Goal: Information Seeking & Learning: Learn about a topic

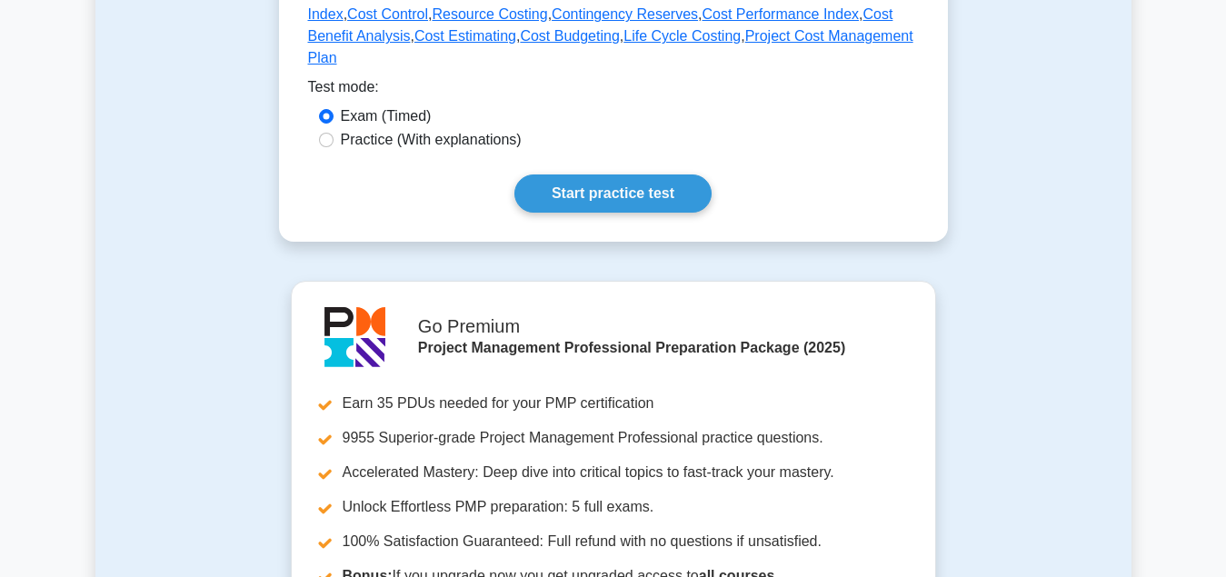
scroll to position [1391, 0]
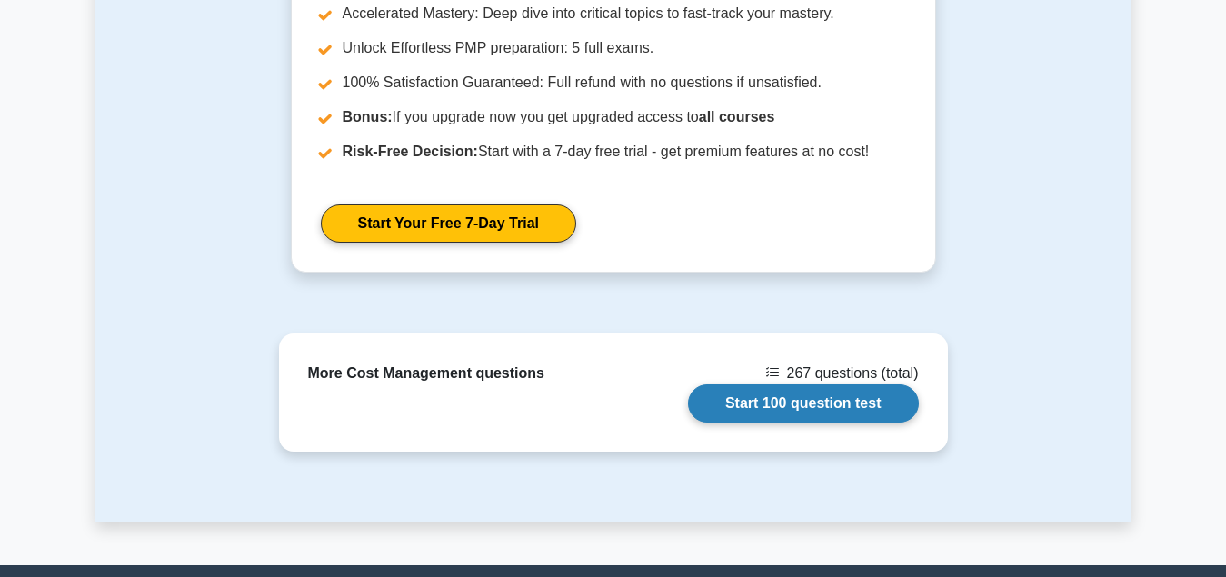
click at [826, 389] on link "Start 100 question test" at bounding box center [803, 403] width 231 height 38
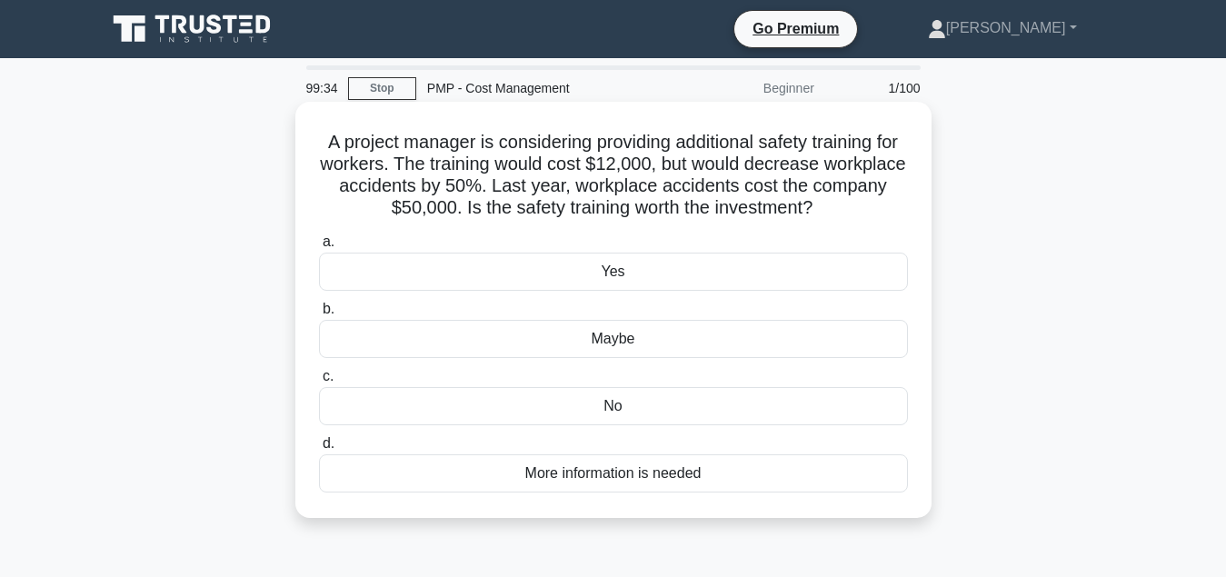
click at [646, 280] on div "Yes" at bounding box center [613, 272] width 589 height 38
click at [319, 248] on input "a. Yes" at bounding box center [319, 242] width 0 height 12
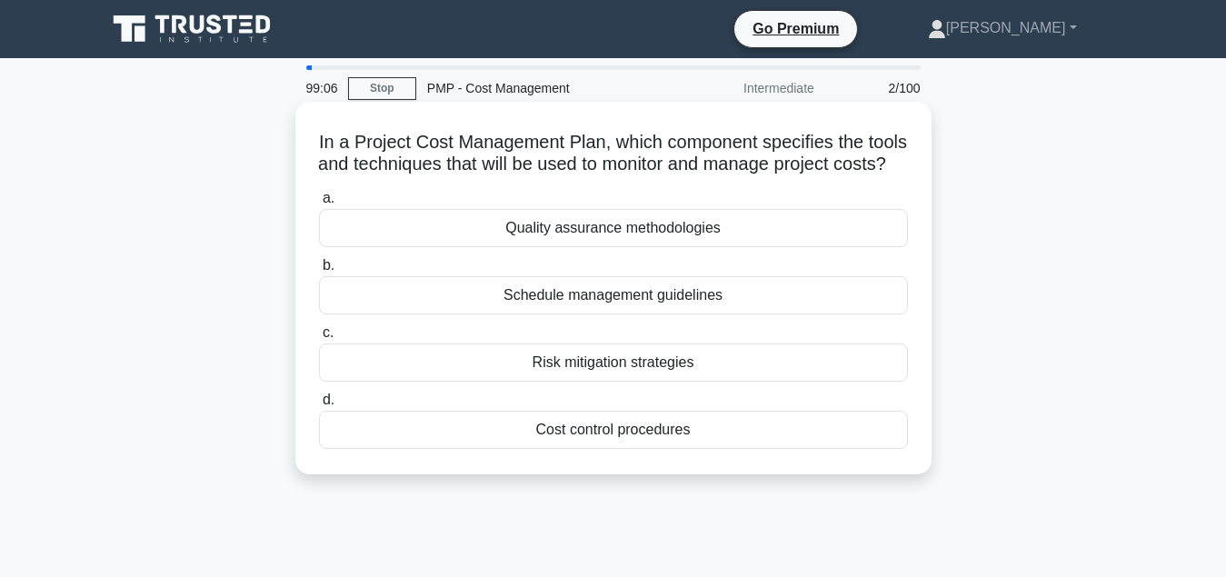
click at [651, 449] on div "Cost control procedures" at bounding box center [613, 430] width 589 height 38
click at [319, 406] on input "d. Cost control procedures" at bounding box center [319, 400] width 0 height 12
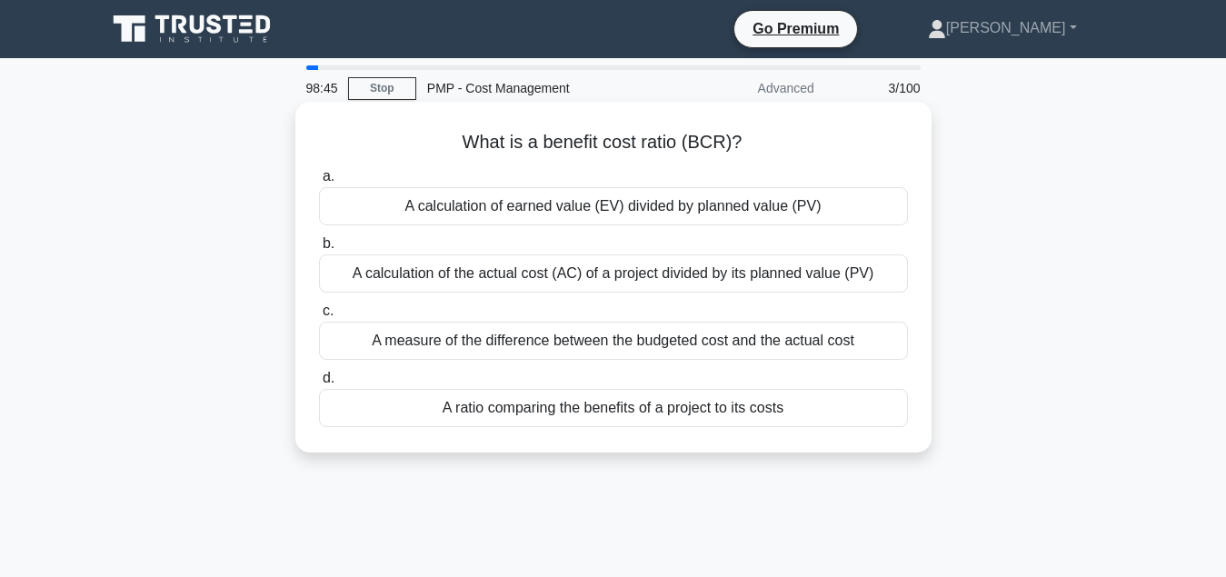
click at [691, 423] on div "A ratio comparing the benefits of a project to its costs" at bounding box center [613, 408] width 589 height 38
click at [319, 384] on input "d. A ratio comparing the benefits of a project to its costs" at bounding box center [319, 379] width 0 height 12
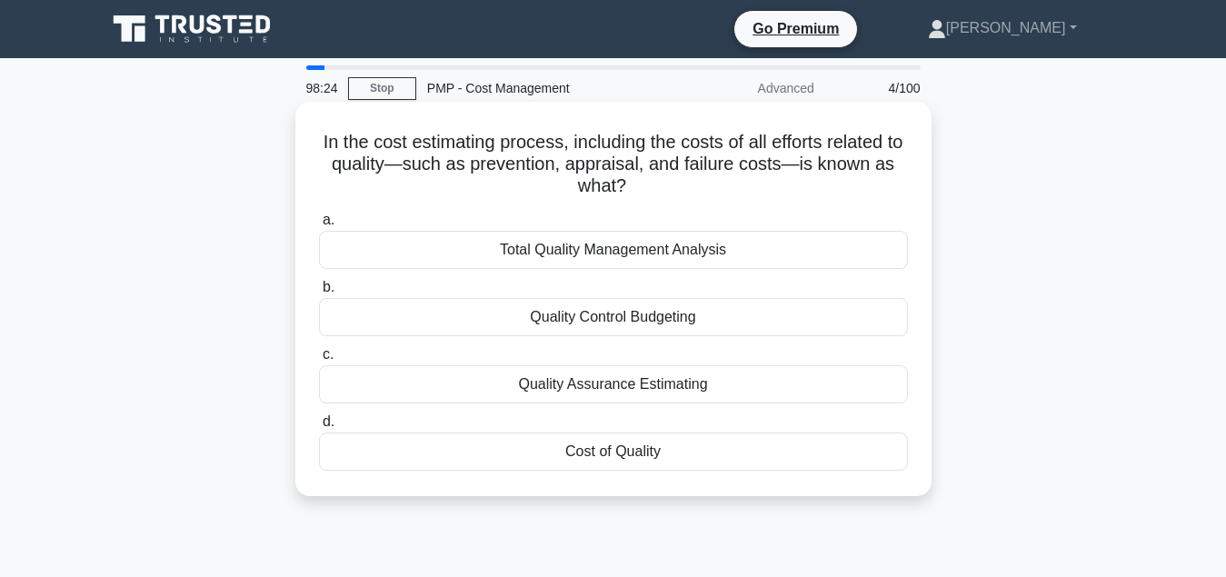
click at [686, 456] on div "Cost of Quality" at bounding box center [613, 452] width 589 height 38
click at [319, 428] on input "d. Cost of Quality" at bounding box center [319, 422] width 0 height 12
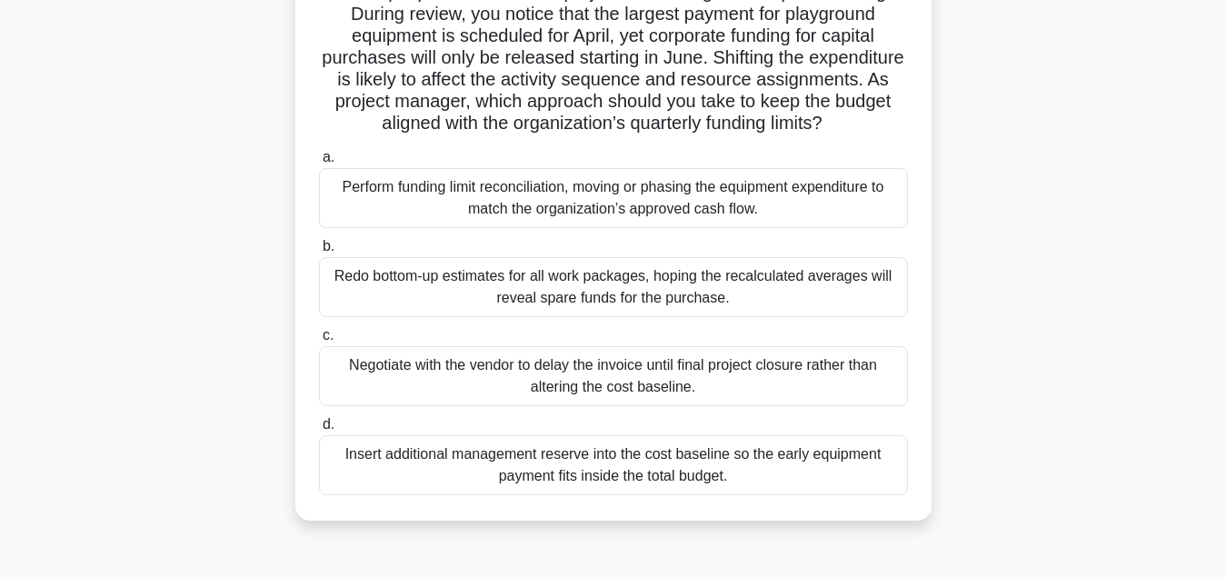
scroll to position [185, 0]
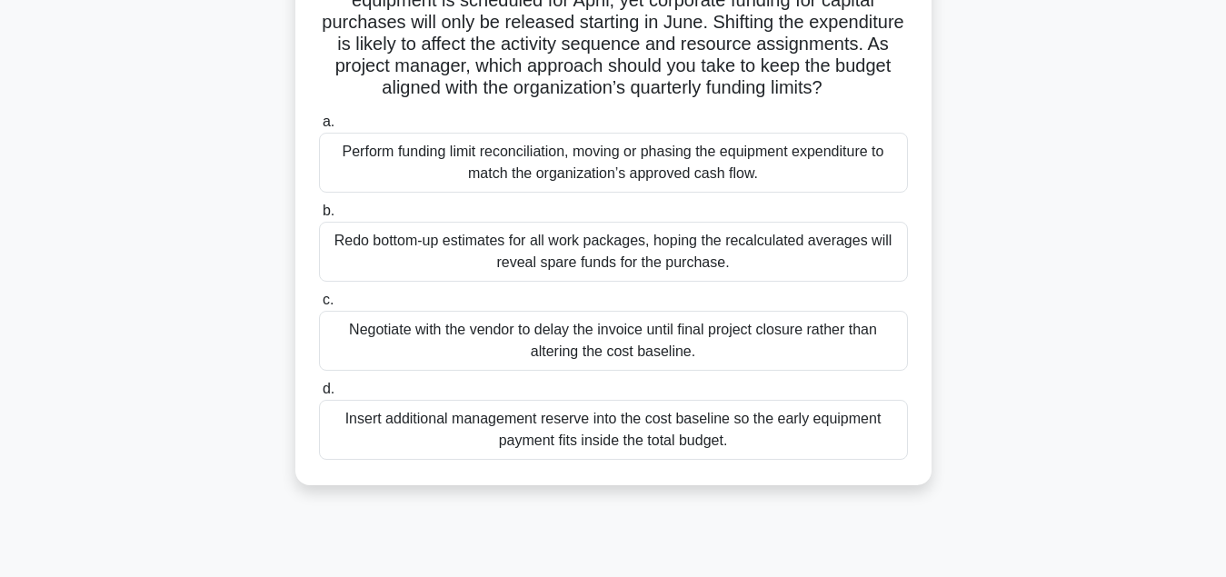
click at [568, 193] on div "Perform funding limit reconciliation, moving or phasing the equipment expenditu…" at bounding box center [613, 163] width 589 height 60
click at [319, 128] on input "a. Perform funding limit reconciliation, moving or phasing the equipment expend…" at bounding box center [319, 122] width 0 height 12
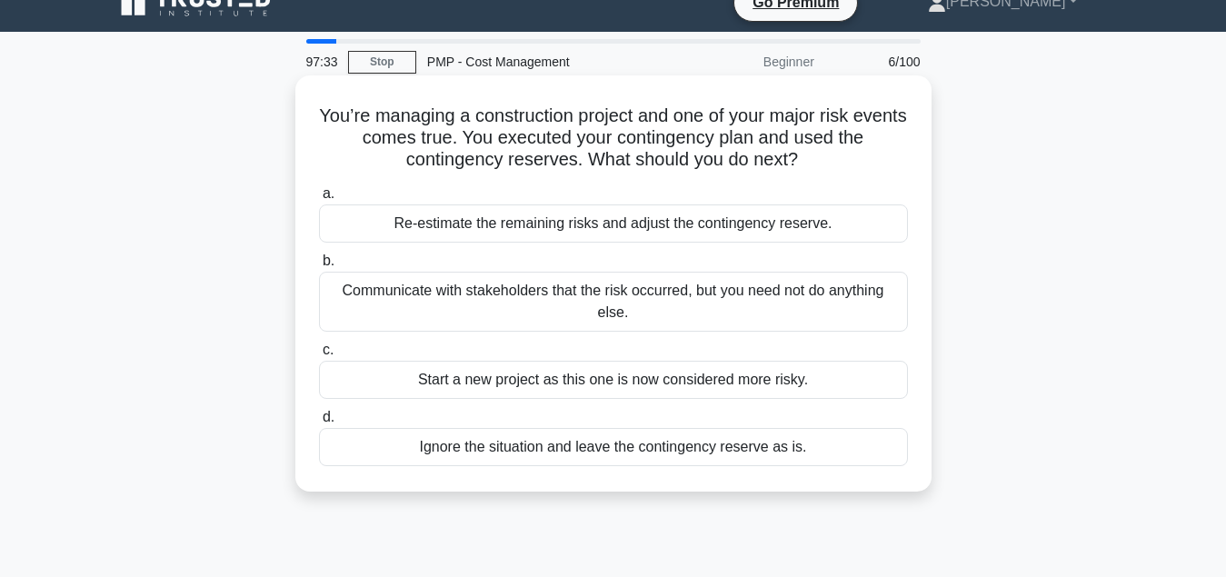
scroll to position [0, 0]
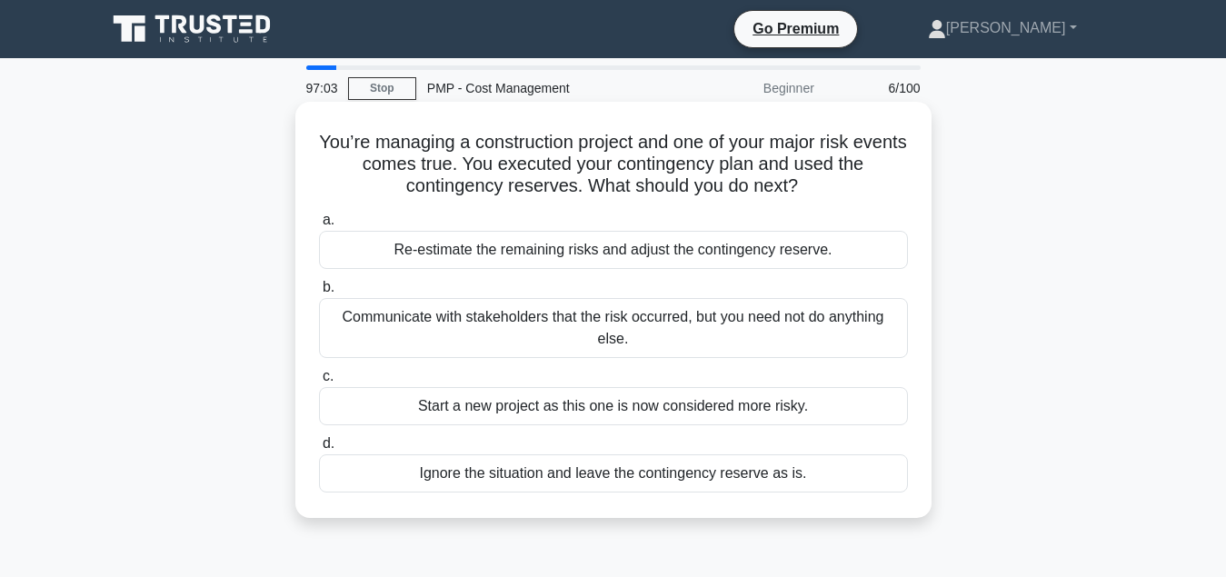
click at [553, 258] on div "Re-estimate the remaining risks and adjust the contingency reserve." at bounding box center [613, 250] width 589 height 38
click at [319, 226] on input "a. Re-estimate the remaining risks and adjust the contingency reserve." at bounding box center [319, 221] width 0 height 12
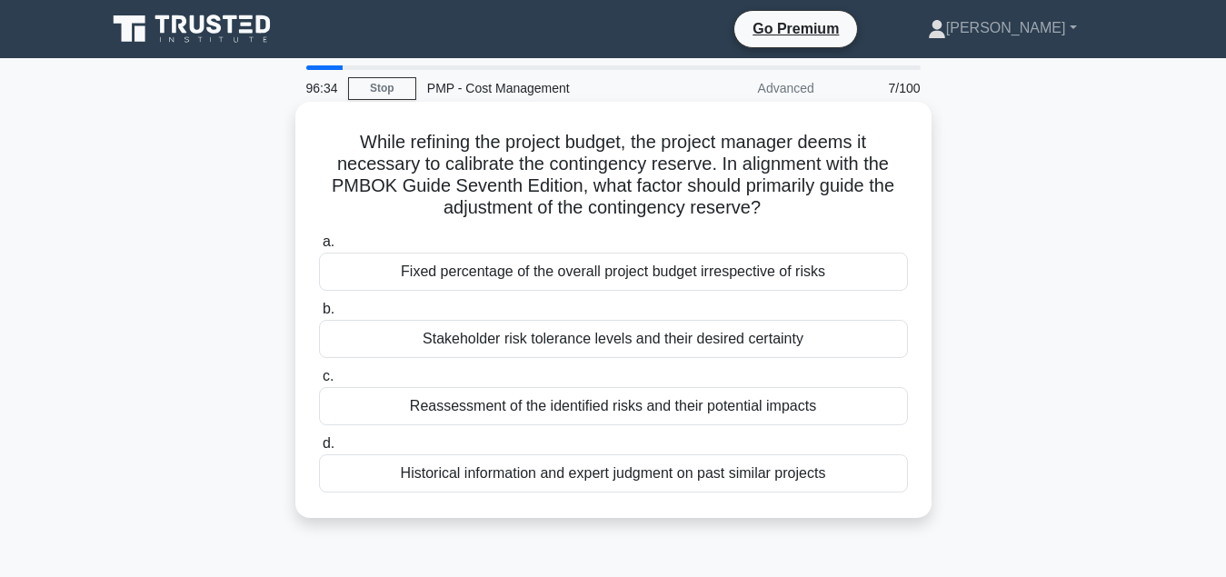
click at [650, 413] on div "Reassessment of the identified risks and their potential impacts" at bounding box center [613, 406] width 589 height 38
click at [319, 383] on input "c. Reassessment of the identified risks and their potential impacts" at bounding box center [319, 377] width 0 height 12
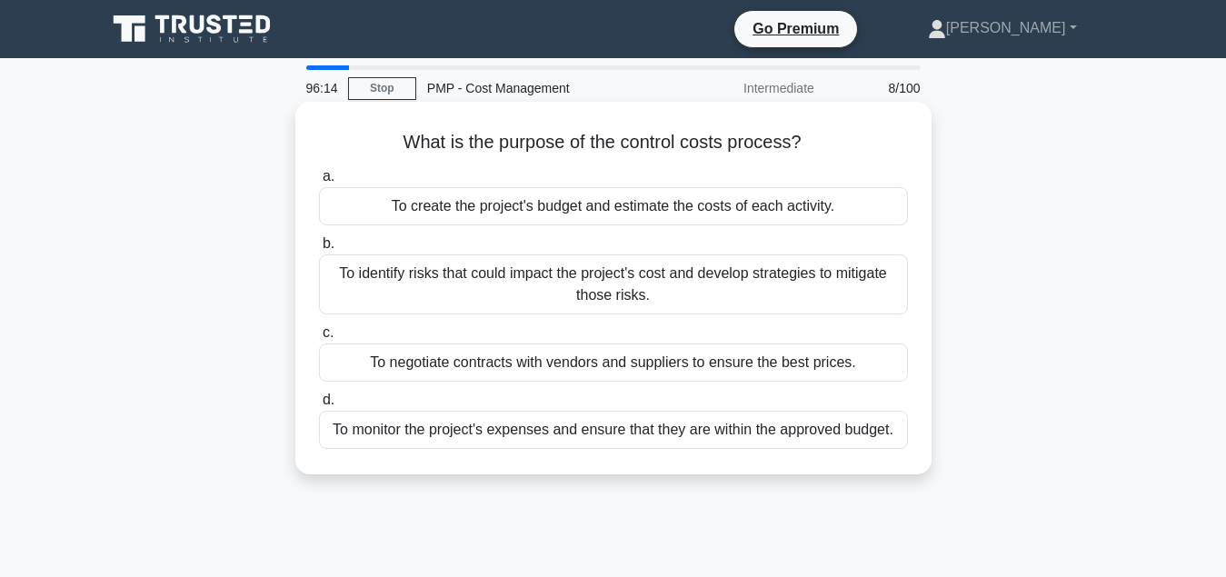
click at [743, 437] on div "To monitor the project's expenses and ensure that they are within the approved …" at bounding box center [613, 430] width 589 height 38
click at [319, 406] on input "d. To monitor the project's expenses and ensure that they are within the approv…" at bounding box center [319, 400] width 0 height 12
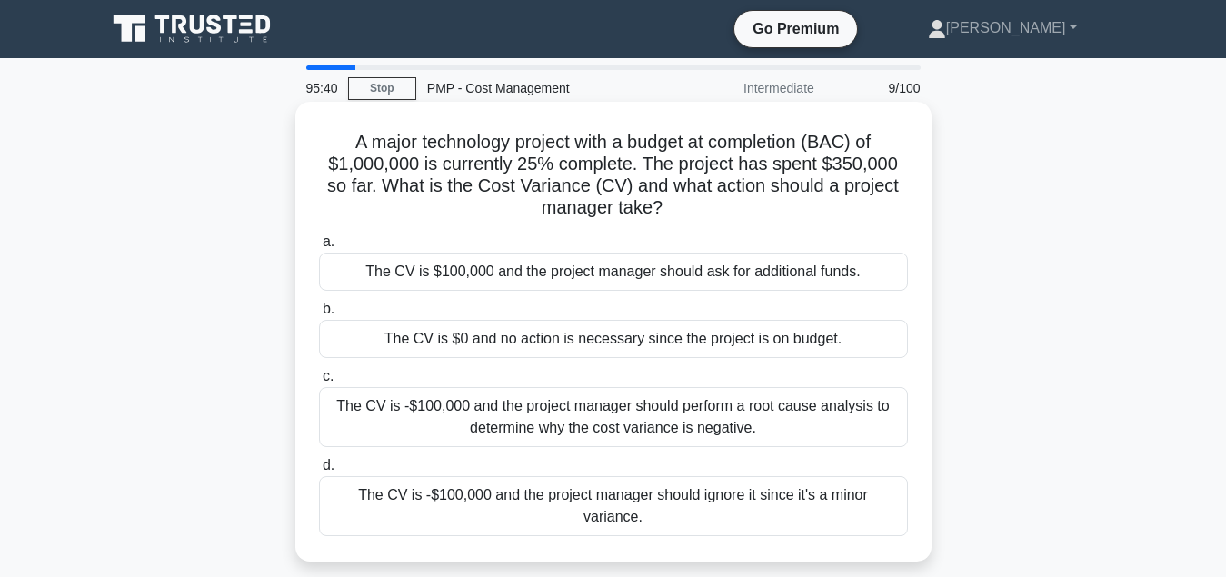
click at [705, 424] on div "The CV is -$100,000 and the project manager should perform a root cause analysi…" at bounding box center [613, 417] width 589 height 60
click at [319, 383] on input "c. The CV is -$100,000 and the project manager should perform a root cause anal…" at bounding box center [319, 377] width 0 height 12
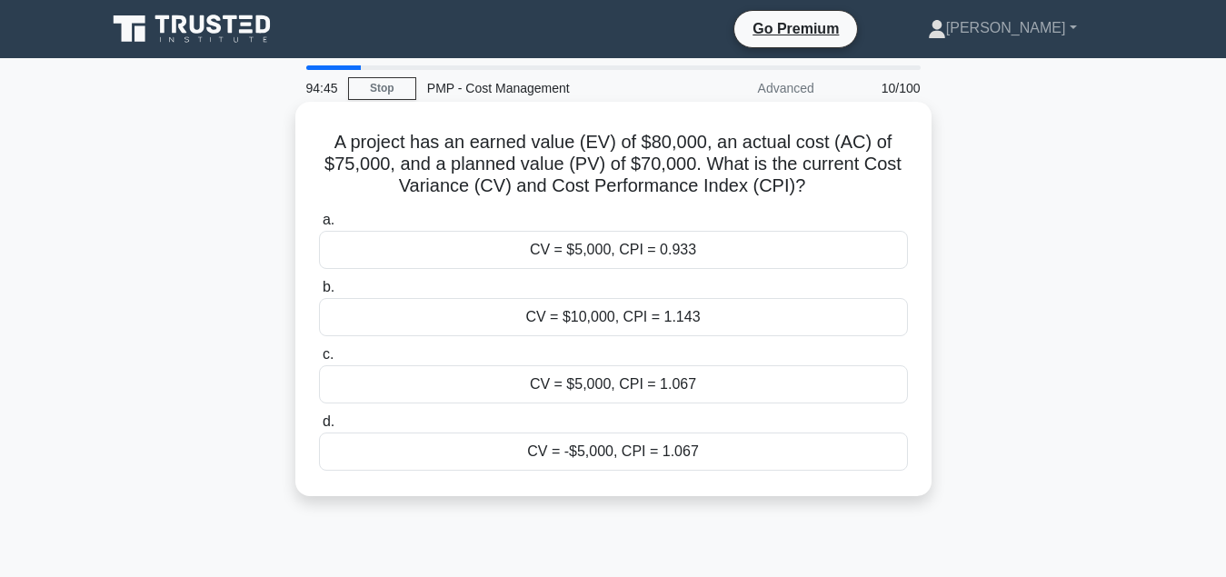
click at [649, 391] on div "CV = $5,000, CPI = 1.067" at bounding box center [613, 384] width 589 height 38
click at [319, 361] on input "c. CV = $5,000, CPI = 1.067" at bounding box center [319, 355] width 0 height 12
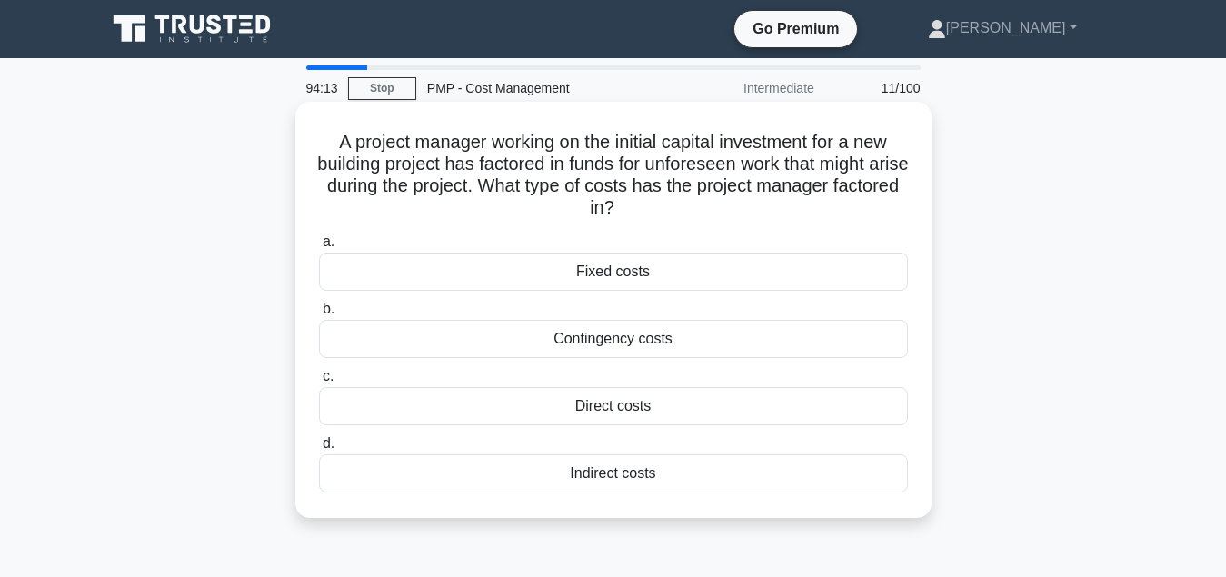
click at [619, 347] on div "Contingency costs" at bounding box center [613, 339] width 589 height 38
click at [319, 315] on input "b. Contingency costs" at bounding box center [319, 310] width 0 height 12
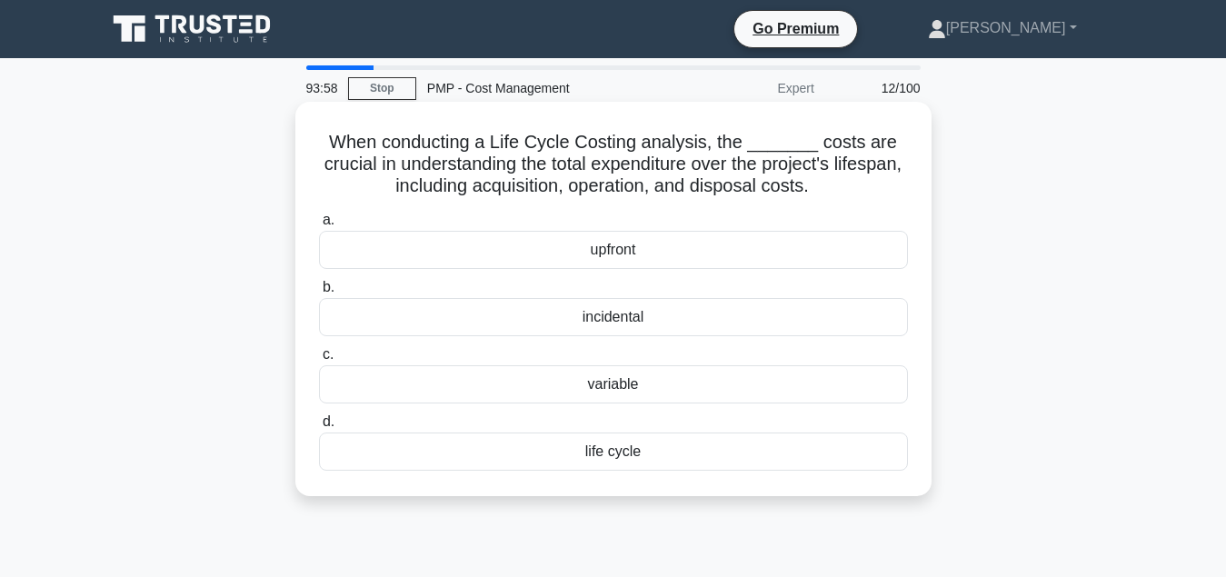
click at [634, 463] on div "life cycle" at bounding box center [613, 452] width 589 height 38
click at [319, 428] on input "d. life cycle" at bounding box center [319, 422] width 0 height 12
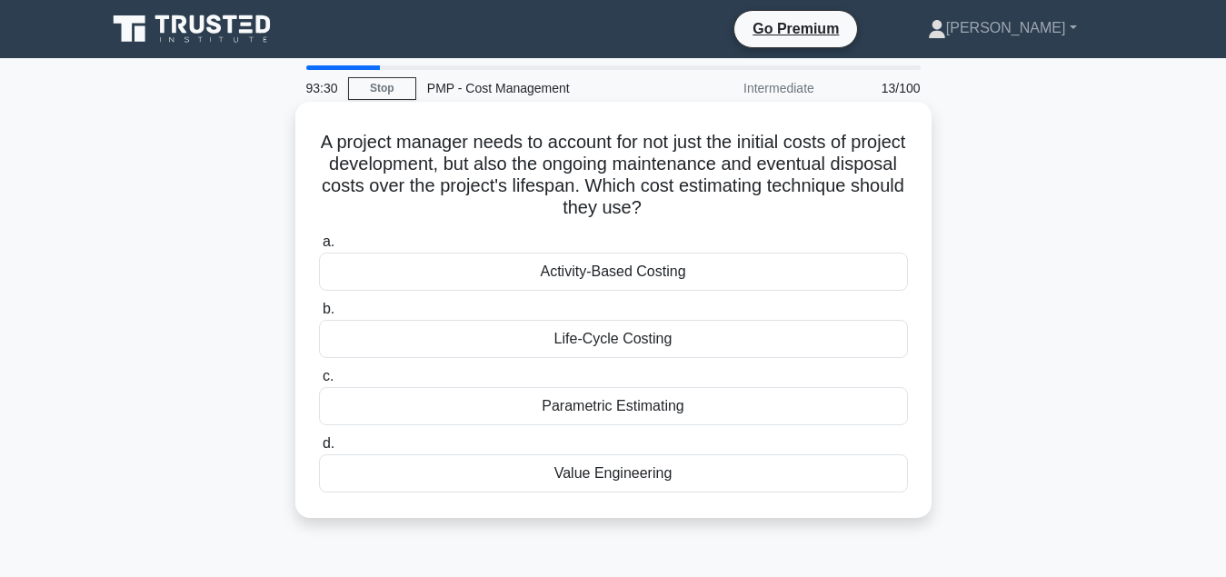
click at [625, 340] on div "Life-Cycle Costing" at bounding box center [613, 339] width 589 height 38
click at [319, 315] on input "b. Life-Cycle Costing" at bounding box center [319, 310] width 0 height 12
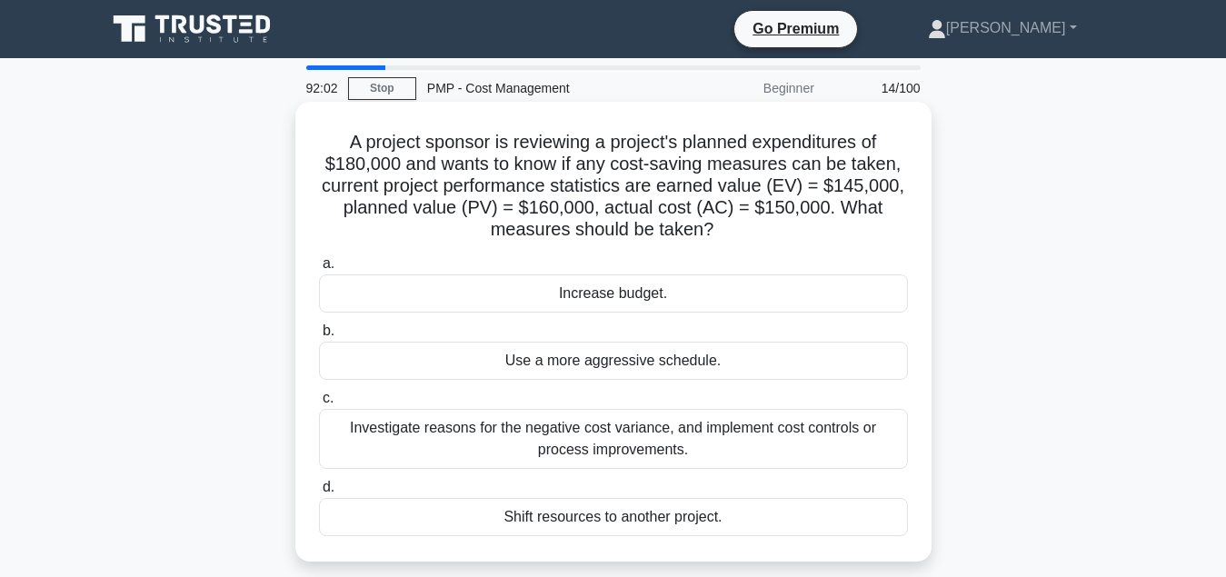
click at [627, 445] on div "Investigate reasons for the negative cost variance, and implement cost controls…" at bounding box center [613, 439] width 589 height 60
click at [319, 404] on input "c. Investigate reasons for the negative cost variance, and implement cost contr…" at bounding box center [319, 399] width 0 height 12
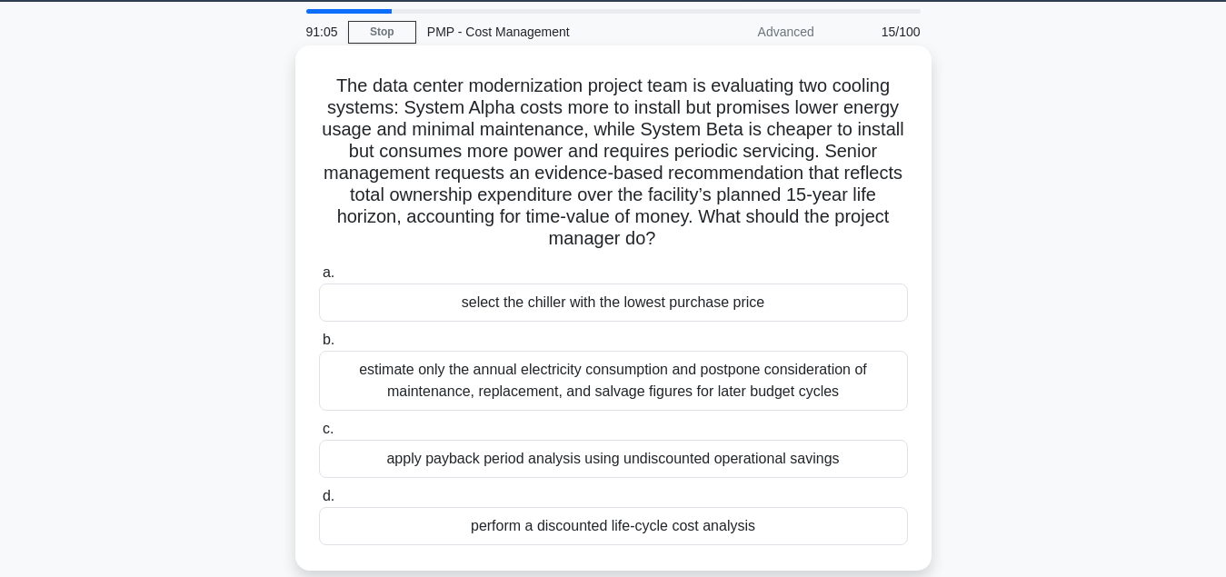
scroll to position [93, 0]
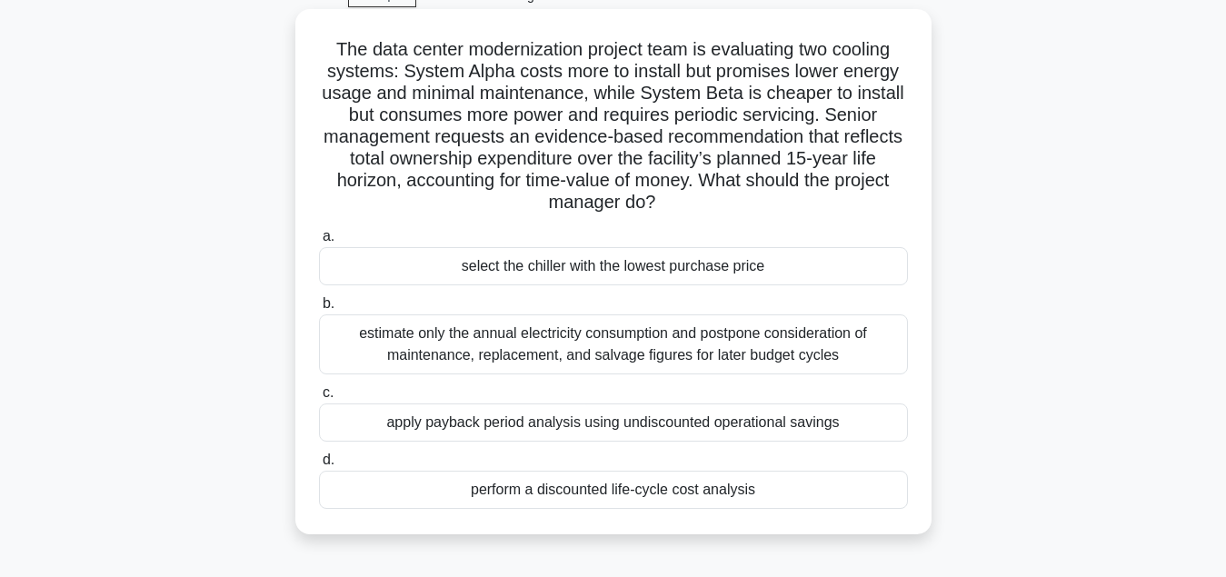
click at [620, 498] on div "perform a discounted life-cycle cost analysis" at bounding box center [613, 490] width 589 height 38
click at [319, 466] on input "d. perform a discounted life-cycle cost analysis" at bounding box center [319, 460] width 0 height 12
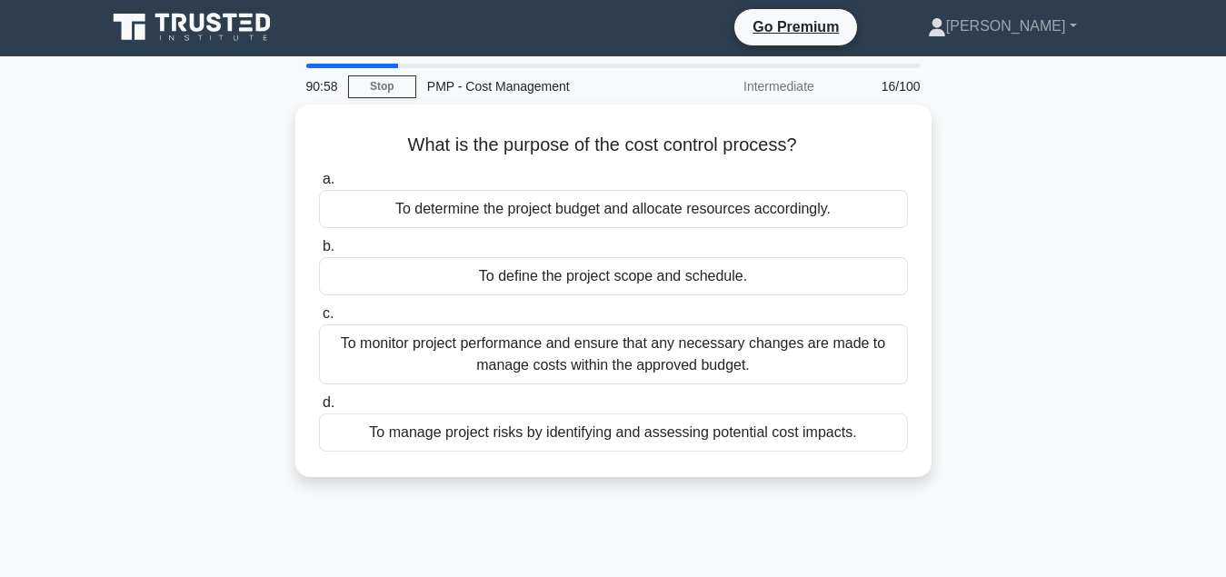
scroll to position [0, 0]
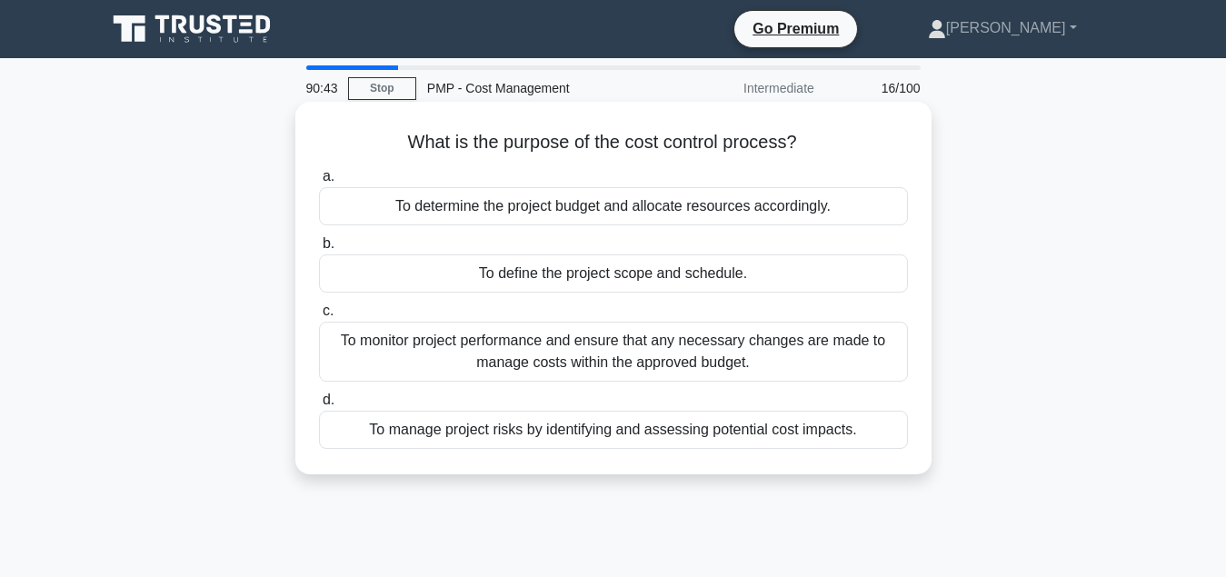
click at [627, 361] on div "To monitor project performance and ensure that any necessary changes are made t…" at bounding box center [613, 352] width 589 height 60
click at [319, 317] on input "c. To monitor project performance and ensure that any necessary changes are mad…" at bounding box center [319, 311] width 0 height 12
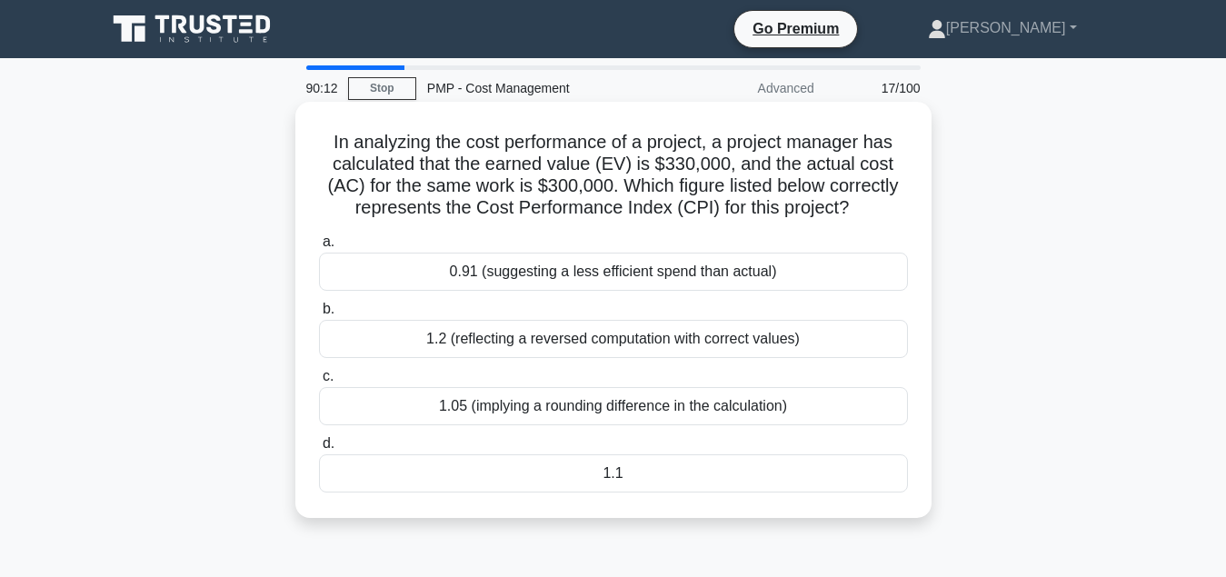
click at [624, 475] on div "1.1" at bounding box center [613, 473] width 589 height 38
click at [319, 450] on input "d. 1.1" at bounding box center [319, 444] width 0 height 12
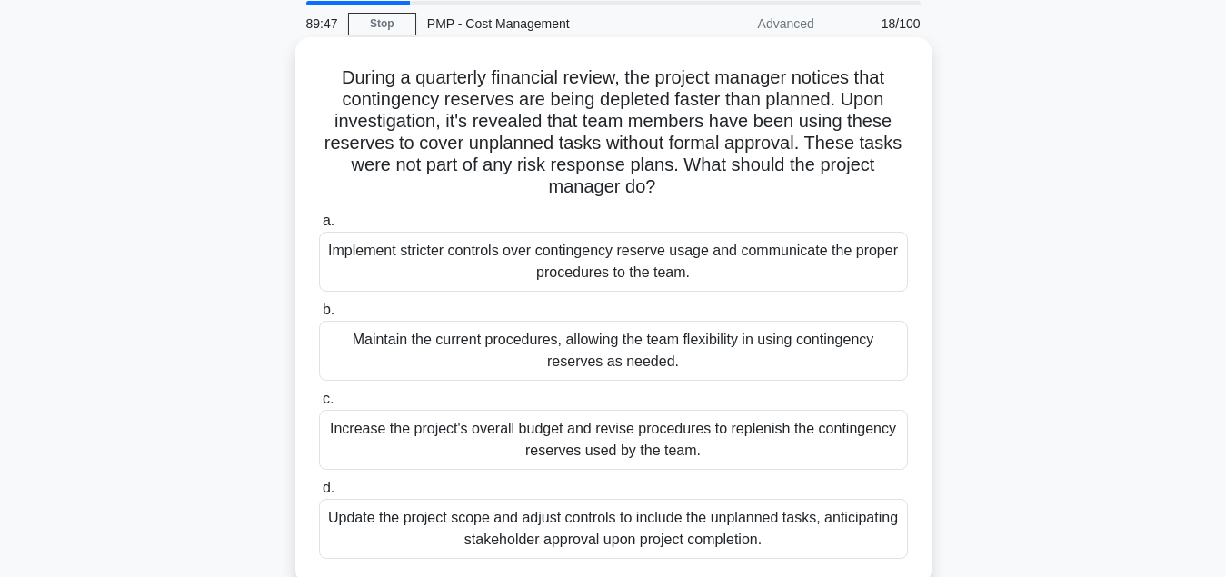
scroll to position [93, 0]
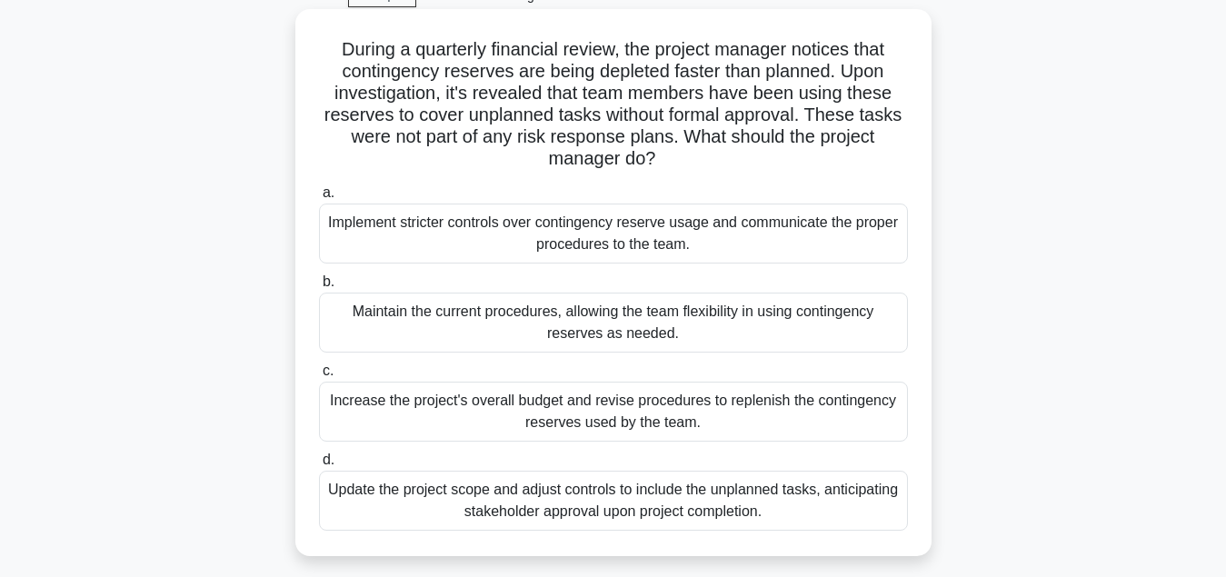
click at [645, 251] on div "Implement stricter controls over contingency reserve usage and communicate the …" at bounding box center [613, 234] width 589 height 60
click at [319, 199] on input "a. Implement stricter controls over contingency reserve usage and communicate t…" at bounding box center [319, 193] width 0 height 12
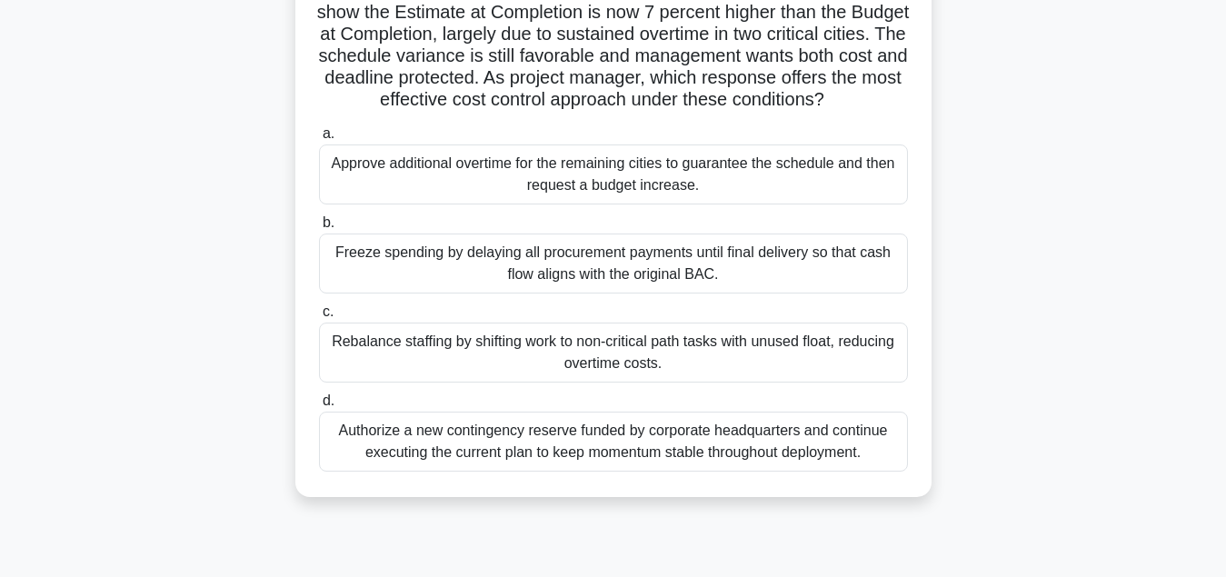
scroll to position [185, 0]
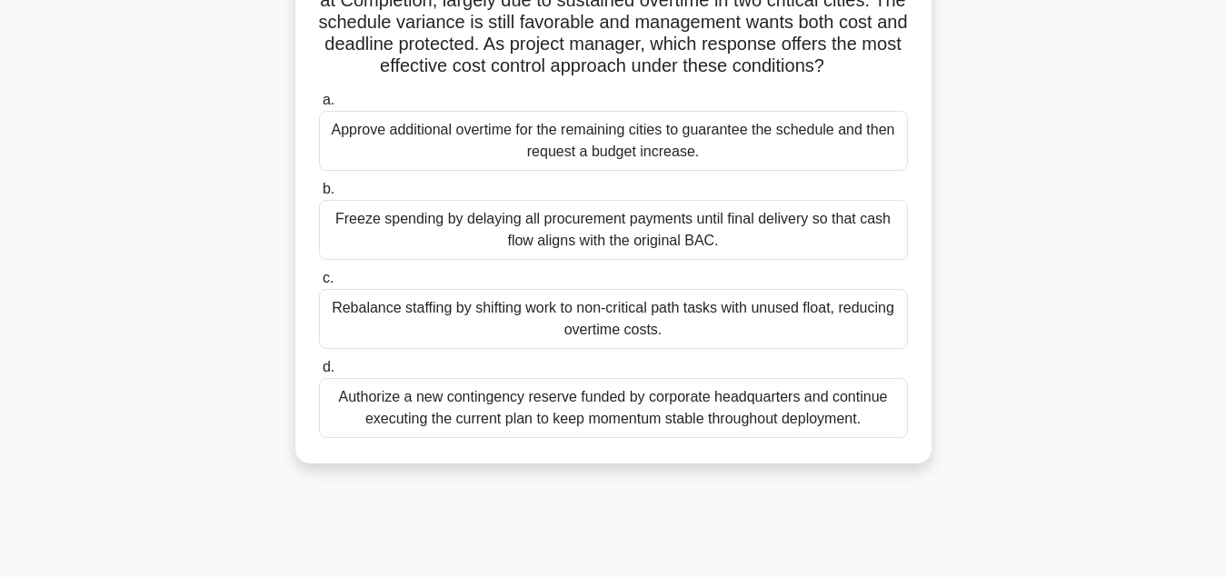
click at [627, 437] on div "Authorize a new contingency reserve funded by corporate headquarters and contin…" at bounding box center [613, 408] width 589 height 60
click at [319, 374] on input "d. Authorize a new contingency reserve funded by corporate headquarters and con…" at bounding box center [319, 368] width 0 height 12
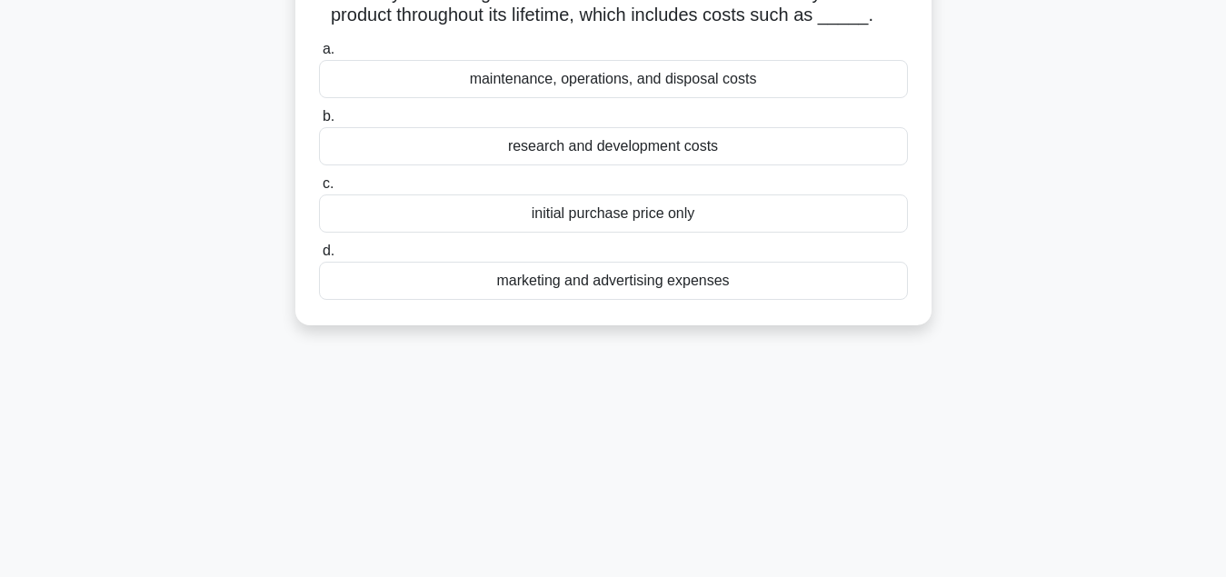
scroll to position [0, 0]
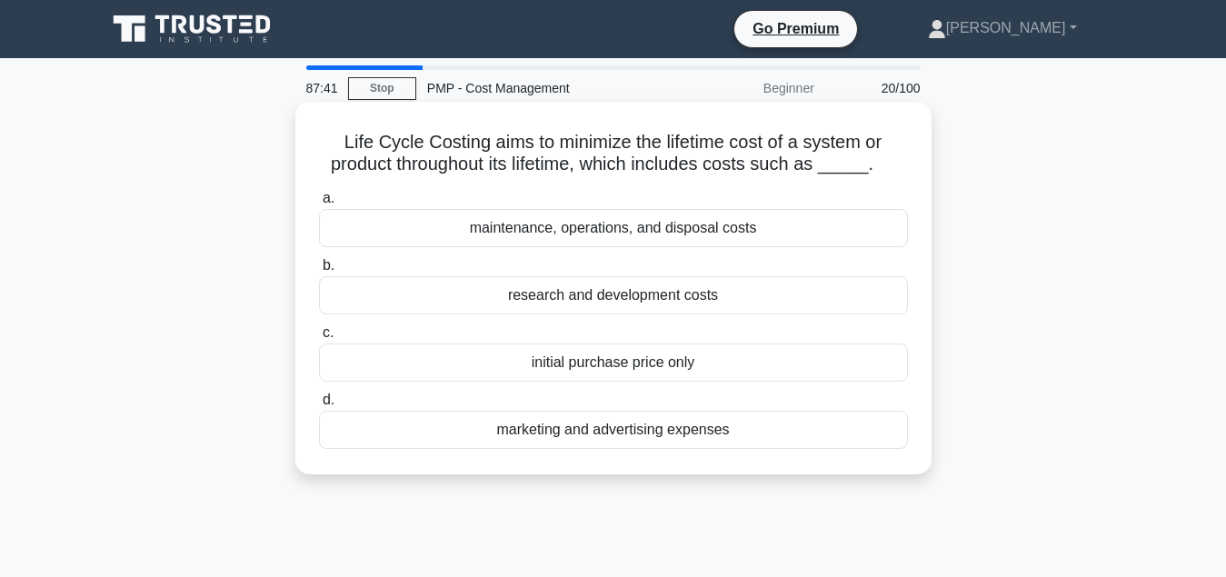
click at [643, 238] on div "maintenance, operations, and disposal costs" at bounding box center [613, 228] width 589 height 38
click at [319, 205] on input "a. maintenance, operations, and disposal costs" at bounding box center [319, 199] width 0 height 12
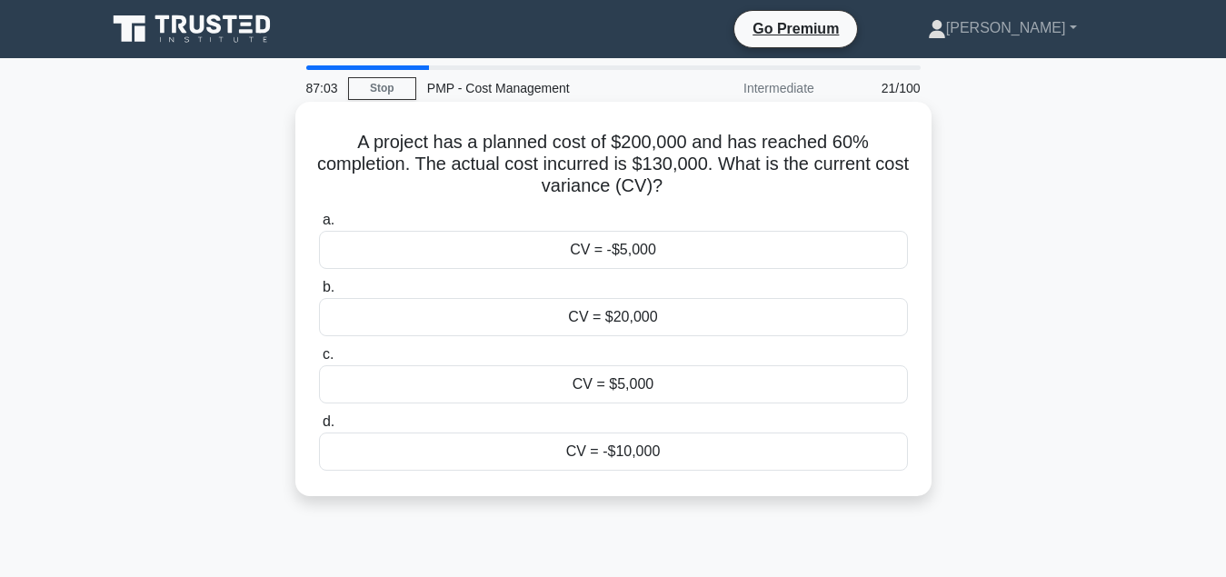
click at [669, 463] on div "CV = -$10,000" at bounding box center [613, 452] width 589 height 38
click at [319, 428] on input "d. CV = -$10,000" at bounding box center [319, 422] width 0 height 12
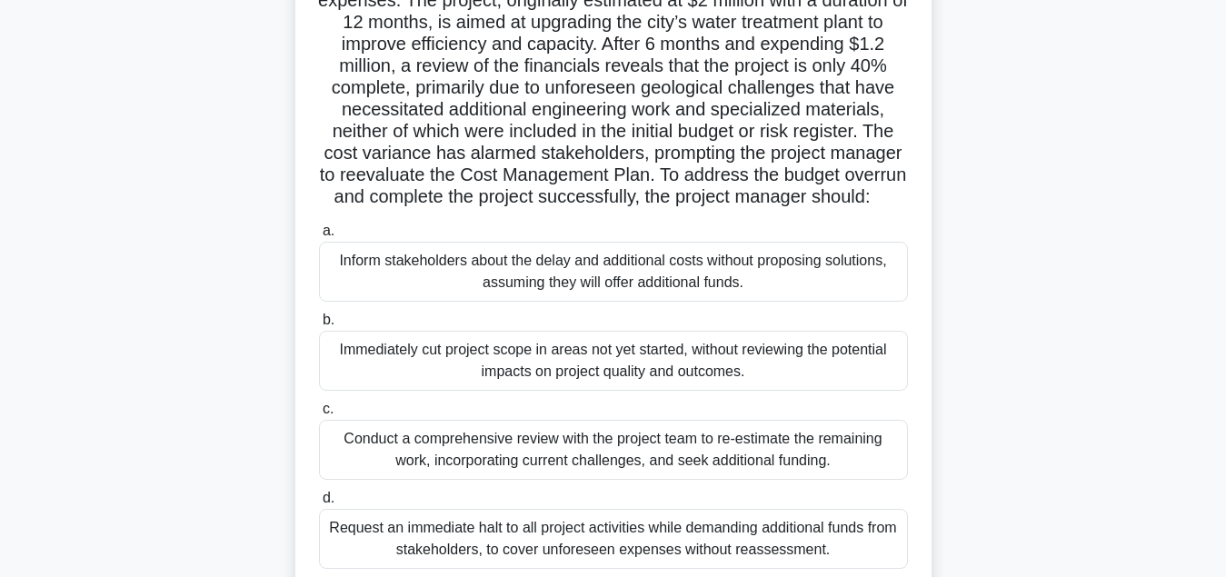
scroll to position [278, 0]
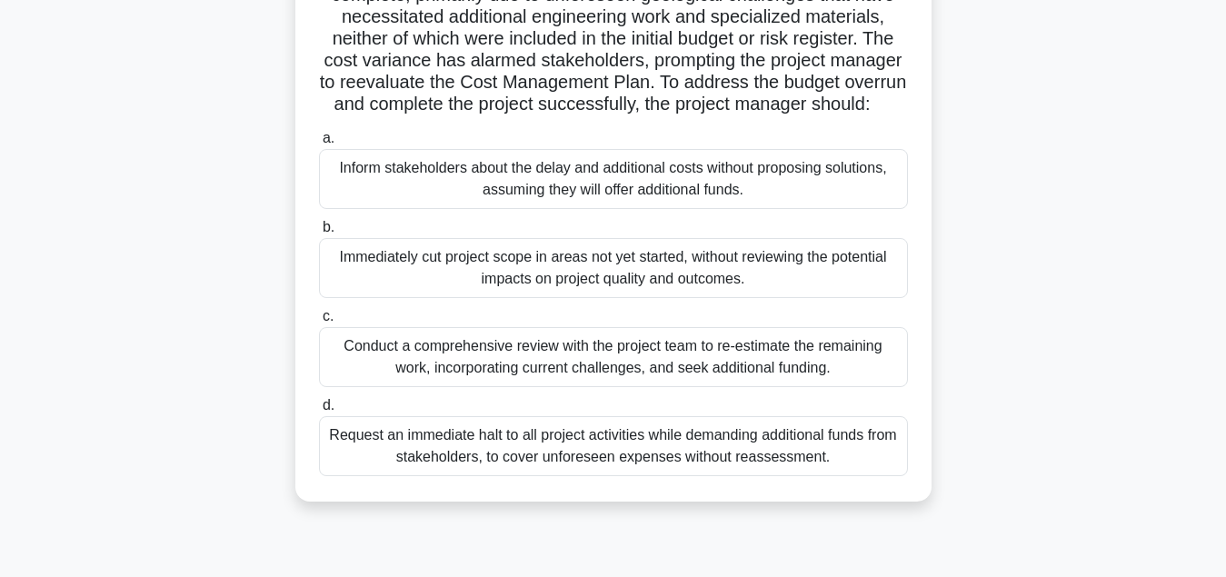
click at [645, 372] on div "Conduct a comprehensive review with the project team to re-estimate the remaini…" at bounding box center [613, 357] width 589 height 60
click at [319, 323] on input "c. Conduct a comprehensive review with the project team to re-estimate the rema…" at bounding box center [319, 317] width 0 height 12
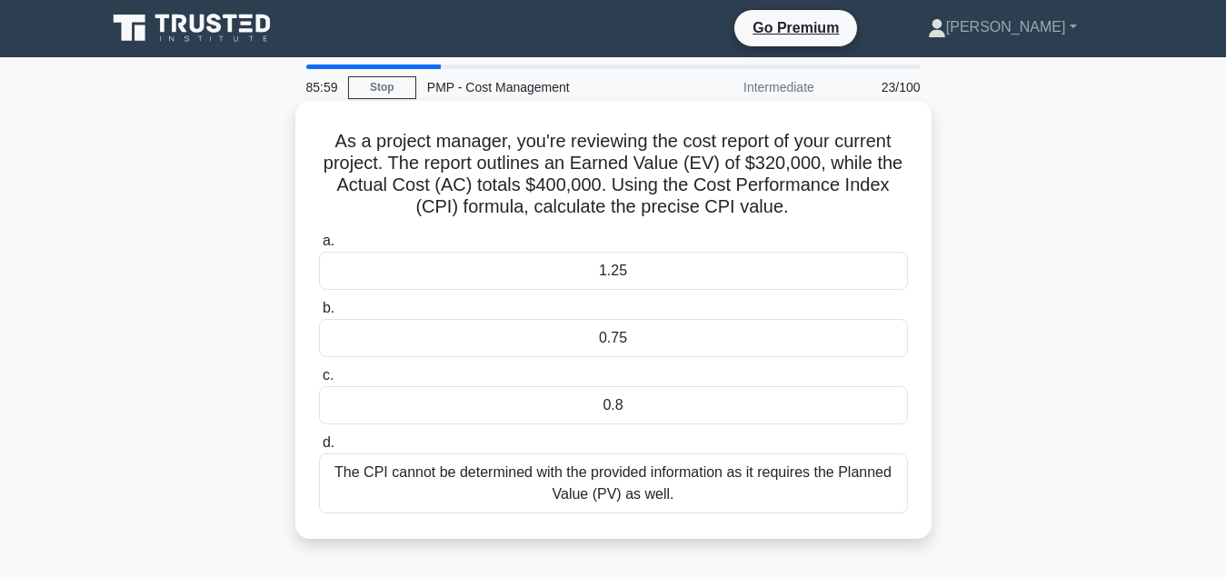
scroll to position [0, 0]
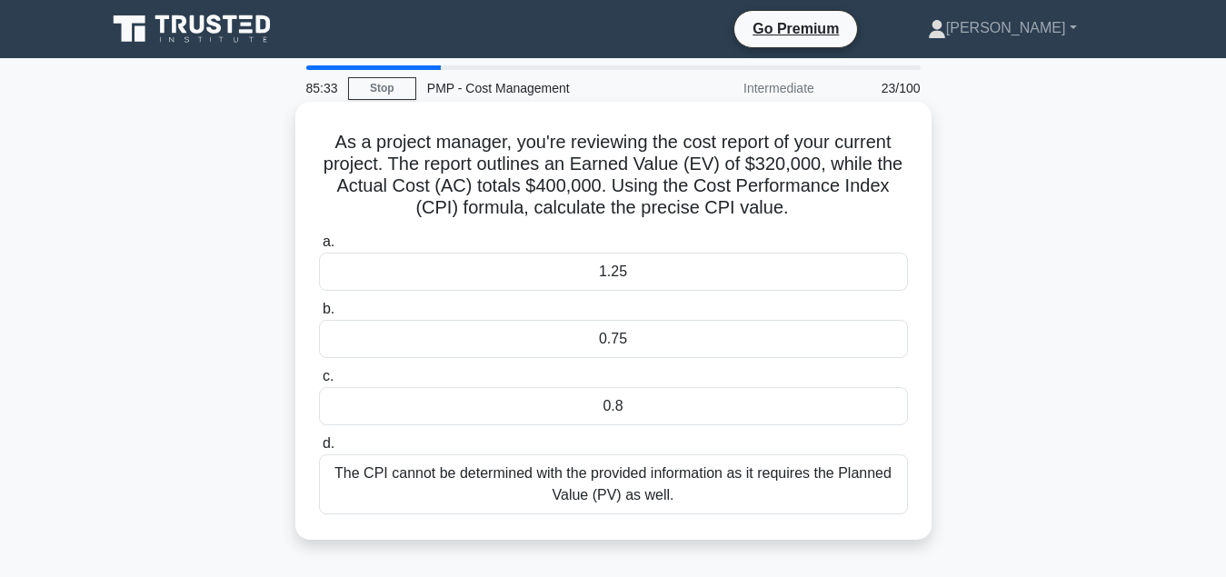
click at [657, 420] on div "0.8" at bounding box center [613, 406] width 589 height 38
click at [319, 383] on input "c. 0.8" at bounding box center [319, 377] width 0 height 12
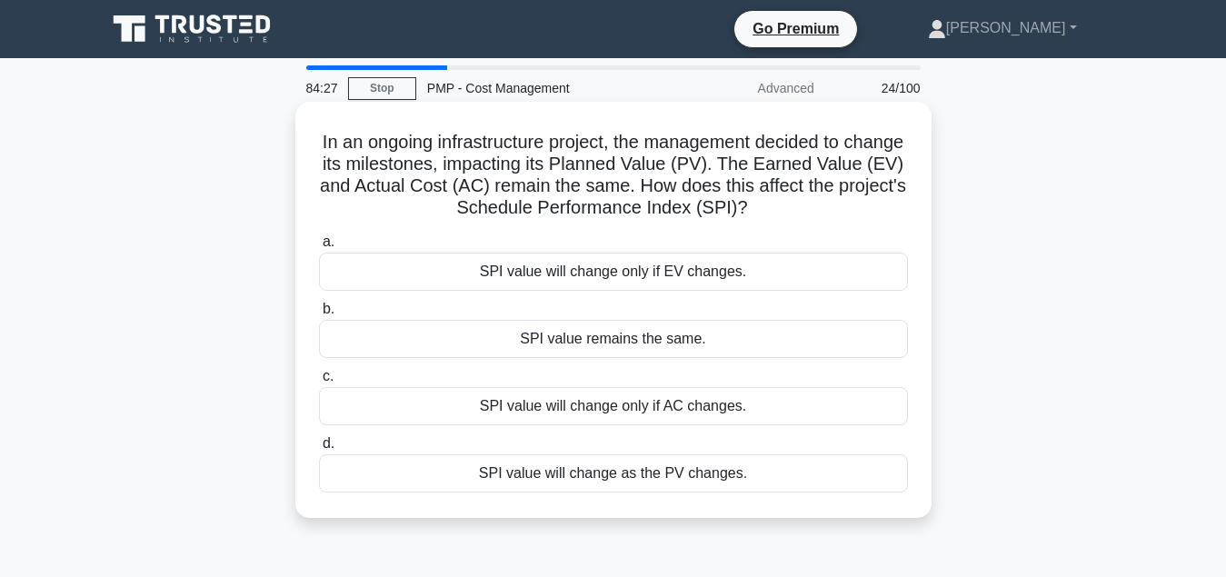
click at [605, 483] on div "SPI value will change as the PV changes." at bounding box center [613, 473] width 589 height 38
click at [319, 450] on input "d. SPI value will change as the PV changes." at bounding box center [319, 444] width 0 height 12
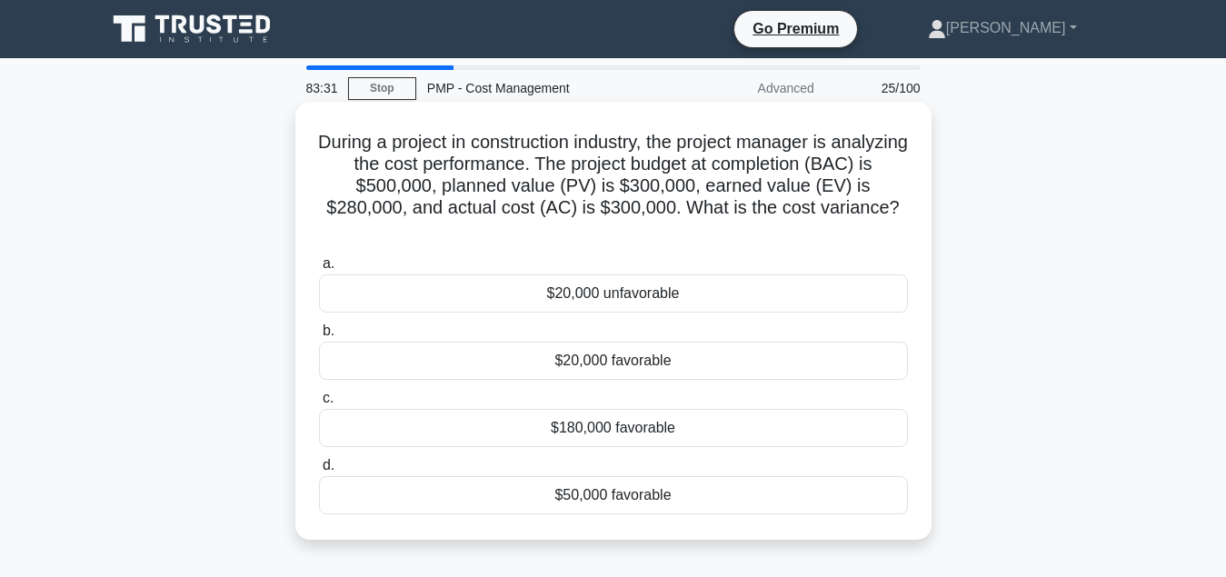
click at [591, 275] on div "$20,000 unfavorable" at bounding box center [613, 294] width 589 height 38
click at [319, 270] on input "a. $20,000 unfavorable" at bounding box center [319, 264] width 0 height 12
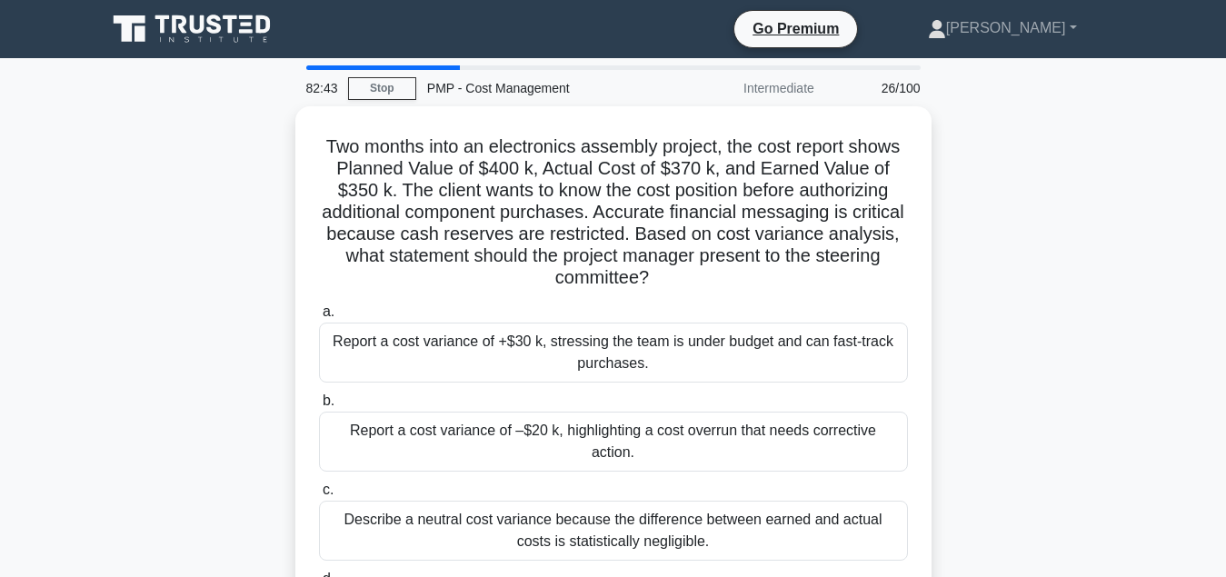
scroll to position [93, 0]
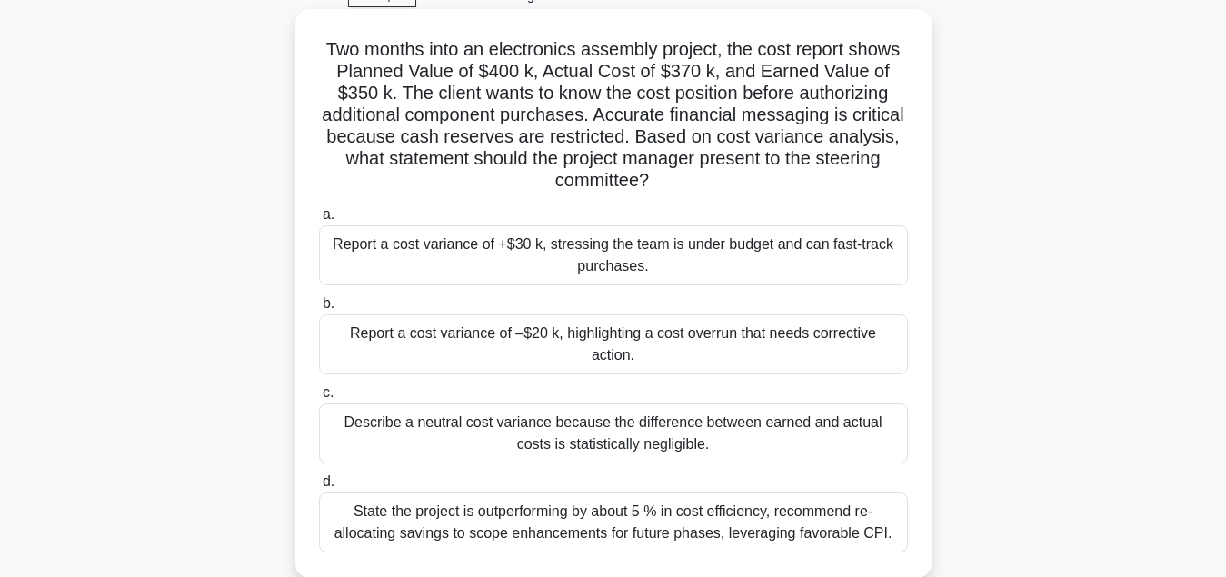
click at [590, 336] on div "Report a cost variance of –$20 k, highlighting a cost overrun that needs correc…" at bounding box center [613, 345] width 589 height 60
click at [319, 310] on input "b. Report a cost variance of –$20 k, highlighting a cost overrun that needs cor…" at bounding box center [319, 304] width 0 height 12
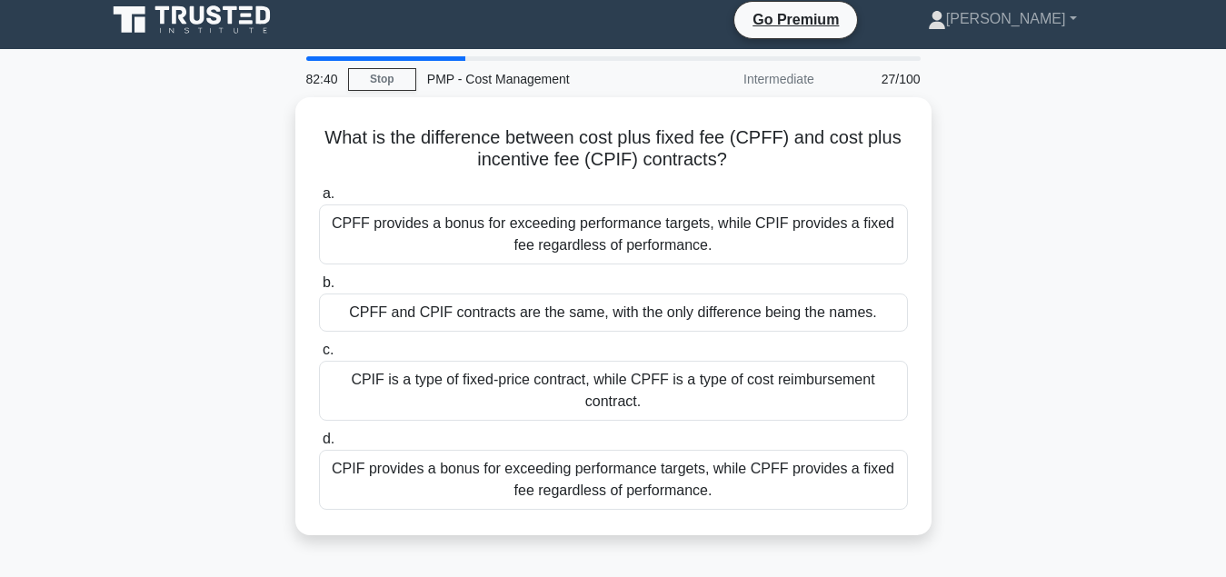
scroll to position [0, 0]
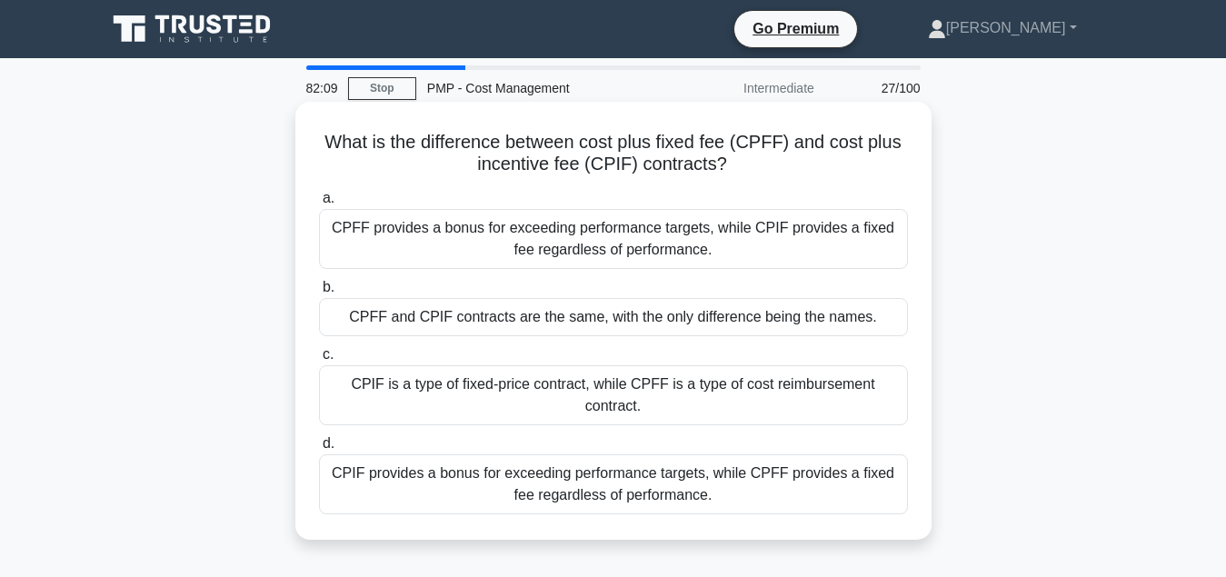
click at [623, 476] on div "CPIF provides a bonus for exceeding performance targets, while CPFF provides a …" at bounding box center [613, 484] width 589 height 60
click at [319, 450] on input "d. CPIF provides a bonus for exceeding performance targets, while CPFF provides…" at bounding box center [319, 444] width 0 height 12
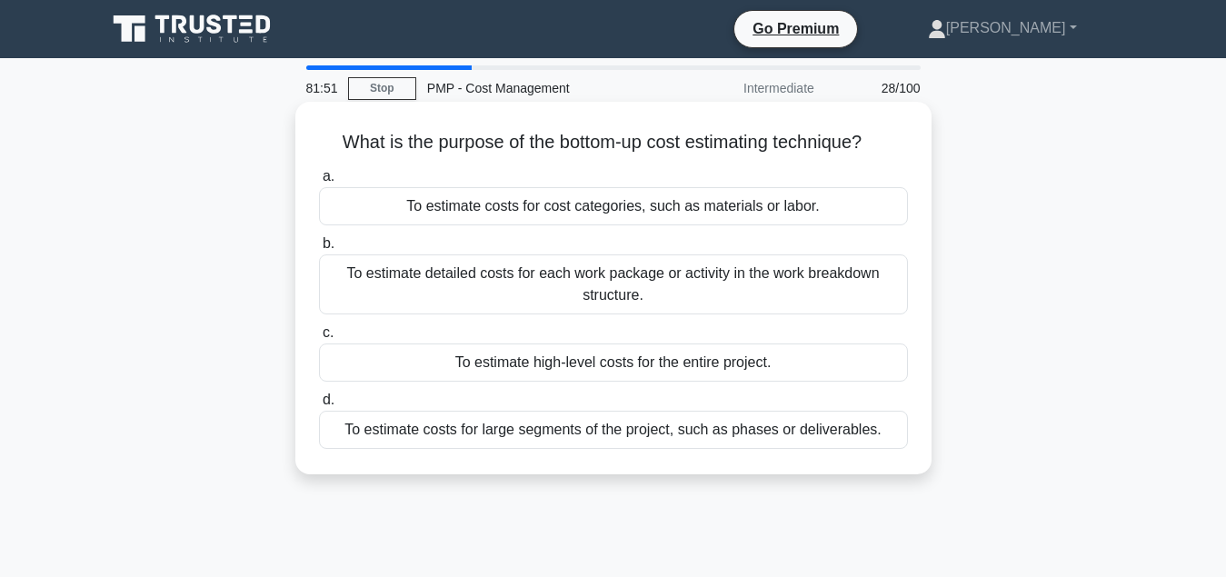
click at [605, 281] on div "To estimate detailed costs for each work package or activity in the work breakd…" at bounding box center [613, 285] width 589 height 60
click at [319, 250] on input "b. To estimate detailed costs for each work package or activity in the work bre…" at bounding box center [319, 244] width 0 height 12
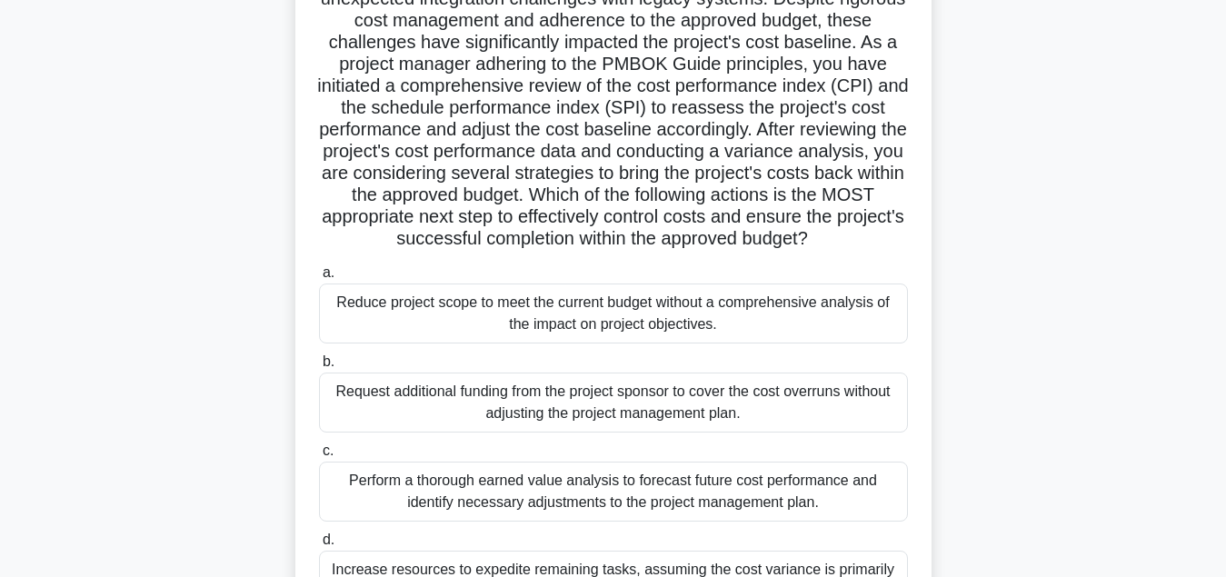
scroll to position [219, 0]
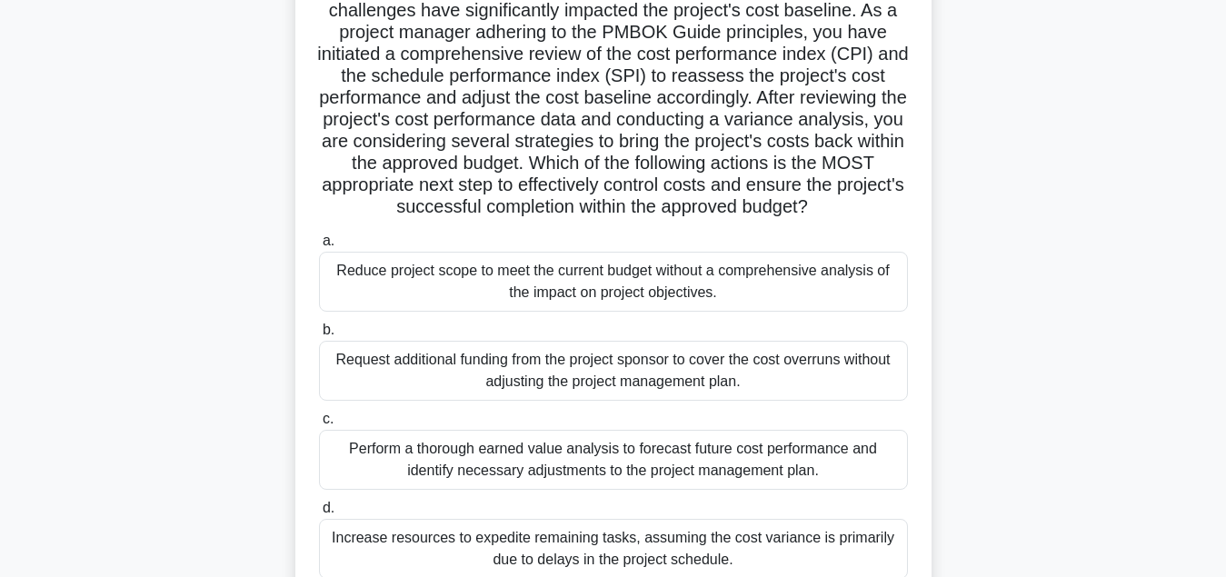
click at [585, 466] on div "Perform a thorough earned value analysis to forecast future cost performance an…" at bounding box center [613, 460] width 589 height 60
click at [319, 425] on input "c. Perform a thorough earned value analysis to forecast future cost performance…" at bounding box center [319, 420] width 0 height 12
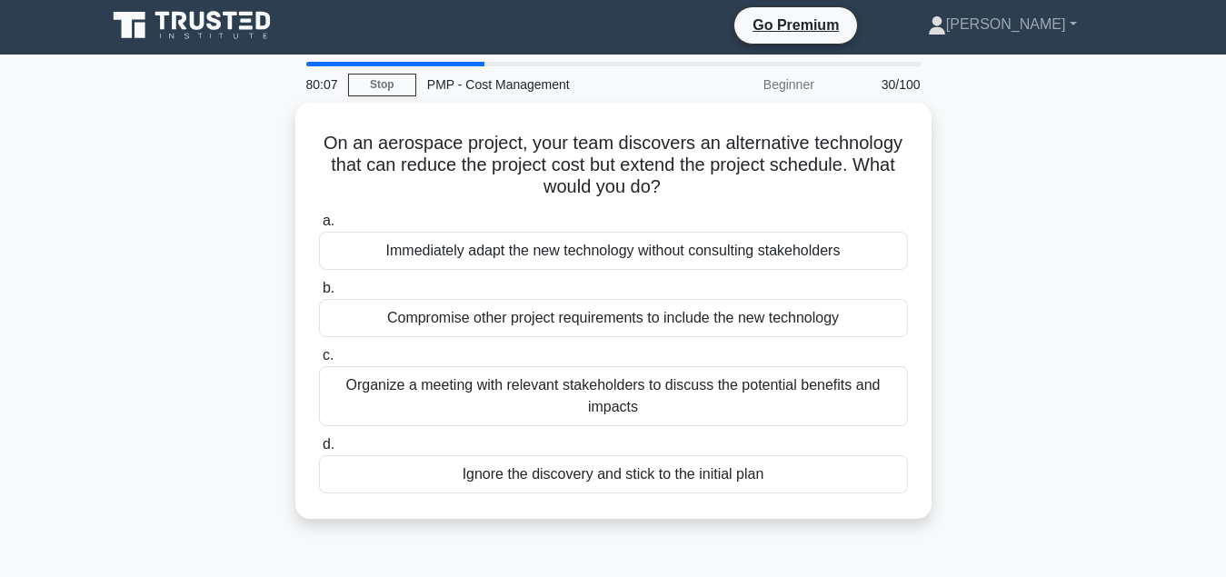
scroll to position [0, 0]
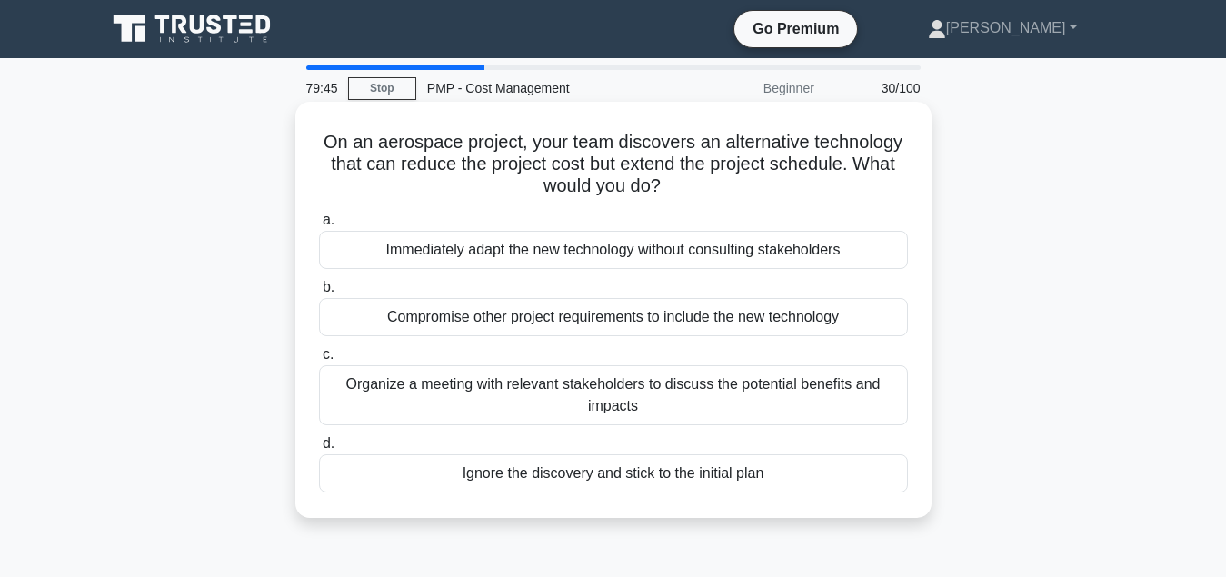
click at [663, 394] on div "Organize a meeting with relevant stakeholders to discuss the potential benefits…" at bounding box center [613, 395] width 589 height 60
click at [319, 361] on input "c. Organize a meeting with relevant stakeholders to discuss the potential benef…" at bounding box center [319, 355] width 0 height 12
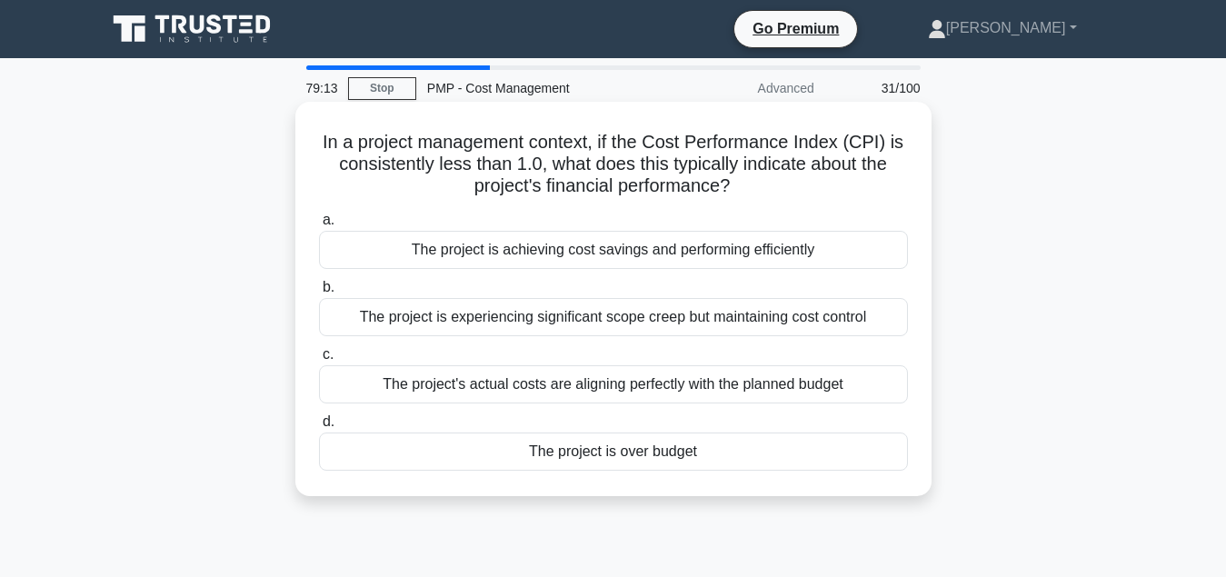
click at [687, 450] on div "The project is over budget" at bounding box center [613, 452] width 589 height 38
click at [319, 428] on input "d. The project is over budget" at bounding box center [319, 422] width 0 height 12
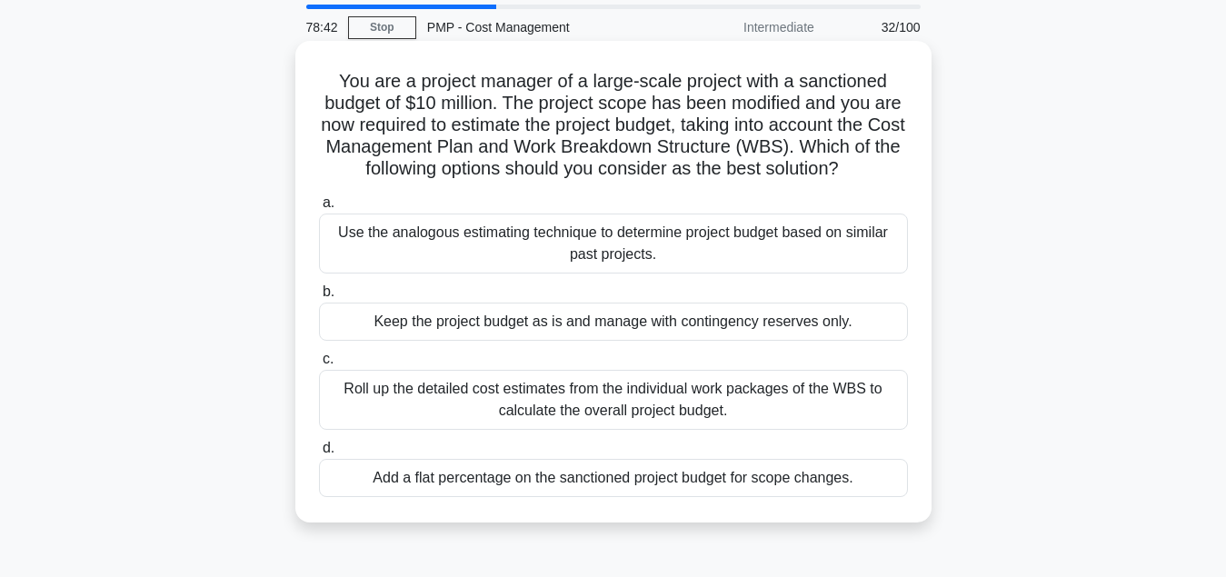
scroll to position [93, 0]
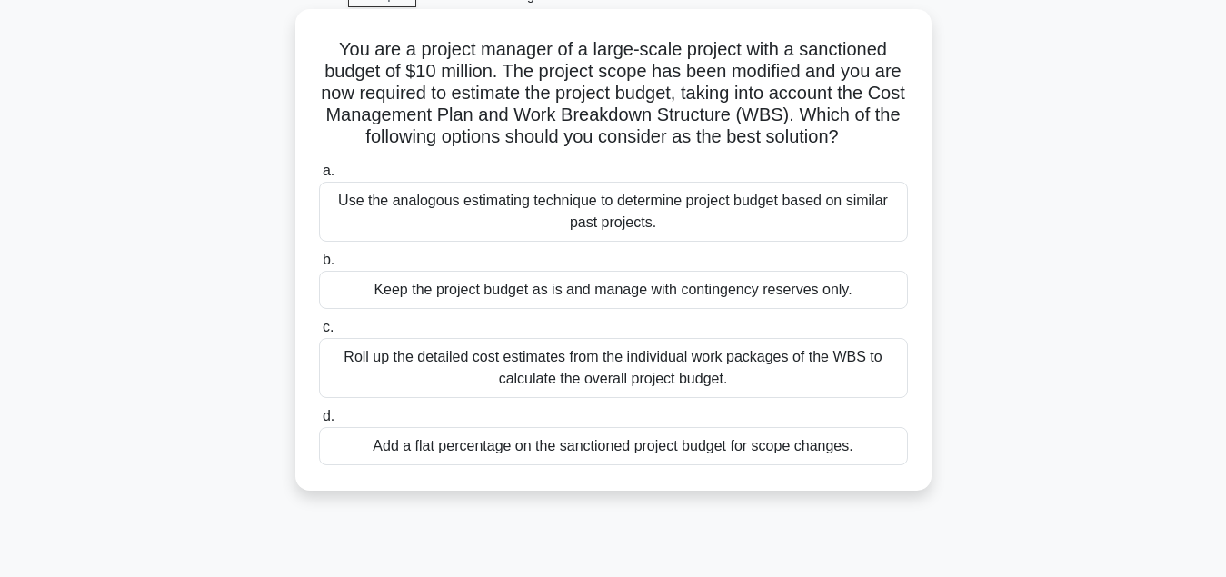
click at [653, 387] on div "Roll up the detailed cost estimates from the individual work packages of the WB…" at bounding box center [613, 368] width 589 height 60
click at [319, 334] on input "c. Roll up the detailed cost estimates from the individual work packages of the…" at bounding box center [319, 328] width 0 height 12
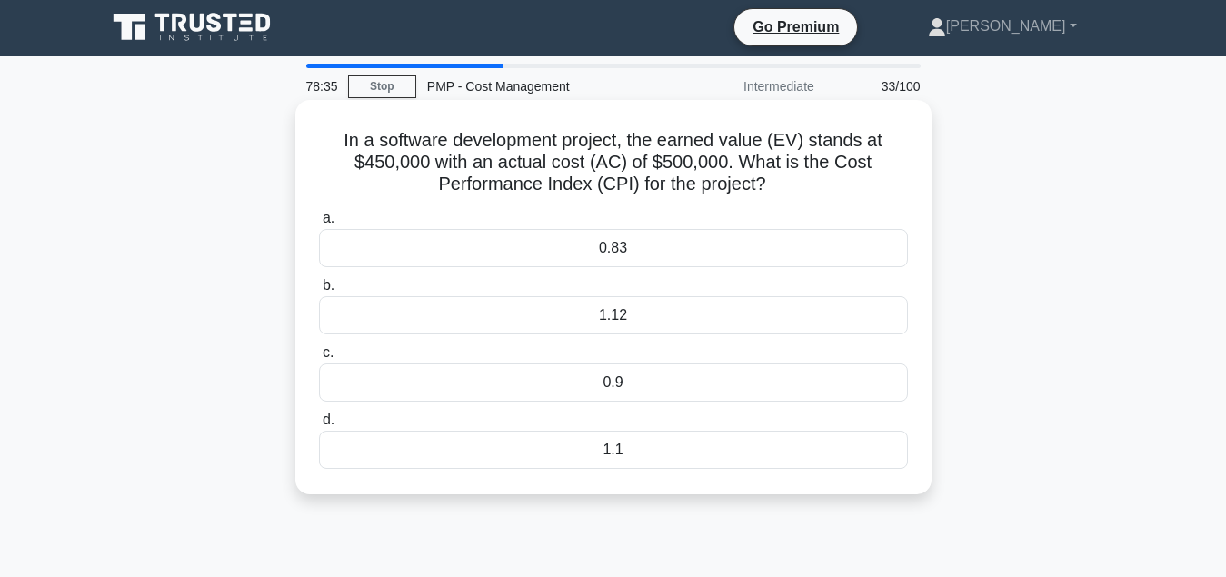
scroll to position [0, 0]
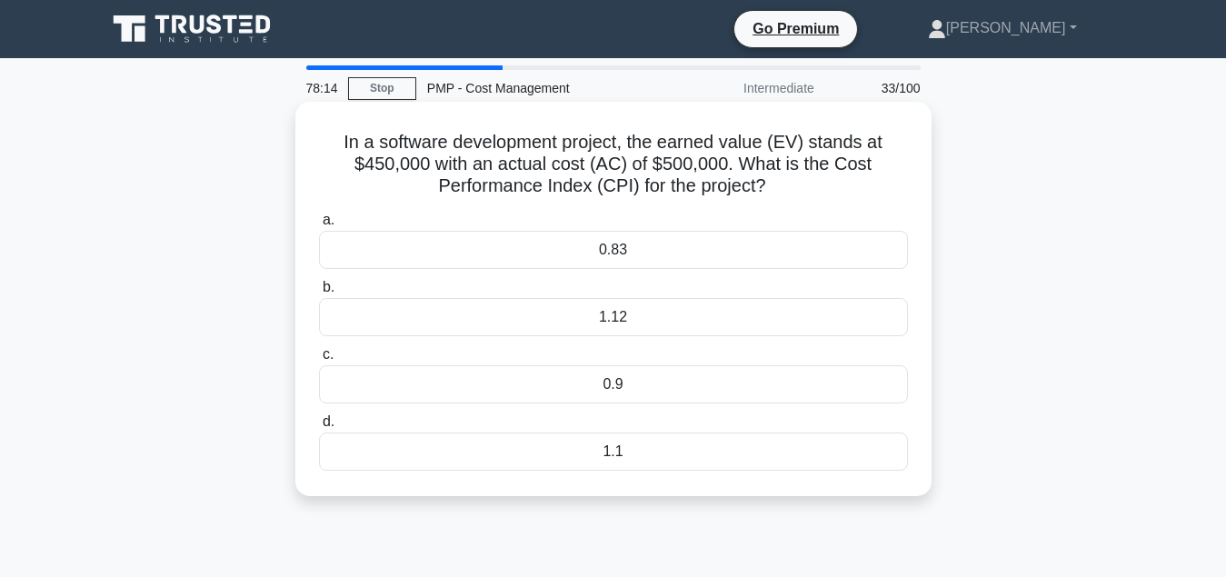
click at [695, 388] on div "0.9" at bounding box center [613, 384] width 589 height 38
click at [319, 361] on input "c. 0.9" at bounding box center [319, 355] width 0 height 12
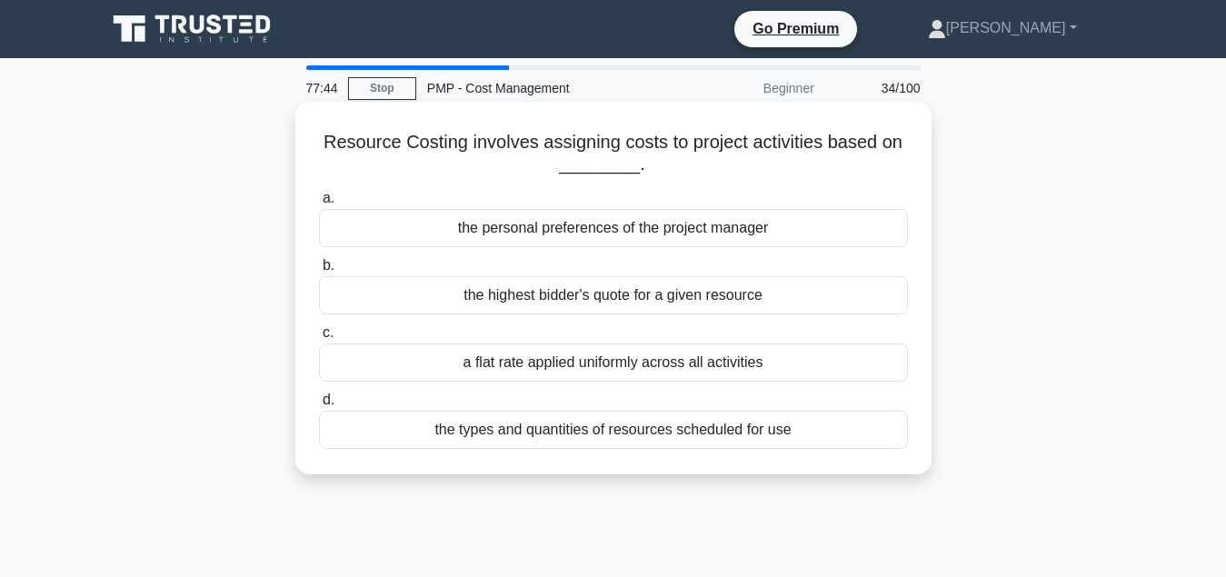
click at [668, 432] on div "the types and quantities of resources scheduled for use" at bounding box center [613, 430] width 589 height 38
click at [319, 406] on input "d. the types and quantities of resources scheduled for use" at bounding box center [319, 400] width 0 height 12
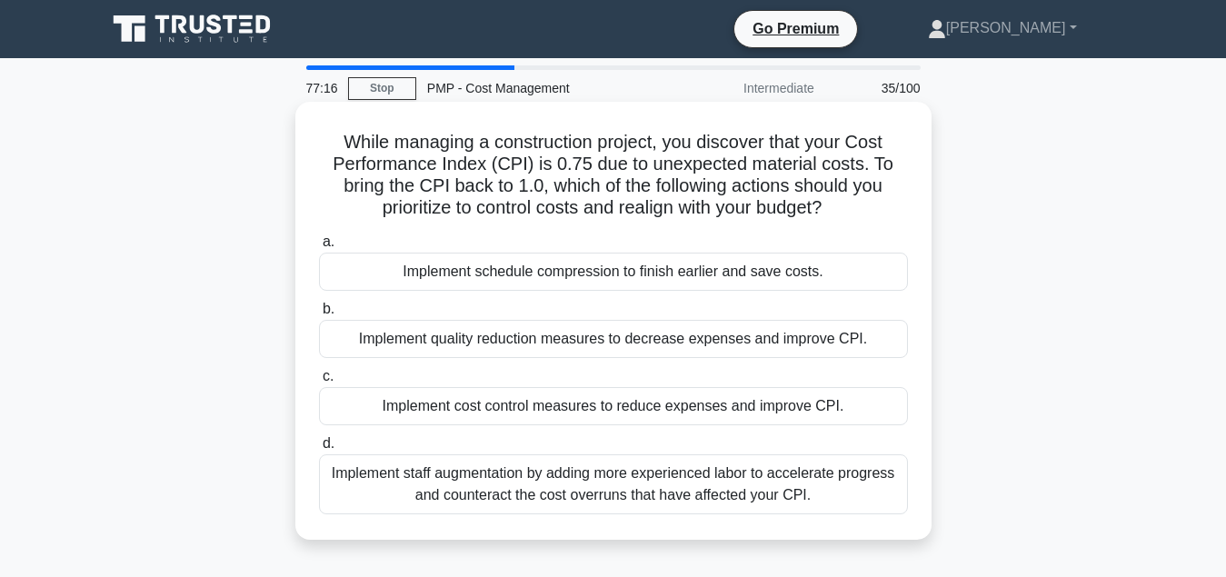
click at [662, 411] on div "Implement cost control measures to reduce expenses and improve CPI." at bounding box center [613, 406] width 589 height 38
click at [319, 383] on input "c. Implement cost control measures to reduce expenses and improve CPI." at bounding box center [319, 377] width 0 height 12
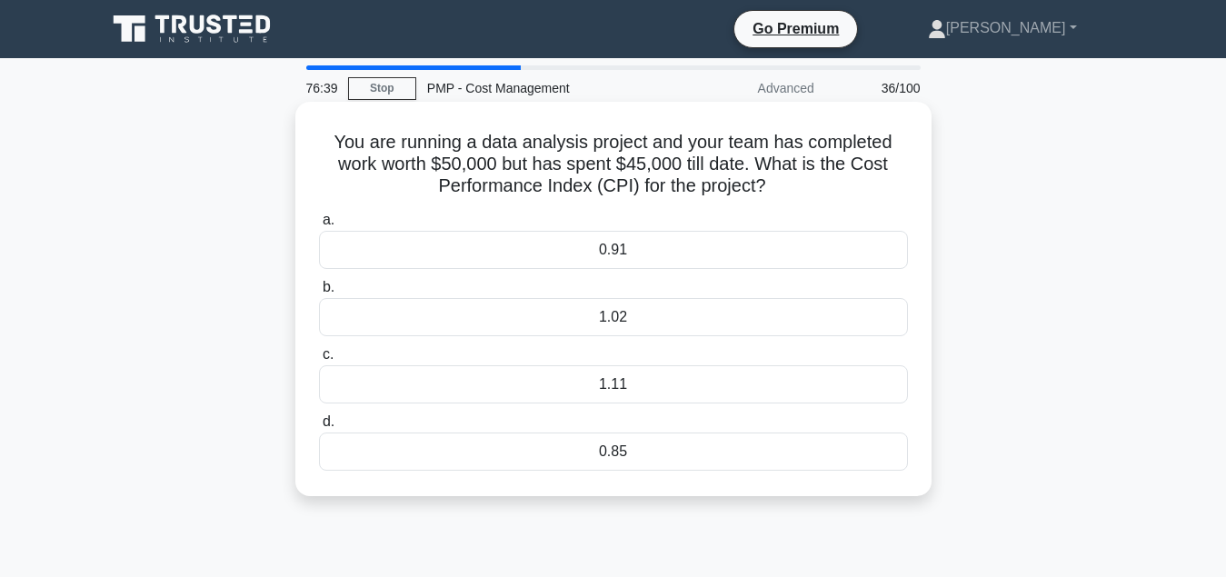
click at [668, 392] on div "1.11" at bounding box center [613, 384] width 589 height 38
click at [319, 361] on input "c. 1.11" at bounding box center [319, 355] width 0 height 12
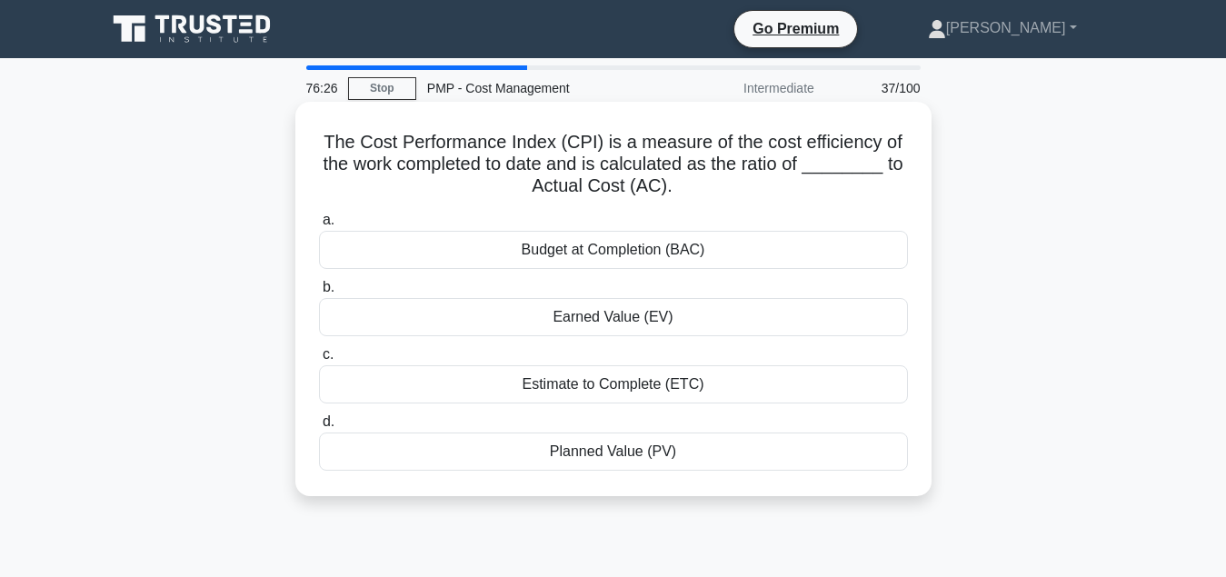
click at [704, 322] on div "Earned Value (EV)" at bounding box center [613, 317] width 589 height 38
click at [319, 294] on input "b. Earned Value (EV)" at bounding box center [319, 288] width 0 height 12
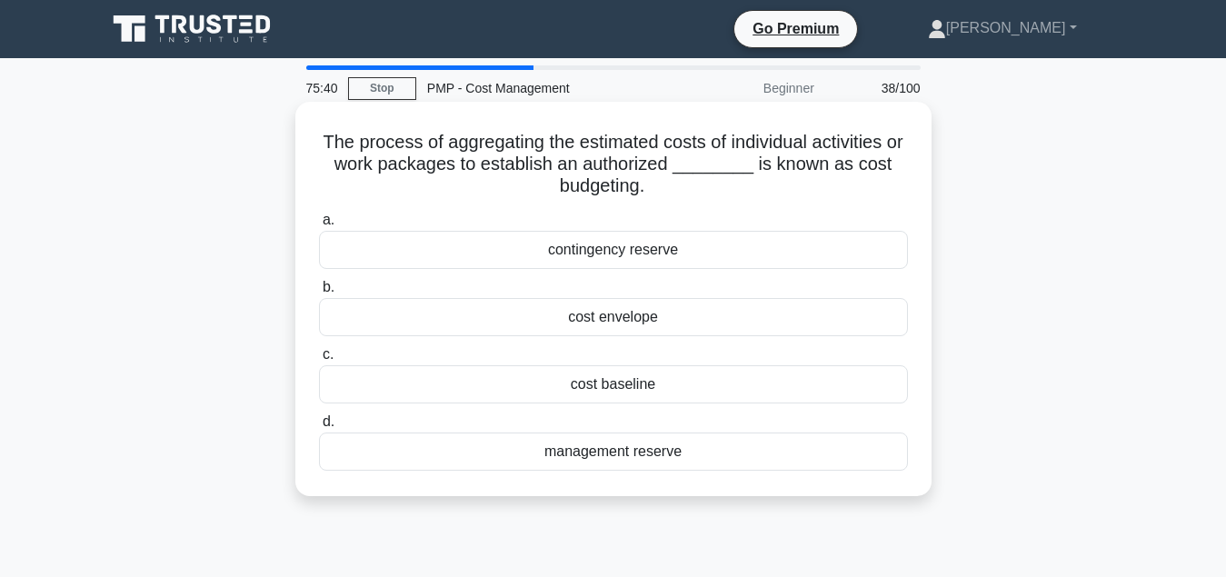
click at [657, 387] on div "cost baseline" at bounding box center [613, 384] width 589 height 38
click at [319, 361] on input "c. cost baseline" at bounding box center [319, 355] width 0 height 12
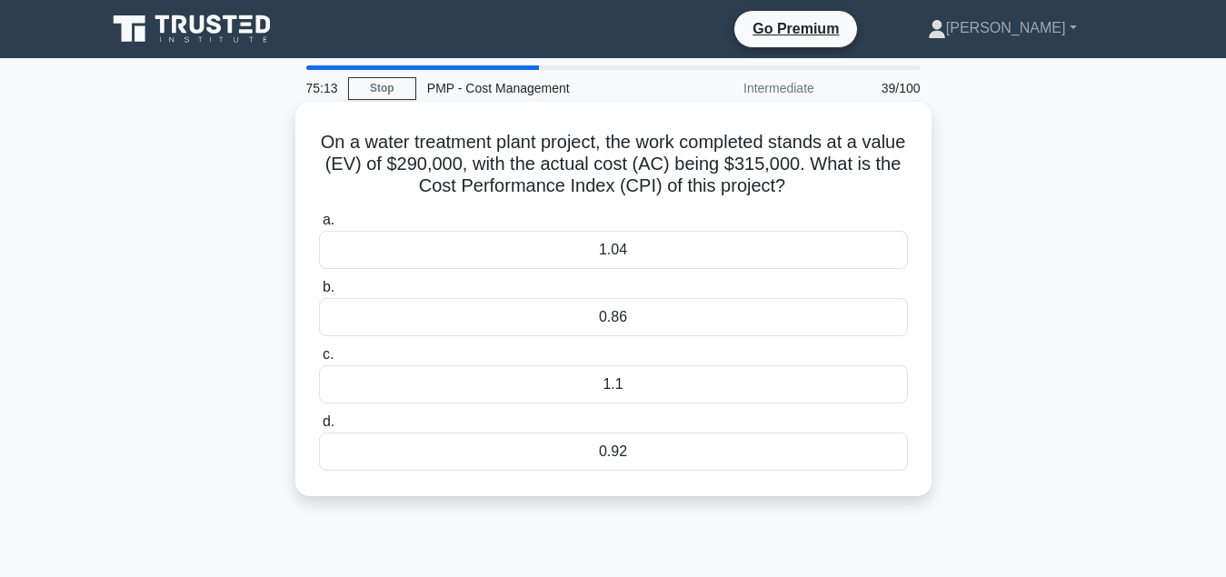
click at [687, 450] on div "0.92" at bounding box center [613, 452] width 589 height 38
click at [319, 428] on input "d. 0.92" at bounding box center [319, 422] width 0 height 12
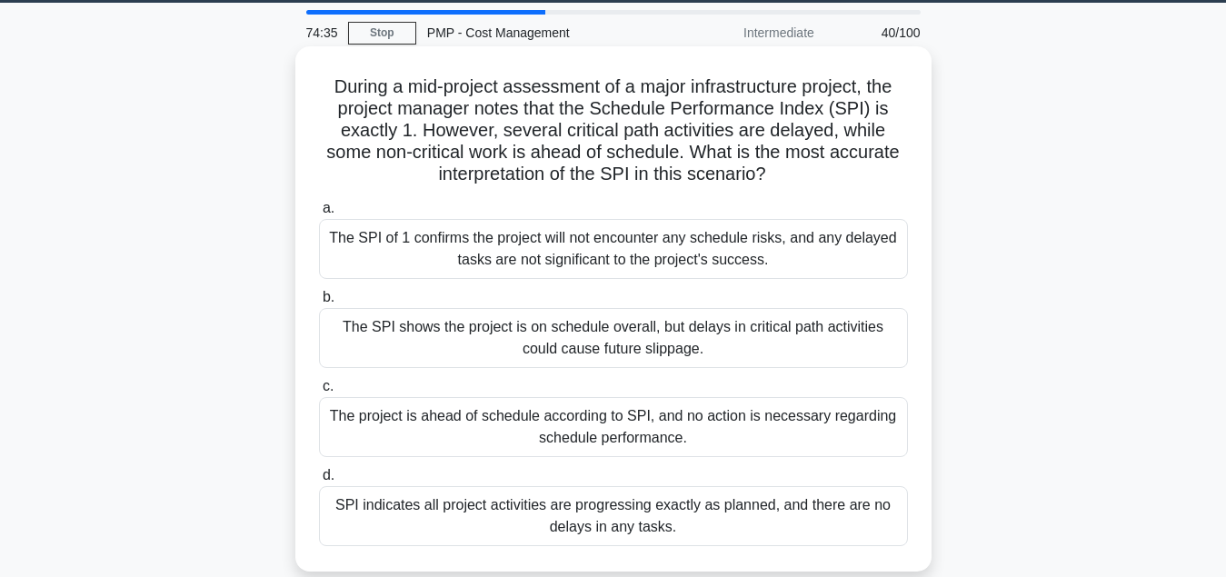
scroll to position [93, 0]
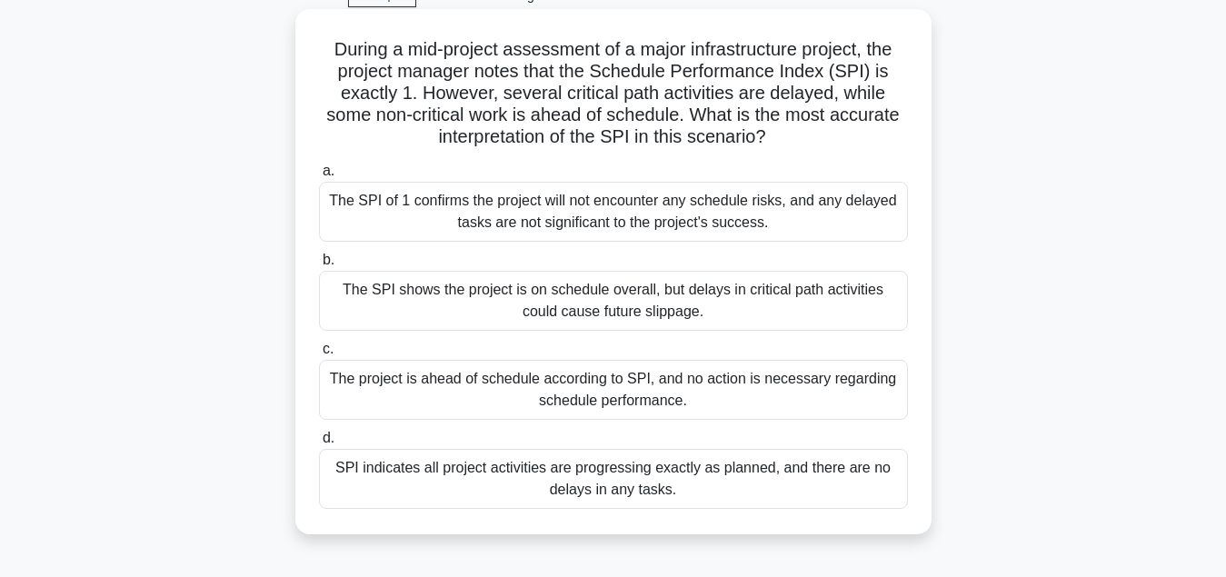
click at [637, 315] on div "The SPI shows the project is on schedule overall, but delays in critical path a…" at bounding box center [613, 301] width 589 height 60
click at [319, 266] on input "b. The SPI shows the project is on schedule overall, but delays in critical pat…" at bounding box center [319, 261] width 0 height 12
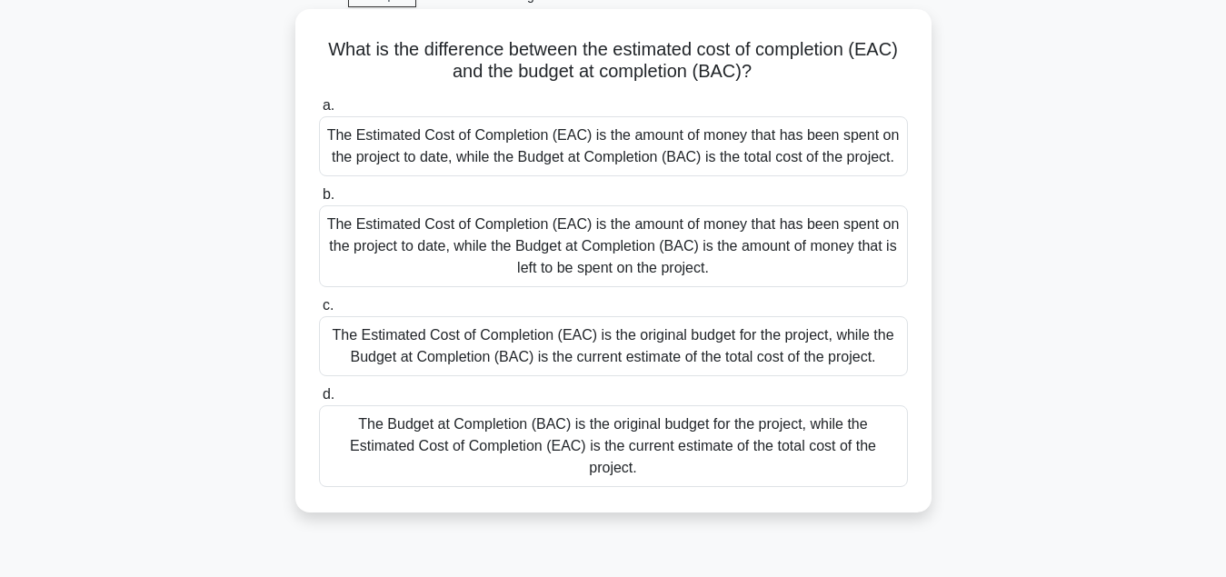
click at [645, 436] on div "The Budget at Completion (BAC) is the original budget for the project, while th…" at bounding box center [613, 446] width 589 height 82
click at [319, 401] on input "d. The Budget at Completion (BAC) is the original budget for the project, while…" at bounding box center [319, 395] width 0 height 12
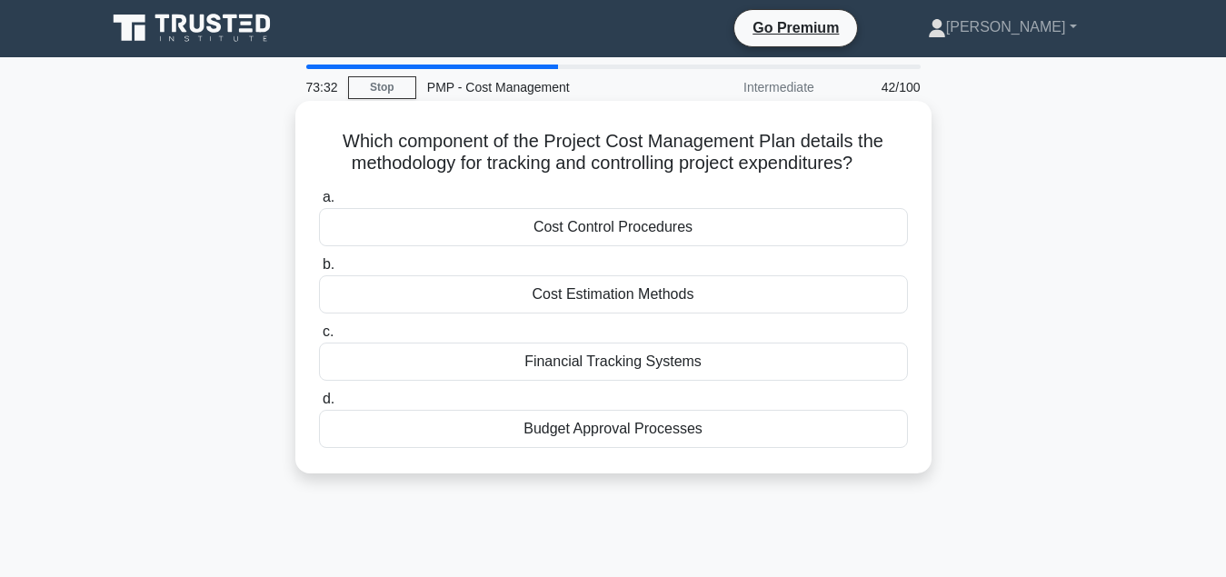
scroll to position [0, 0]
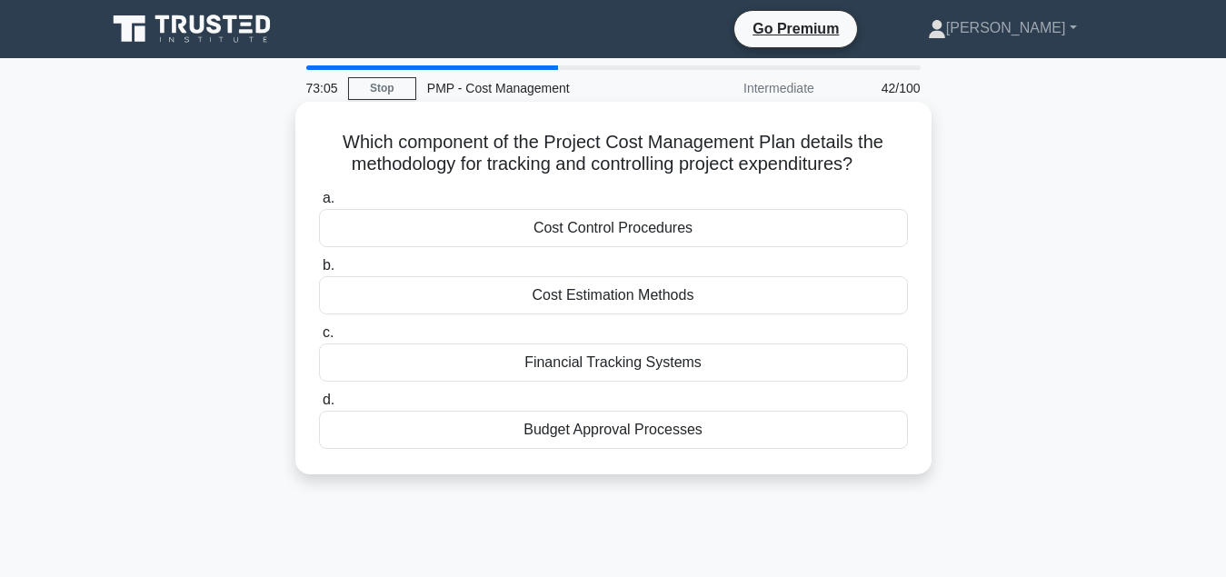
click at [638, 237] on div "Cost Control Procedures" at bounding box center [613, 228] width 589 height 38
click at [319, 205] on input "a. Cost Control Procedures" at bounding box center [319, 199] width 0 height 12
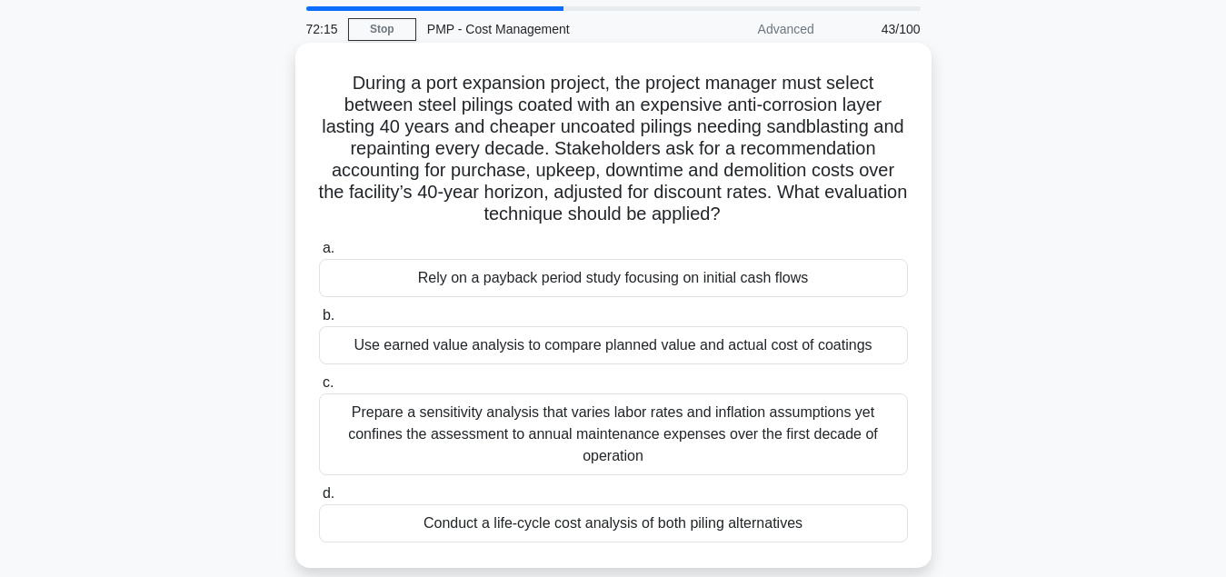
scroll to position [93, 0]
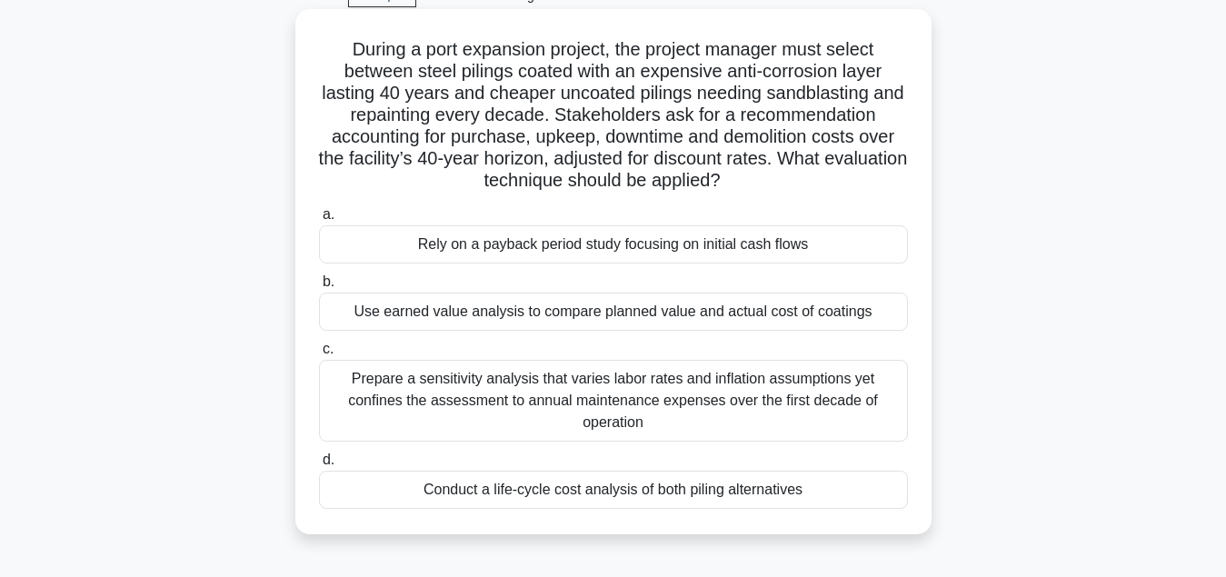
click at [654, 498] on div "Conduct a life-cycle cost analysis of both piling alternatives" at bounding box center [613, 490] width 589 height 38
click at [319, 466] on input "d. Conduct a life-cycle cost analysis of both piling alternatives" at bounding box center [319, 460] width 0 height 12
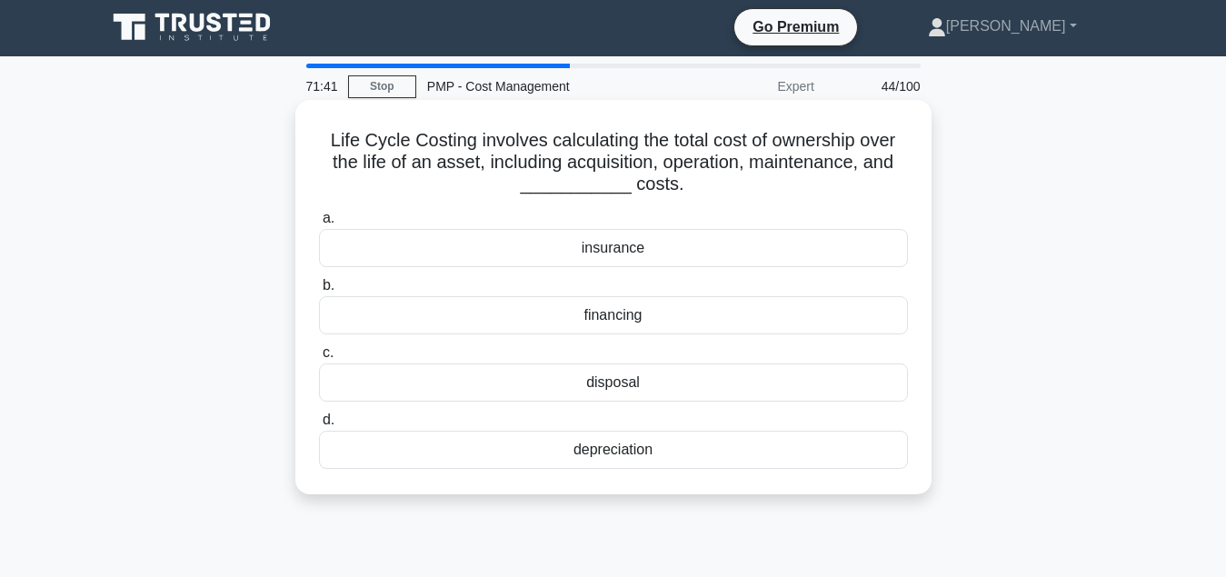
scroll to position [0, 0]
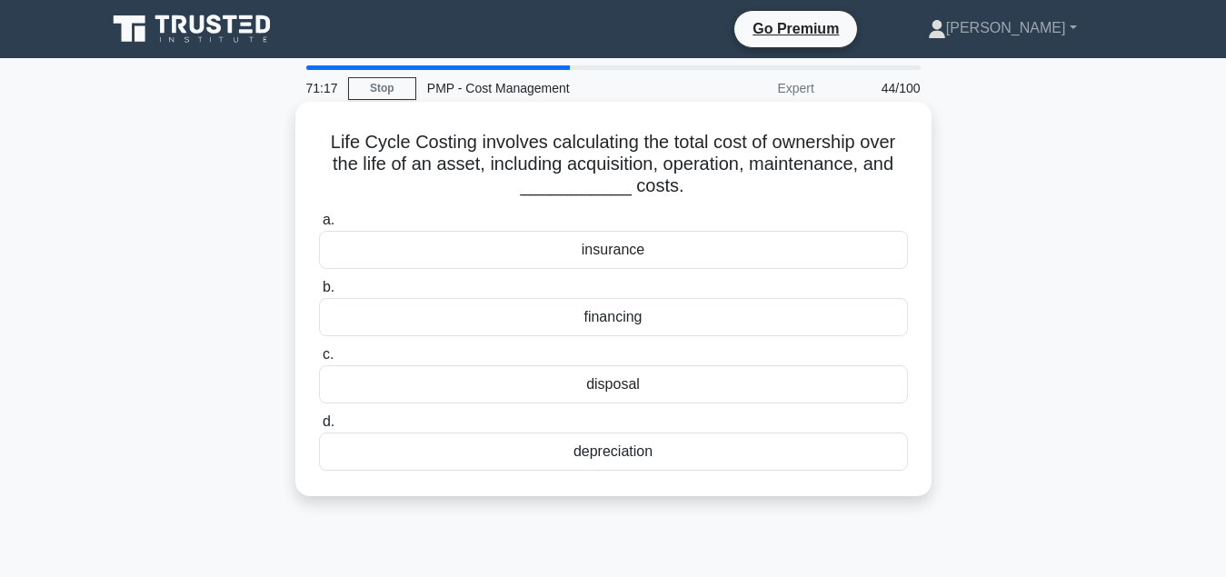
click at [654, 392] on div "disposal" at bounding box center [613, 384] width 589 height 38
click at [319, 361] on input "c. disposal" at bounding box center [319, 355] width 0 height 12
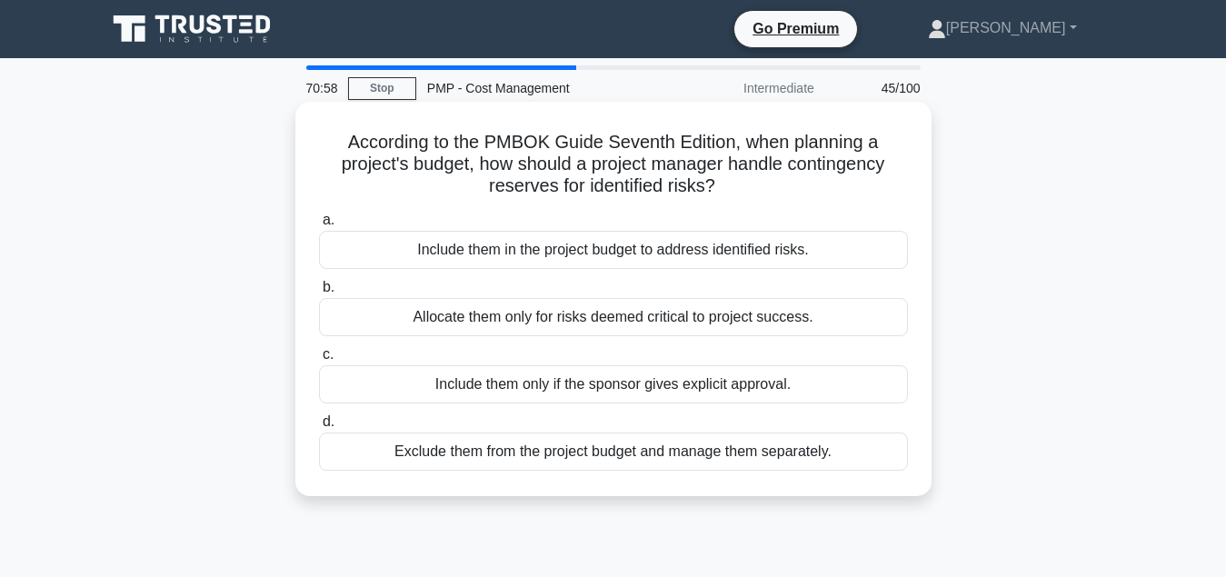
click at [610, 256] on div "Include them in the project budget to address identified risks." at bounding box center [613, 250] width 589 height 38
click at [319, 226] on input "a. Include them in the project budget to address identified risks." at bounding box center [319, 221] width 0 height 12
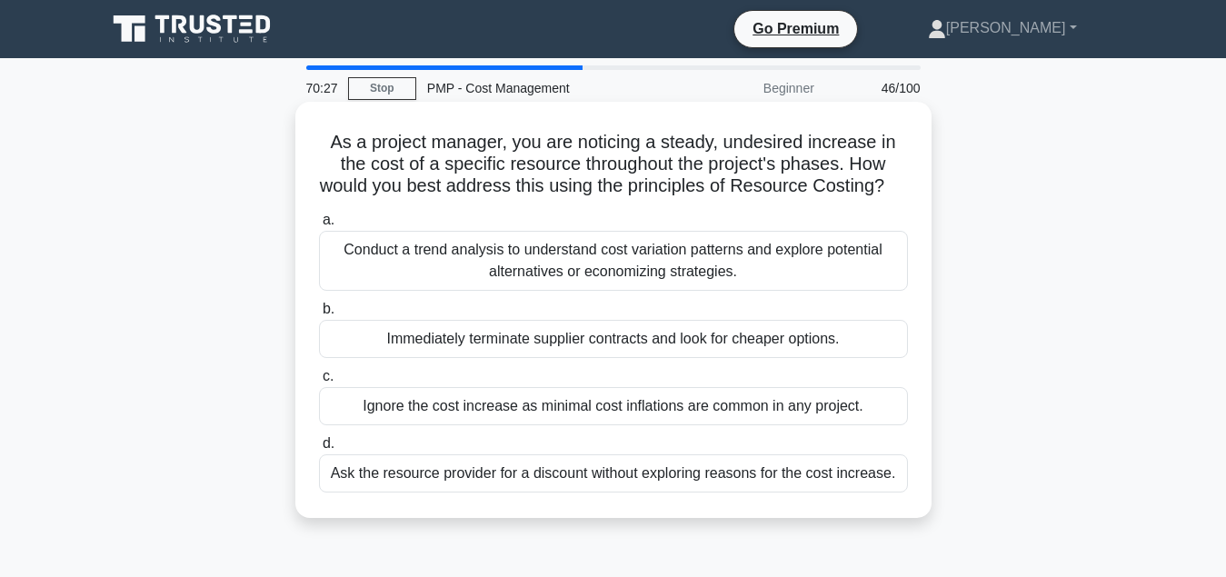
click at [618, 261] on div "Conduct a trend analysis to understand cost variation patterns and explore pote…" at bounding box center [613, 261] width 589 height 60
click at [319, 226] on input "a. Conduct a trend analysis to understand cost variation patterns and explore p…" at bounding box center [319, 221] width 0 height 12
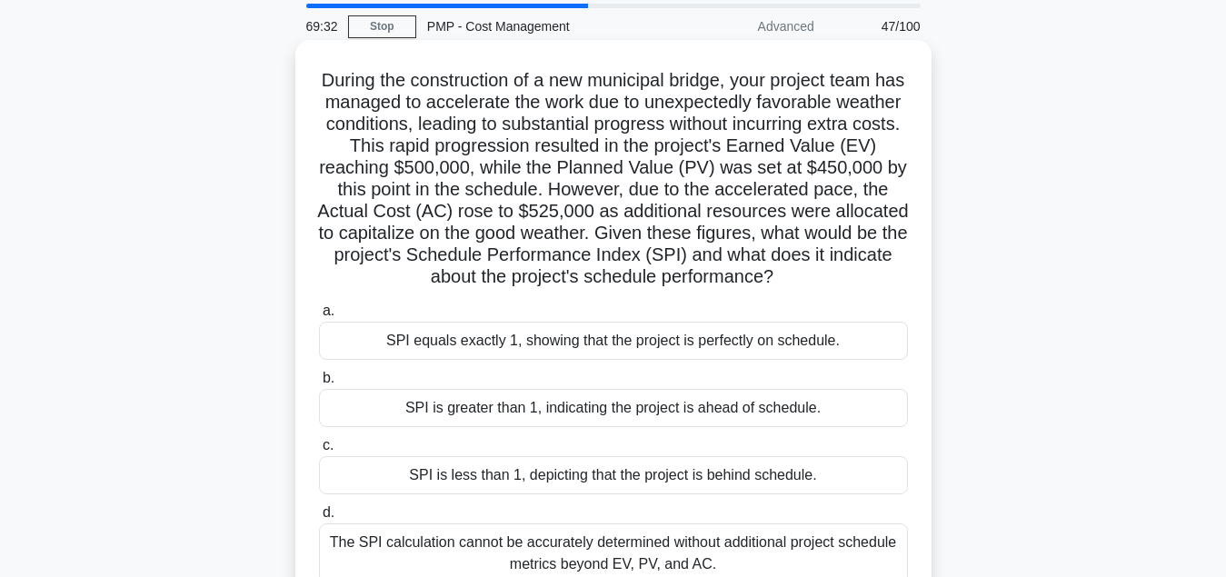
scroll to position [93, 0]
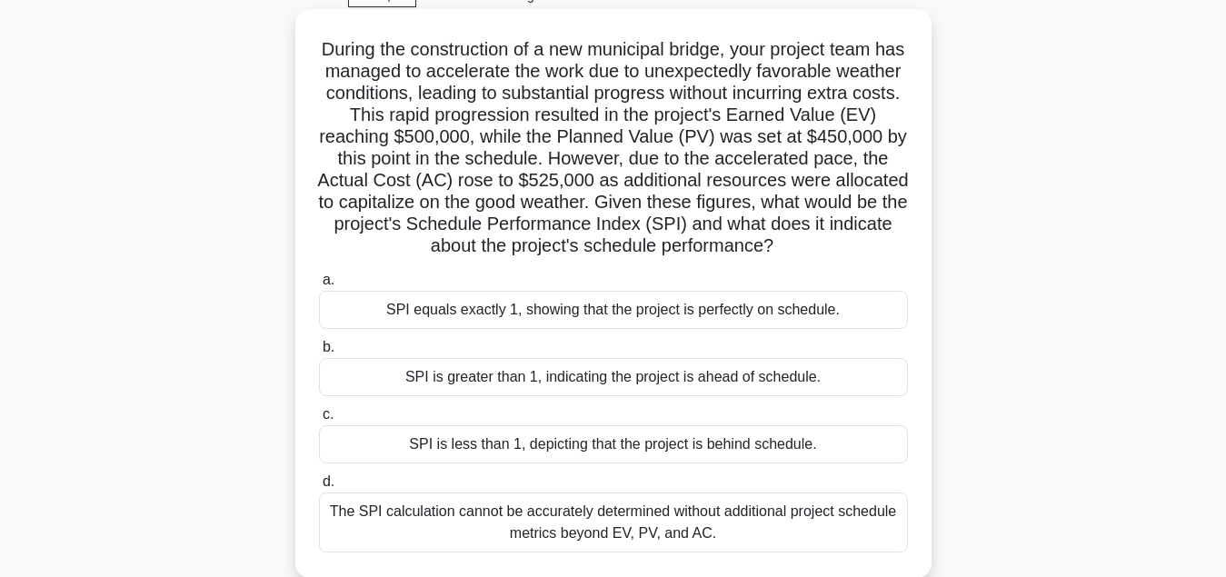
click at [601, 384] on div "SPI is greater than 1, indicating the project is ahead of schedule." at bounding box center [613, 377] width 589 height 38
click at [319, 354] on input "b. SPI is greater than 1, indicating the project is ahead of schedule." at bounding box center [319, 348] width 0 height 12
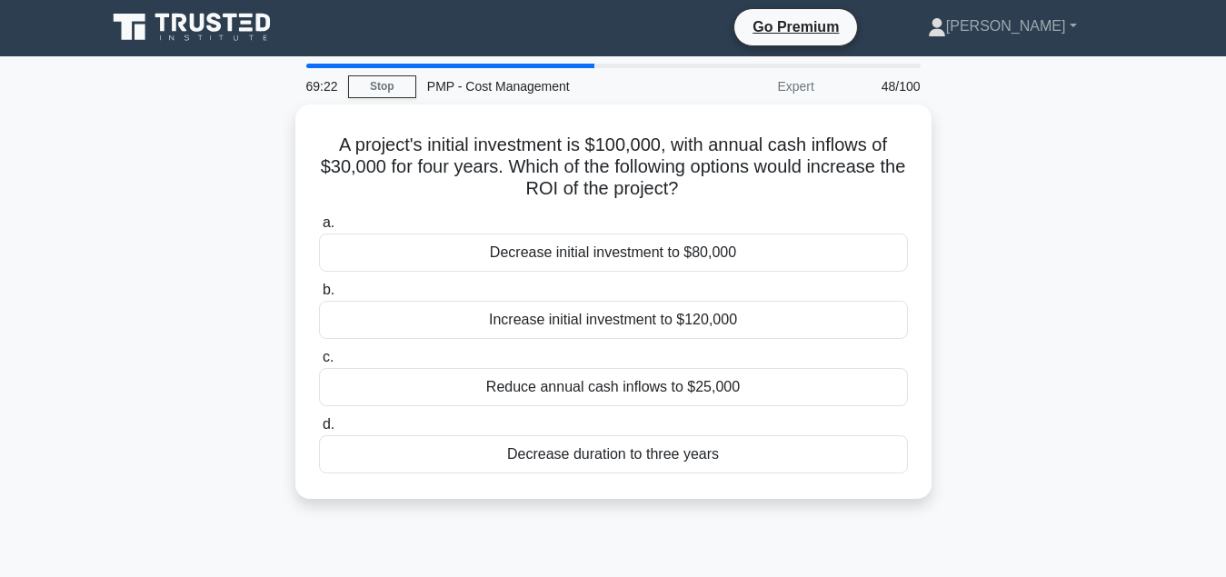
scroll to position [0, 0]
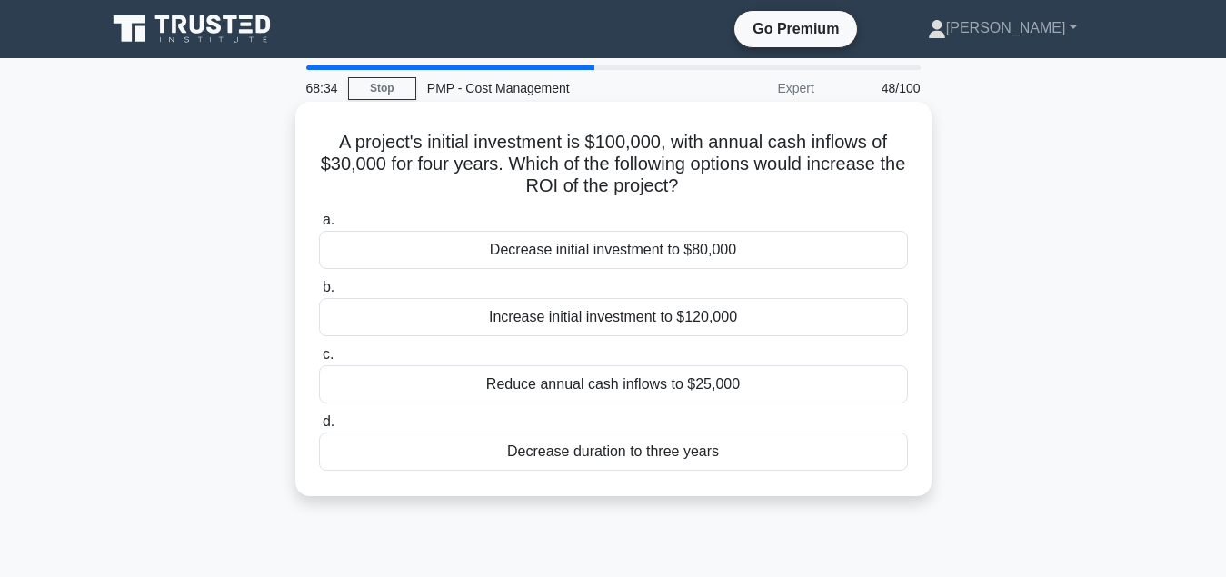
click at [595, 320] on div "Increase initial investment to $120,000" at bounding box center [613, 317] width 589 height 38
click at [319, 294] on input "b. Increase initial investment to $120,000" at bounding box center [319, 288] width 0 height 12
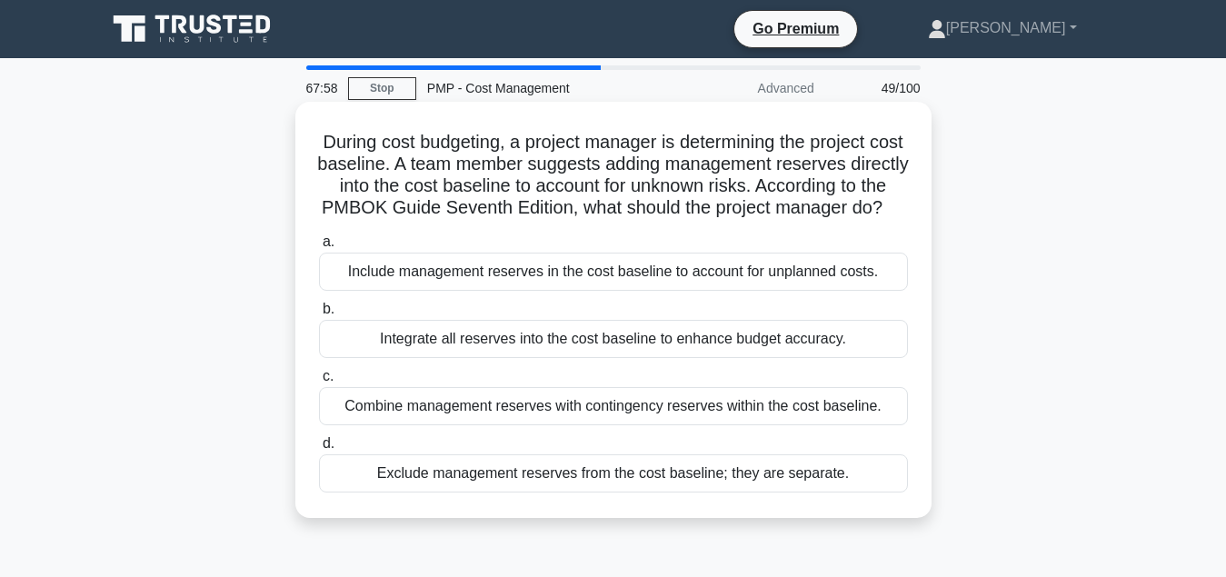
click at [702, 484] on div "Exclude management reserves from the cost baseline; they are separate." at bounding box center [613, 473] width 589 height 38
click at [319, 450] on input "d. Exclude management reserves from the cost baseline; they are separate." at bounding box center [319, 444] width 0 height 12
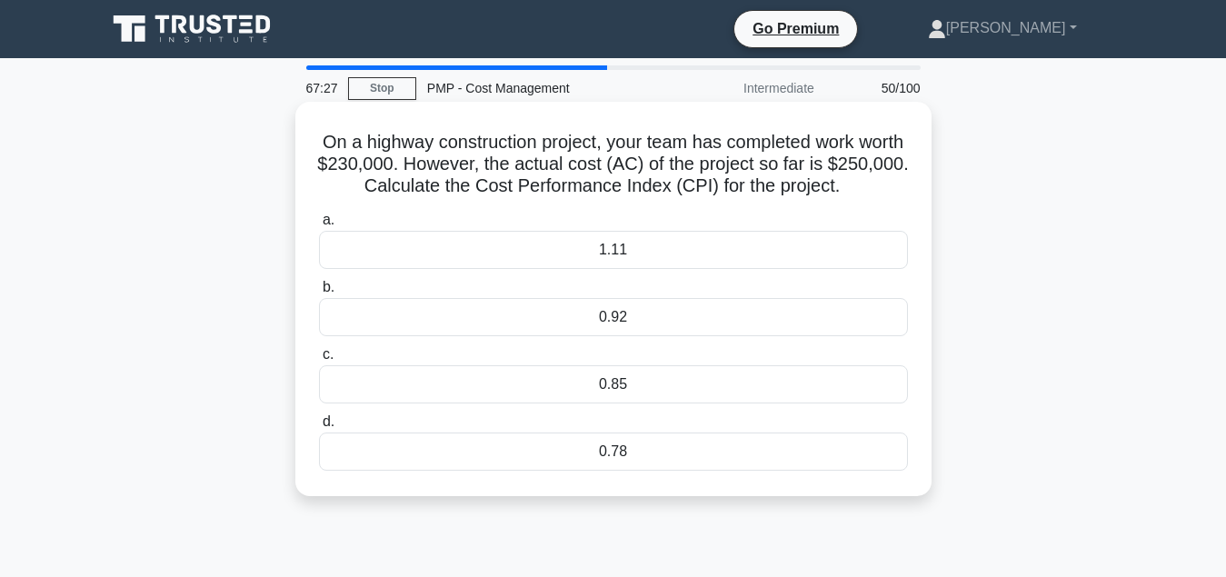
click at [710, 321] on div "0.92" at bounding box center [613, 317] width 589 height 38
click at [319, 294] on input "b. 0.92" at bounding box center [319, 288] width 0 height 12
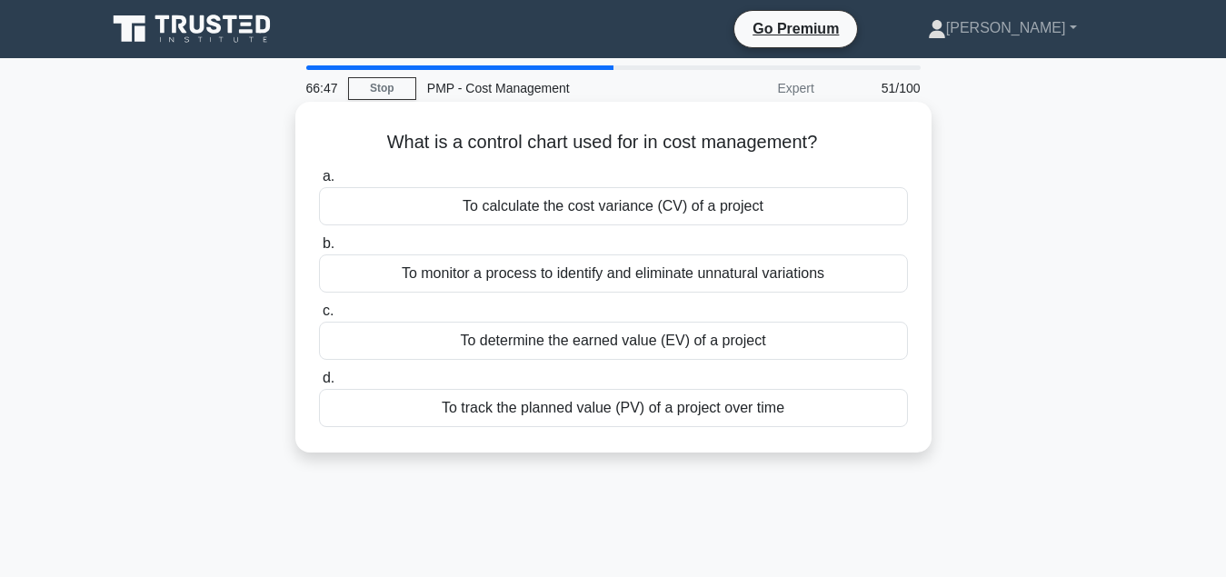
click at [664, 277] on div "To monitor a process to identify and eliminate unnatural variations" at bounding box center [613, 274] width 589 height 38
click at [319, 250] on input "b. To monitor a process to identify and eliminate unnatural variations" at bounding box center [319, 244] width 0 height 12
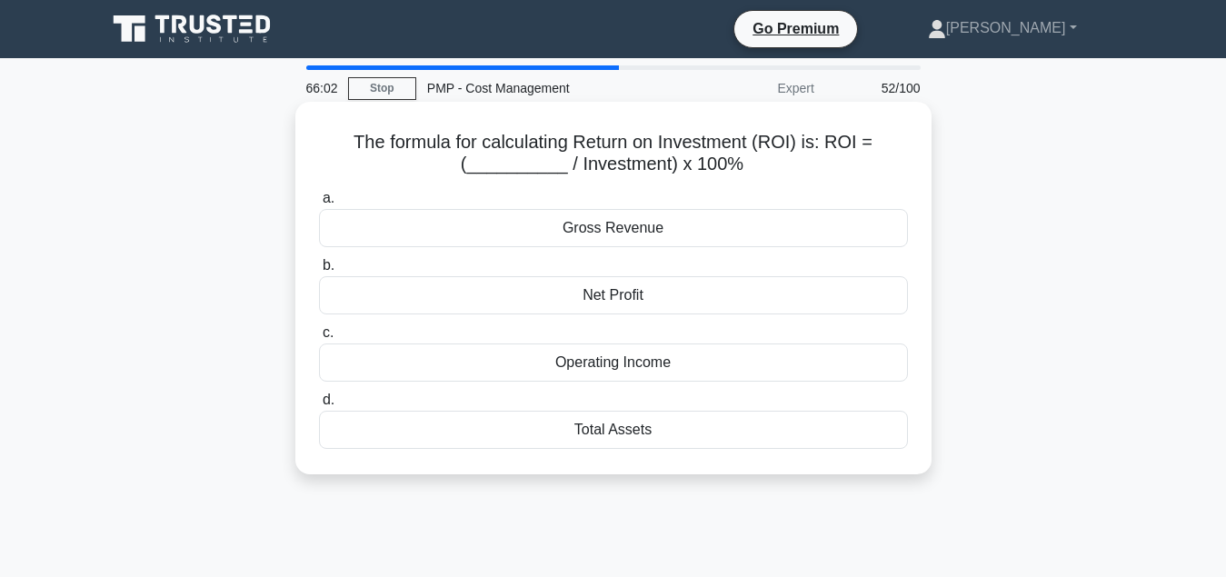
click at [670, 307] on div "Net Profit" at bounding box center [613, 295] width 589 height 38
click at [319, 272] on input "b. Net Profit" at bounding box center [319, 266] width 0 height 12
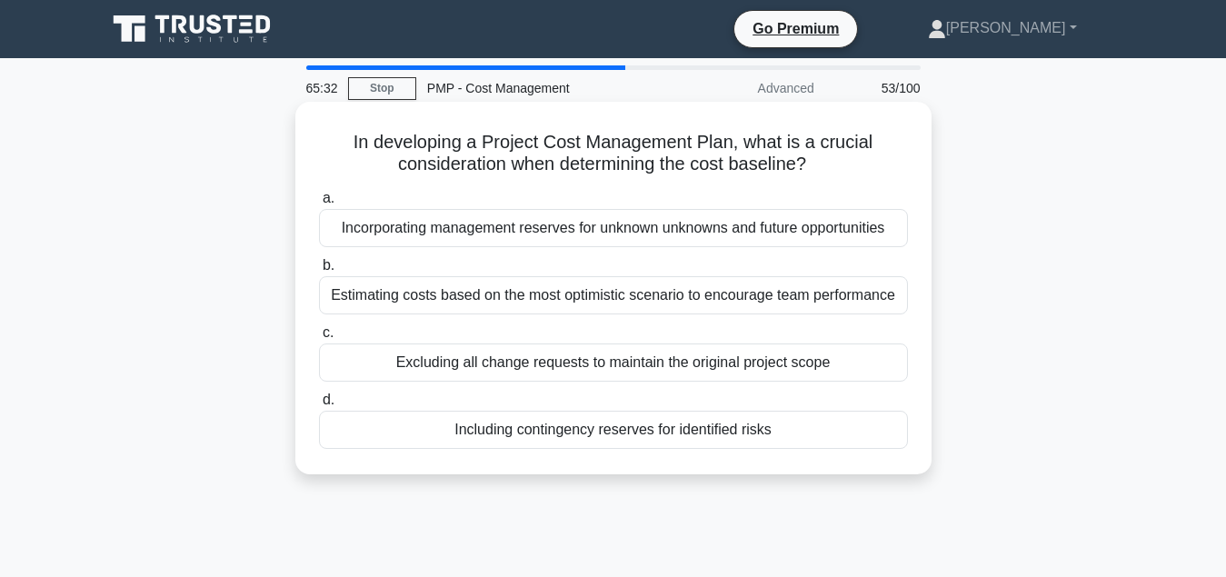
click at [666, 439] on div "Including contingency reserves for identified risks" at bounding box center [613, 430] width 589 height 38
click at [319, 406] on input "d. Including contingency reserves for identified risks" at bounding box center [319, 400] width 0 height 12
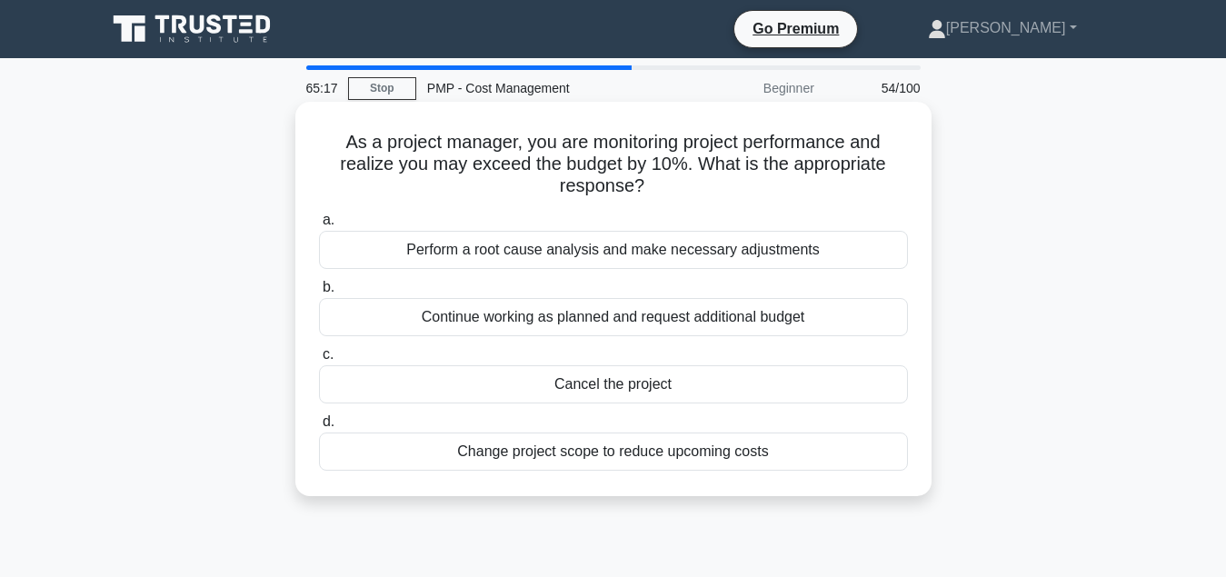
click at [664, 254] on div "Perform a root cause analysis and make necessary adjustments" at bounding box center [613, 250] width 589 height 38
click at [319, 226] on input "a. Perform a root cause analysis and make necessary adjustments" at bounding box center [319, 221] width 0 height 12
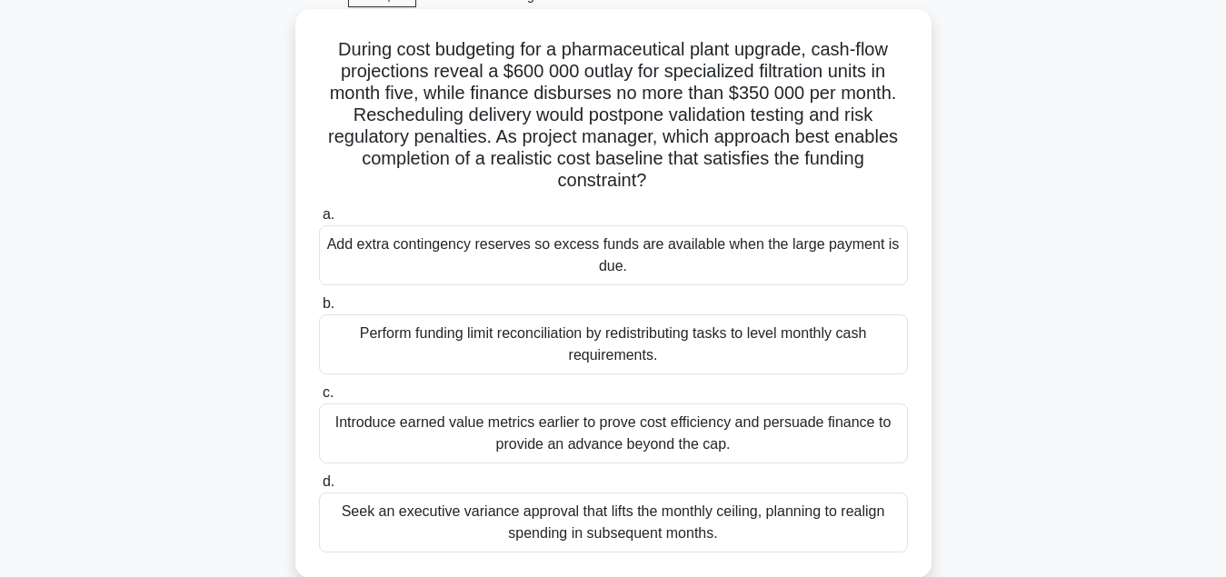
scroll to position [185, 0]
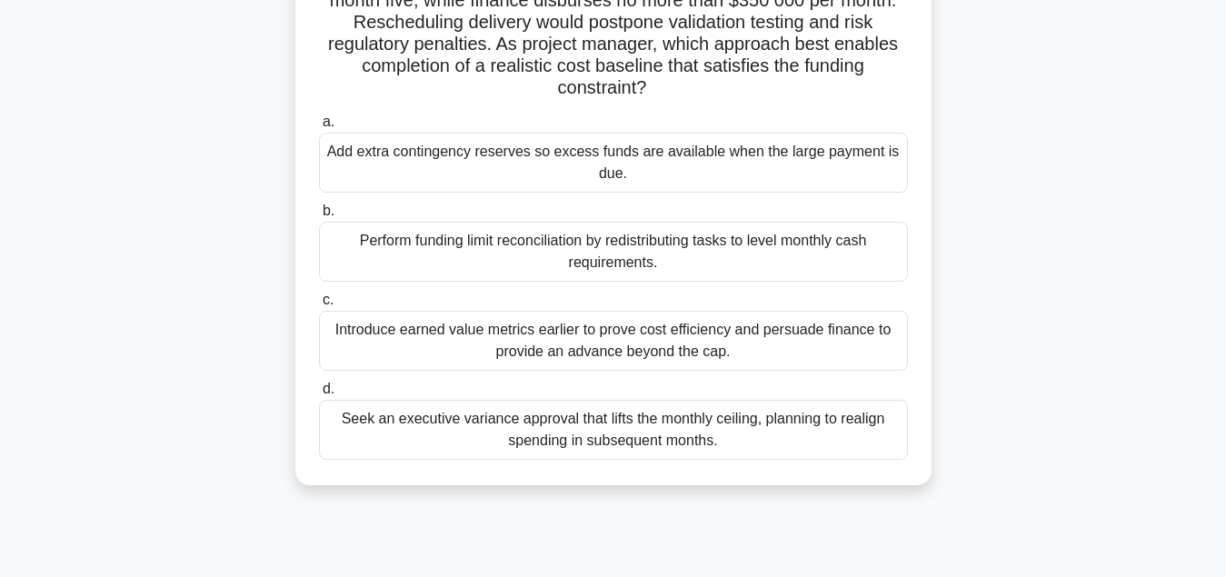
click at [635, 344] on div "Introduce earned value metrics earlier to prove cost efficiency and persuade fi…" at bounding box center [613, 341] width 589 height 60
click at [319, 306] on input "c. Introduce earned value metrics earlier to prove cost efficiency and persuade…" at bounding box center [319, 301] width 0 height 12
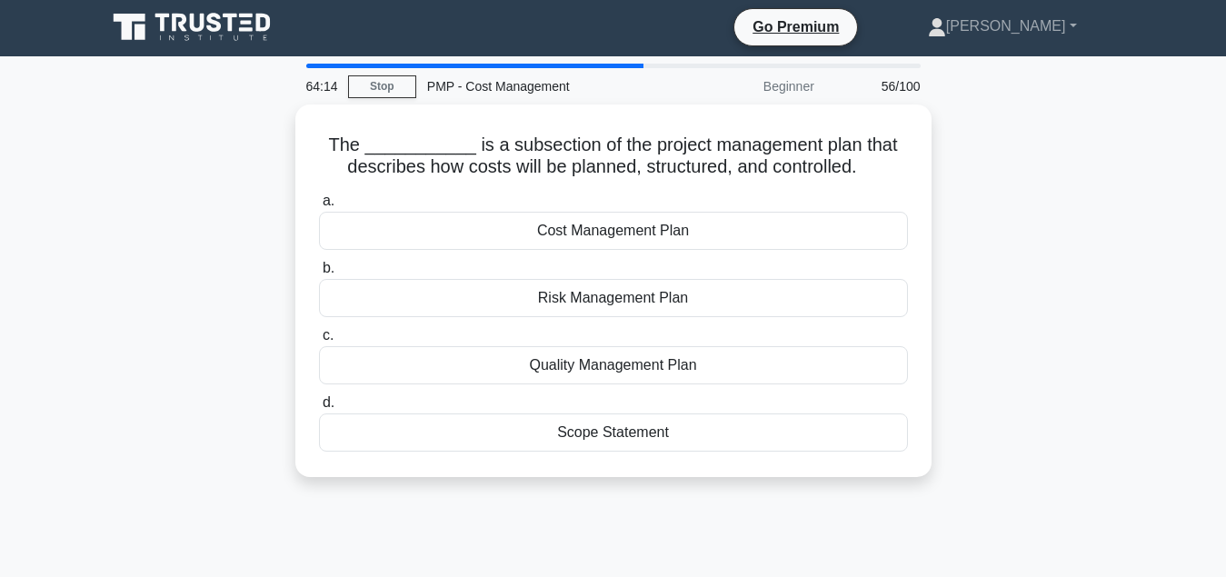
scroll to position [0, 0]
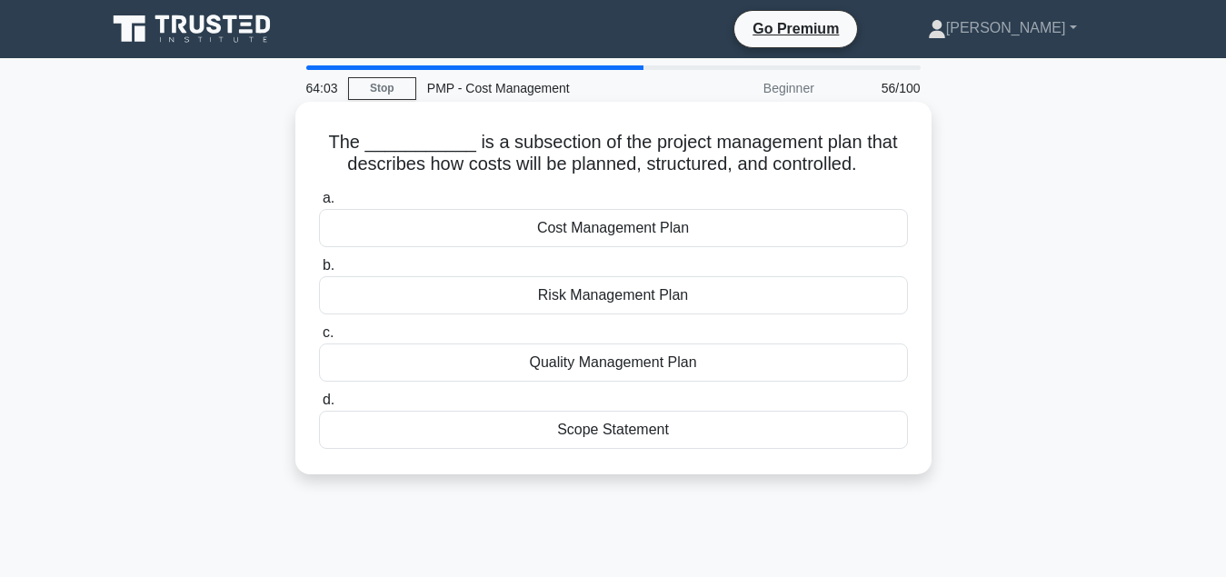
click at [611, 234] on div "Cost Management Plan" at bounding box center [613, 228] width 589 height 38
click at [319, 205] on input "a. Cost Management Plan" at bounding box center [319, 199] width 0 height 12
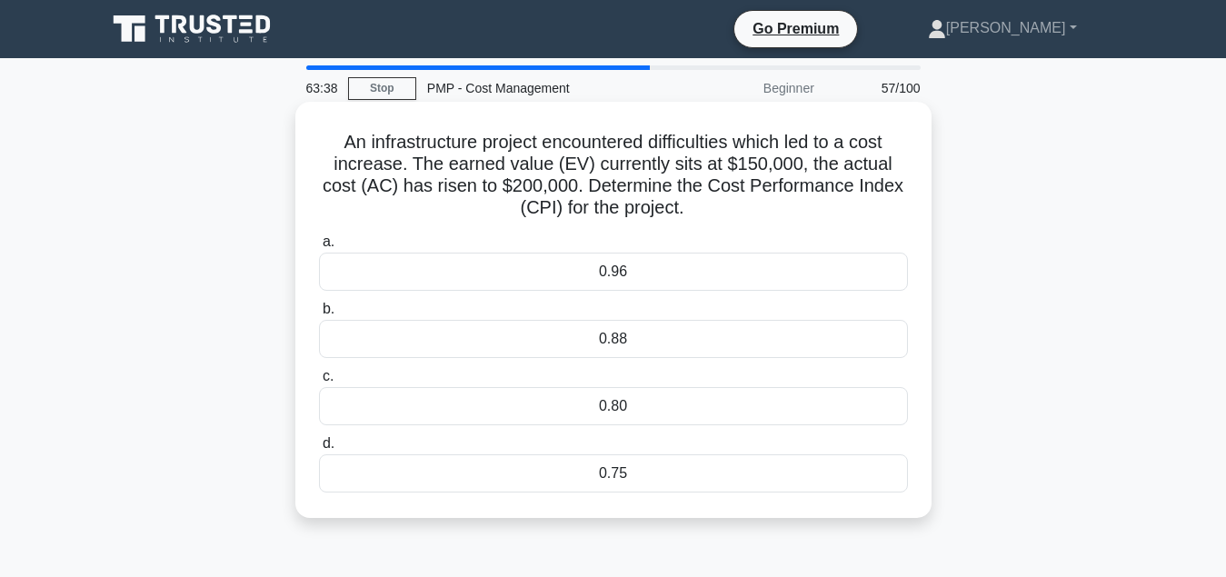
click at [665, 474] on div "0.75" at bounding box center [613, 473] width 589 height 38
click at [319, 450] on input "d. 0.75" at bounding box center [319, 444] width 0 height 12
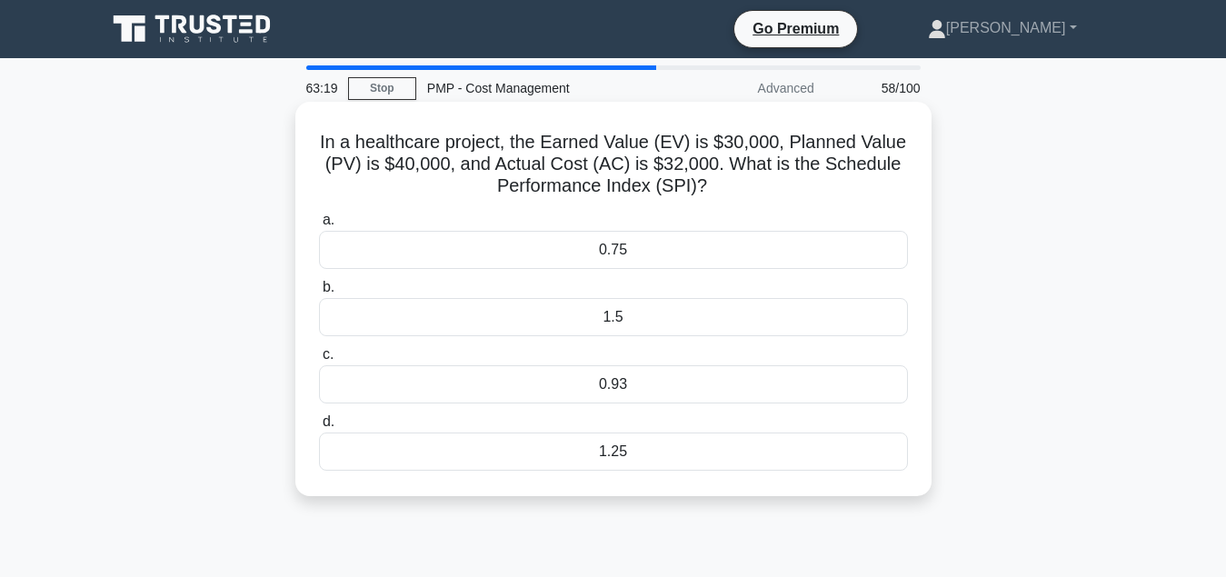
click at [621, 255] on div "0.75" at bounding box center [613, 250] width 589 height 38
click at [319, 226] on input "a. 0.75" at bounding box center [319, 221] width 0 height 12
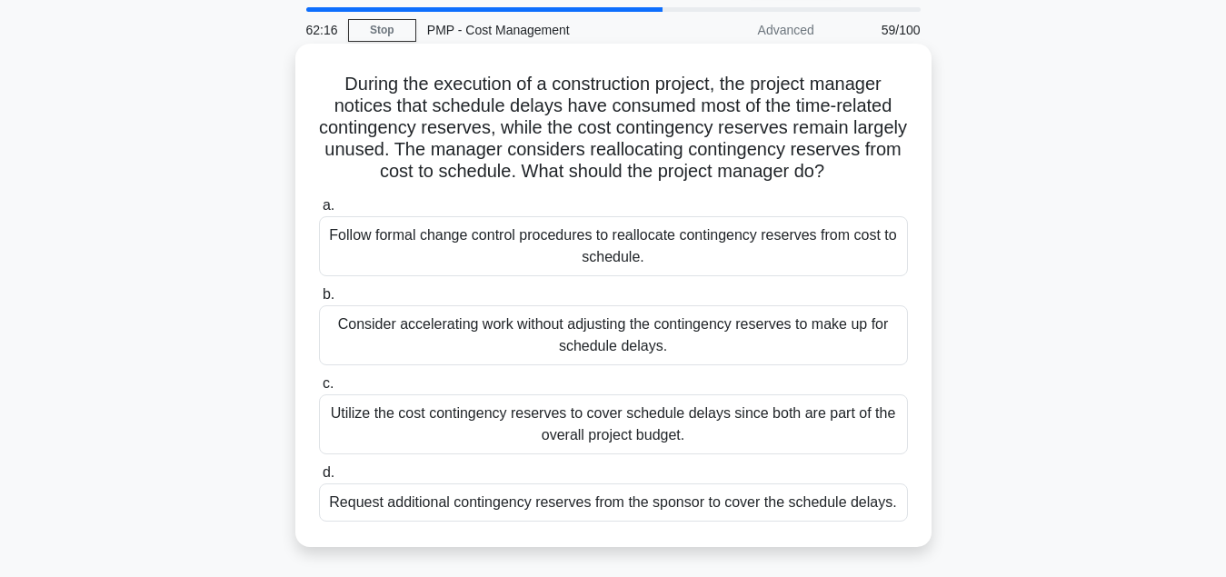
scroll to position [93, 0]
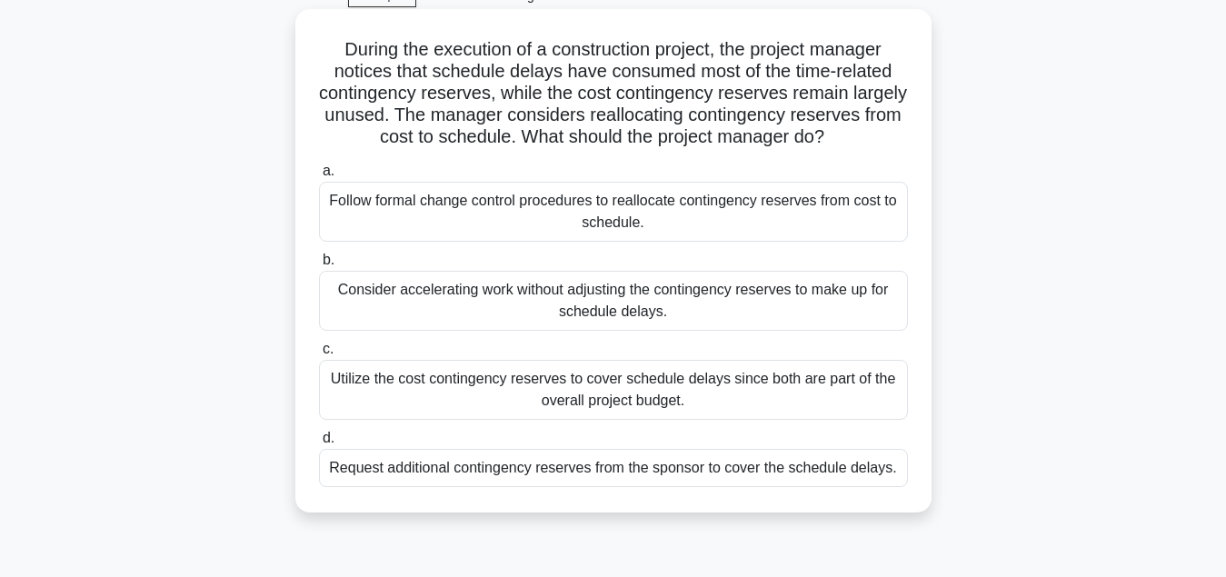
click at [567, 223] on div "Follow formal change control procedures to reallocate contingency reserves from…" at bounding box center [613, 212] width 589 height 60
click at [319, 177] on input "a. Follow formal change control procedures to reallocate contingency reserves f…" at bounding box center [319, 171] width 0 height 12
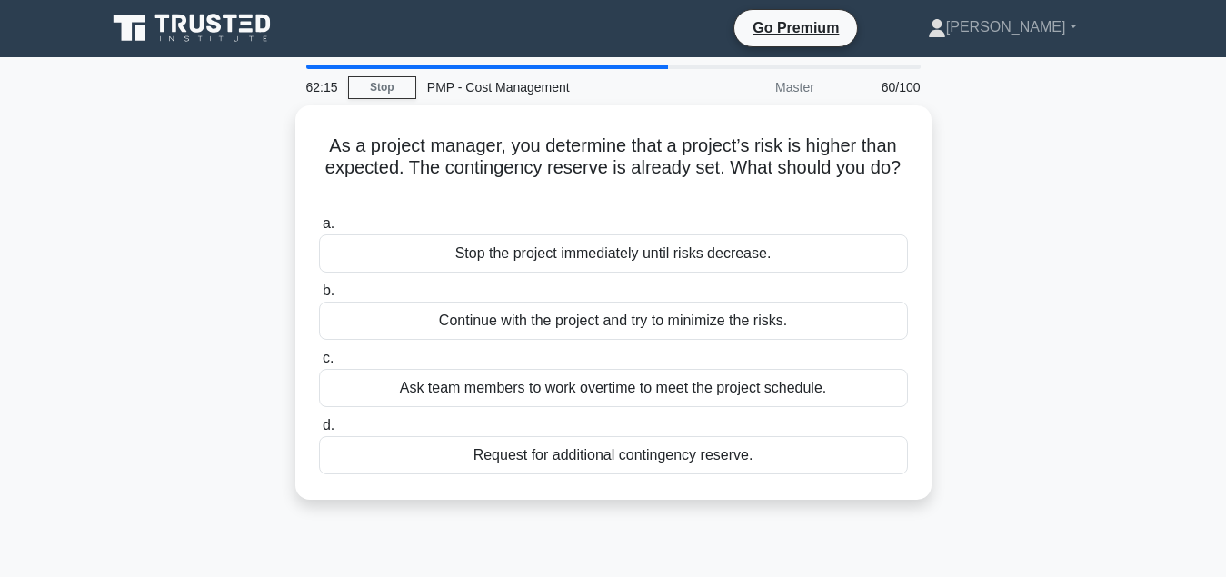
scroll to position [0, 0]
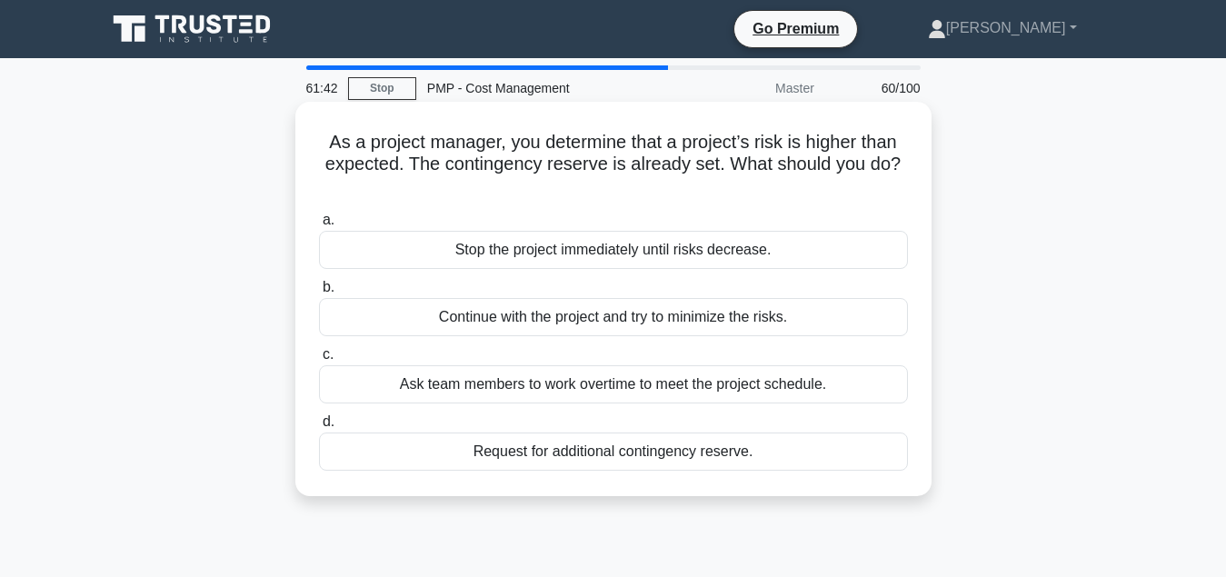
click at [693, 434] on div "Request for additional contingency reserve." at bounding box center [613, 452] width 589 height 38
click at [319, 428] on input "d. Request for additional contingency reserve." at bounding box center [319, 422] width 0 height 12
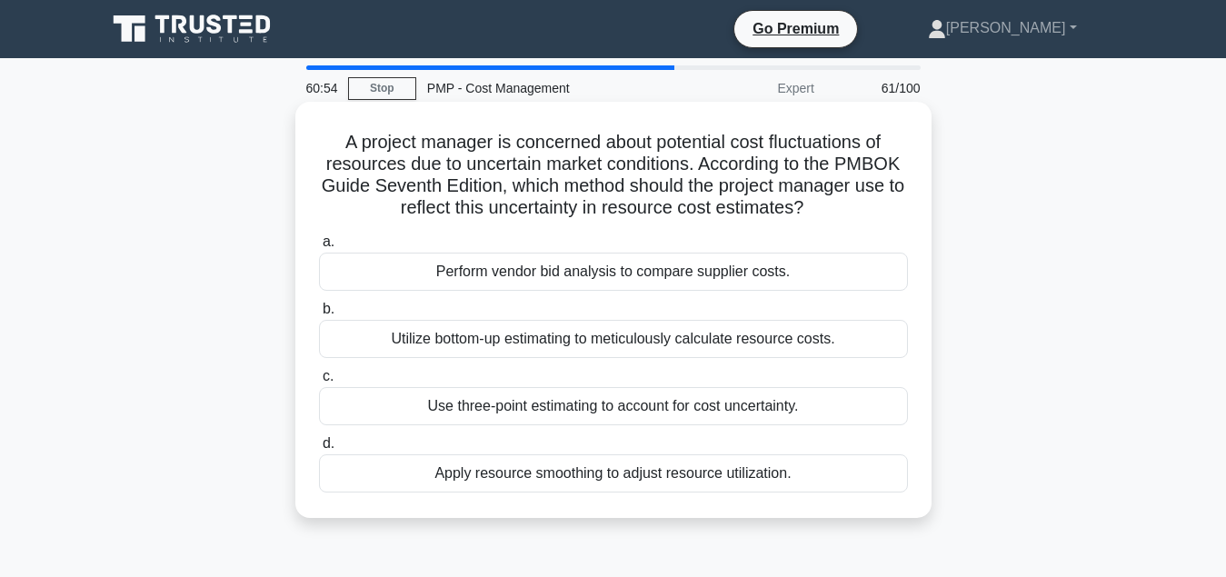
click at [654, 477] on div "Apply resource smoothing to adjust resource utilization." at bounding box center [613, 473] width 589 height 38
click at [319, 450] on input "d. Apply resource smoothing to adjust resource utilization." at bounding box center [319, 444] width 0 height 12
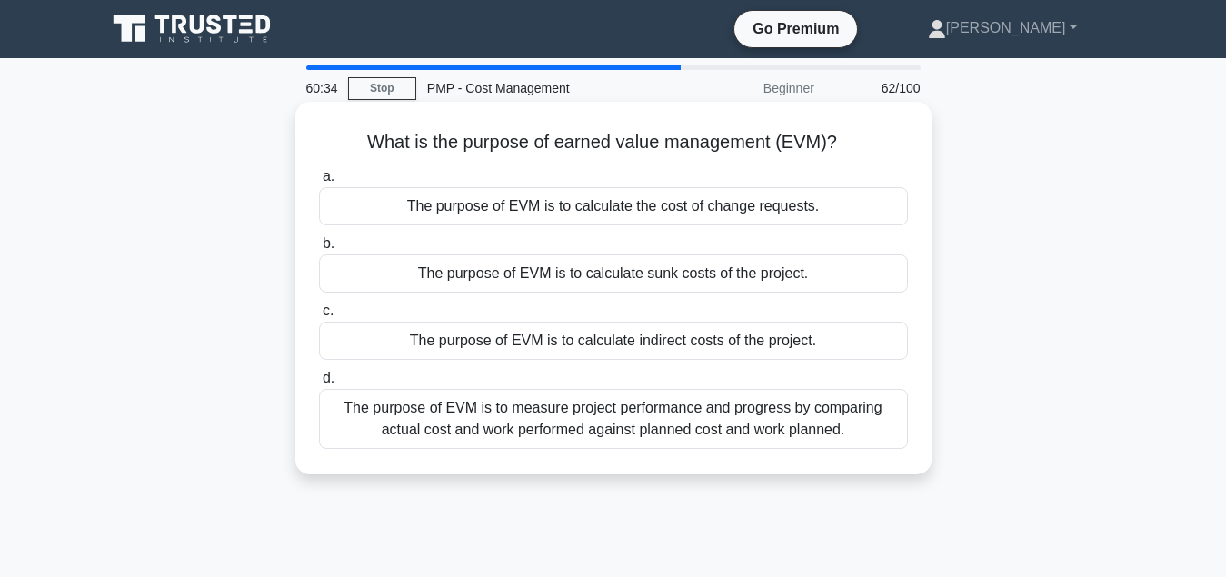
click at [644, 421] on div "The purpose of EVM is to measure project performance and progress by comparing …" at bounding box center [613, 419] width 589 height 60
click at [319, 384] on input "d. The purpose of EVM is to measure project performance and progress by compari…" at bounding box center [319, 379] width 0 height 12
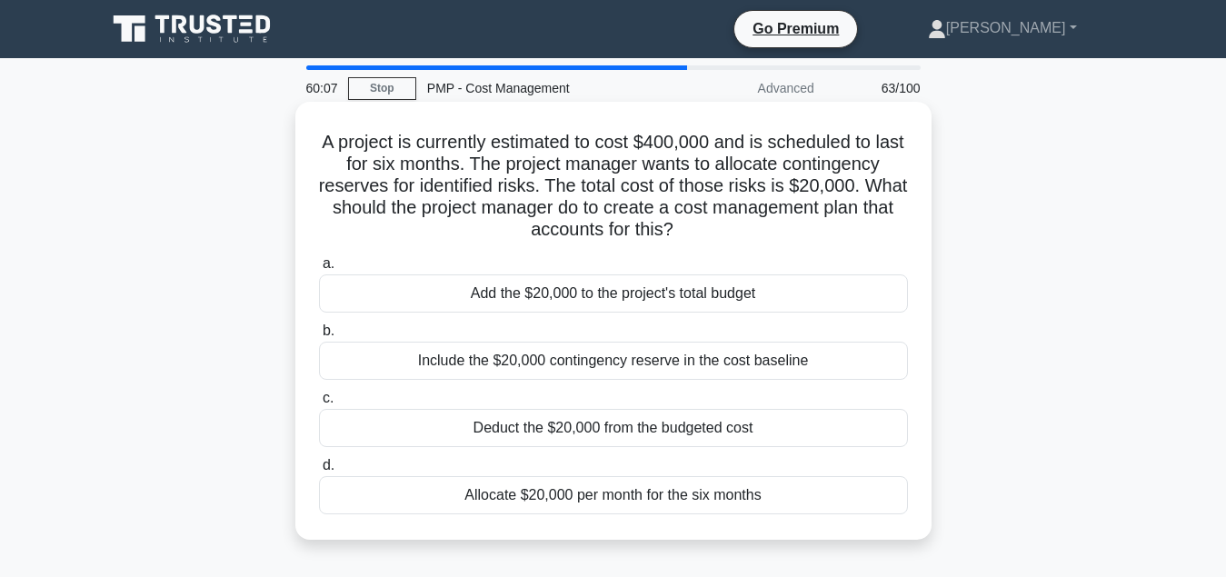
click at [670, 364] on div "Include the $20,000 contingency reserve in the cost baseline" at bounding box center [613, 361] width 589 height 38
click at [319, 337] on input "b. Include the $20,000 contingency reserve in the cost baseline" at bounding box center [319, 331] width 0 height 12
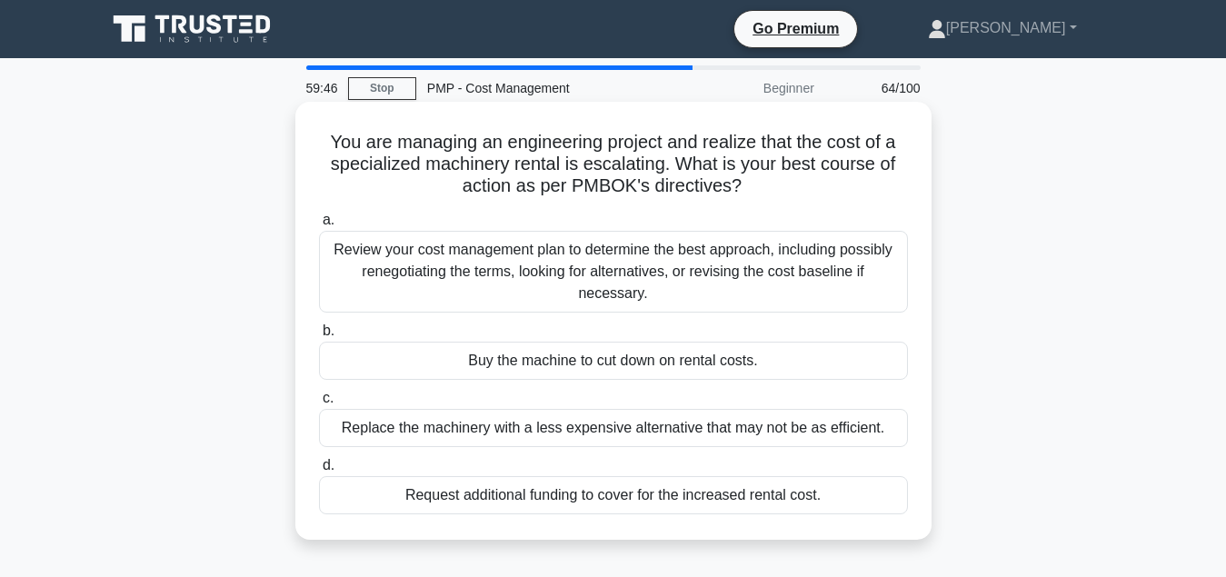
click at [612, 257] on div "Review your cost management plan to determine the best approach, including poss…" at bounding box center [613, 272] width 589 height 82
click at [319, 226] on input "a. Review your cost management plan to determine the best approach, including p…" at bounding box center [319, 221] width 0 height 12
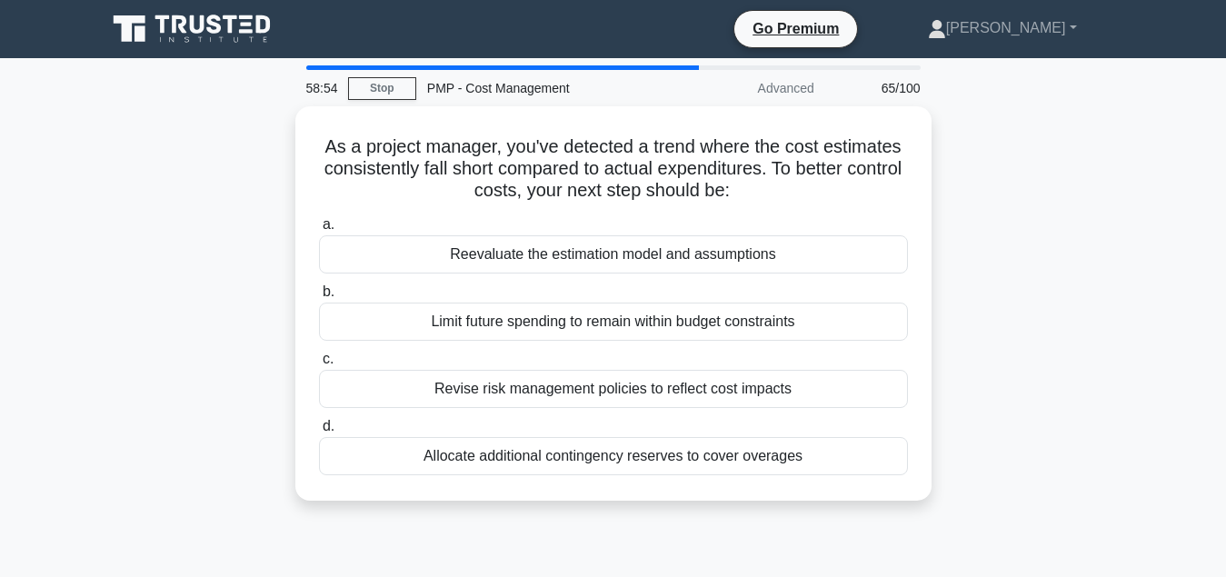
click at [612, 257] on div "Reevaluate the estimation model and assumptions" at bounding box center [613, 254] width 589 height 38
click at [319, 231] on input "a. Reevaluate the estimation model and assumptions" at bounding box center [319, 225] width 0 height 12
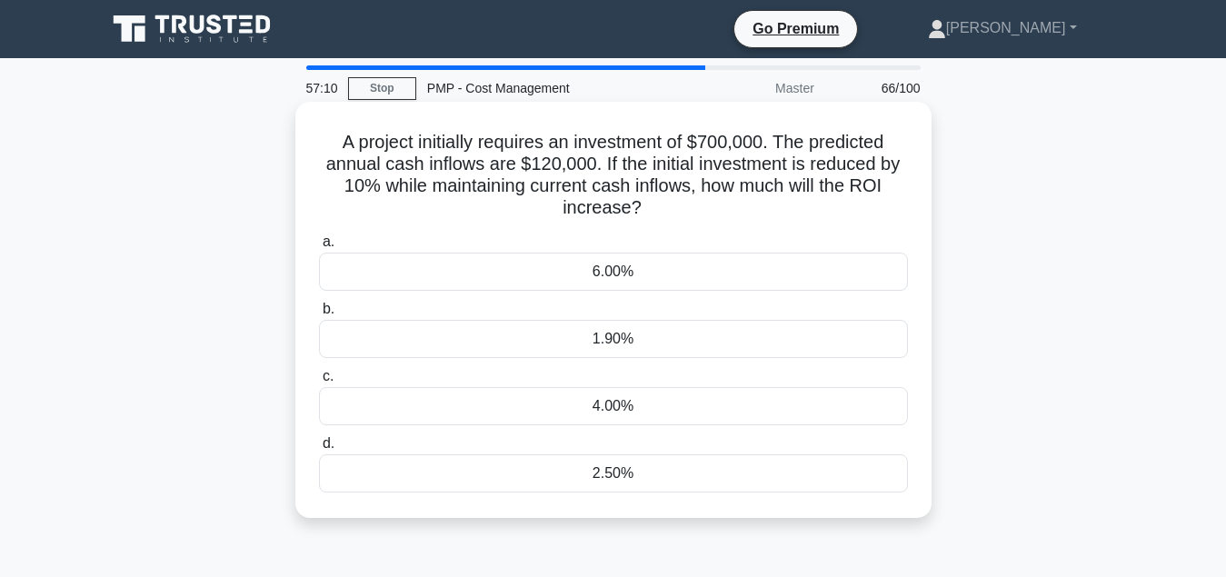
click at [621, 414] on div "4.00%" at bounding box center [613, 406] width 589 height 38
click at [319, 383] on input "c. 4.00%" at bounding box center [319, 377] width 0 height 12
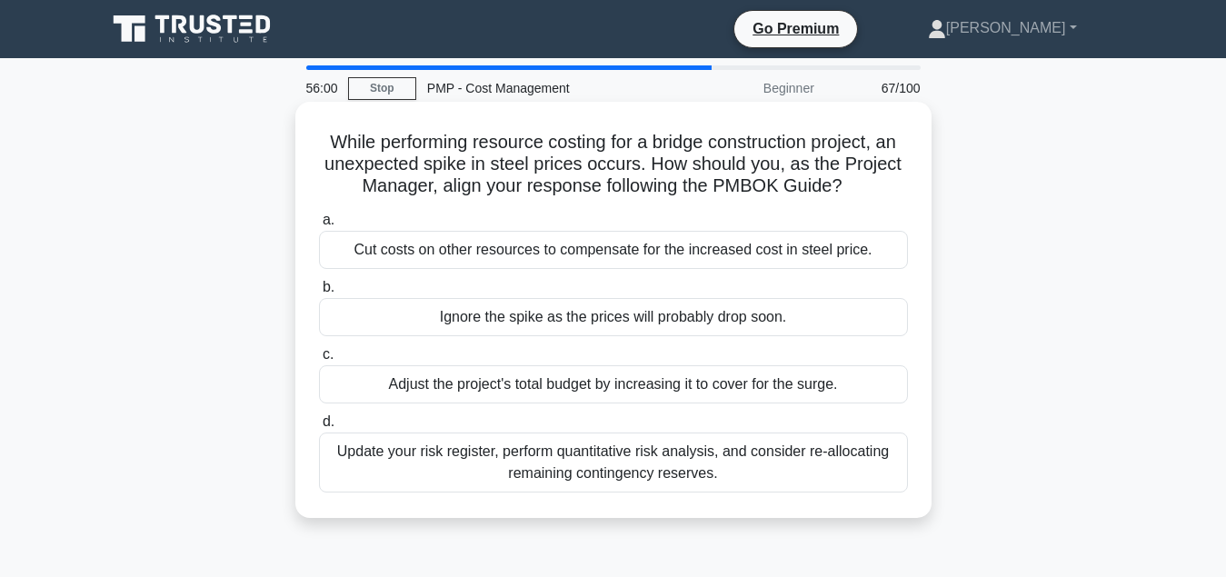
click at [564, 391] on div "Adjust the project's total budget by increasing it to cover for the surge." at bounding box center [613, 384] width 589 height 38
click at [319, 361] on input "c. Adjust the project's total budget by increasing it to cover for the surge." at bounding box center [319, 355] width 0 height 12
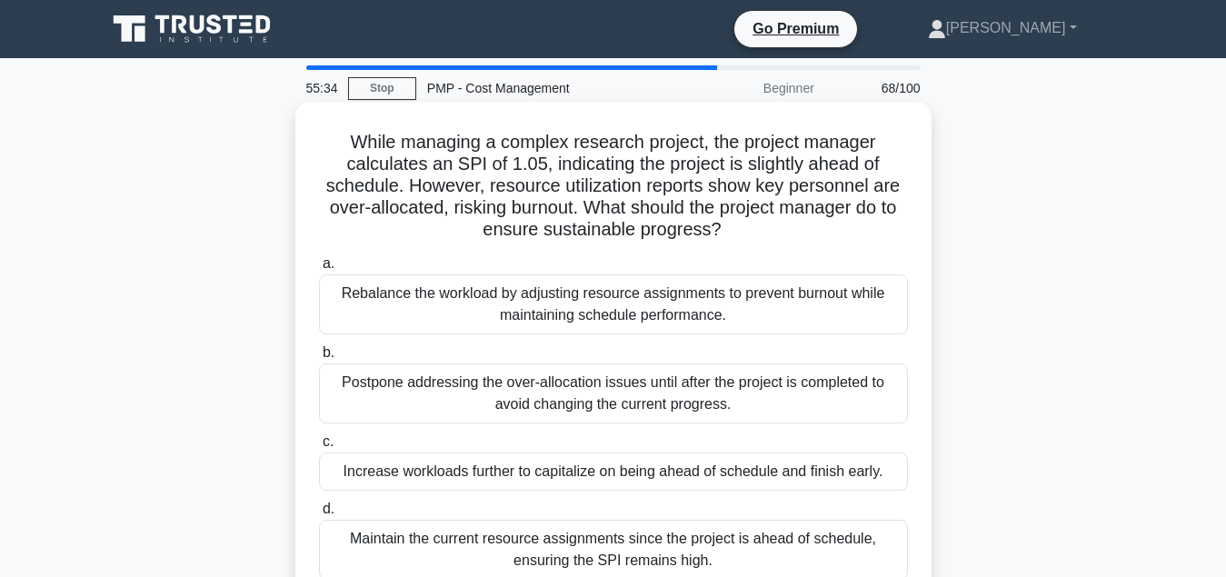
click at [608, 325] on div "Rebalance the workload by adjusting resource assignments to prevent burnout whi…" at bounding box center [613, 305] width 589 height 60
click at [319, 270] on input "a. Rebalance the workload by adjusting resource assignments to prevent burnout …" at bounding box center [319, 264] width 0 height 12
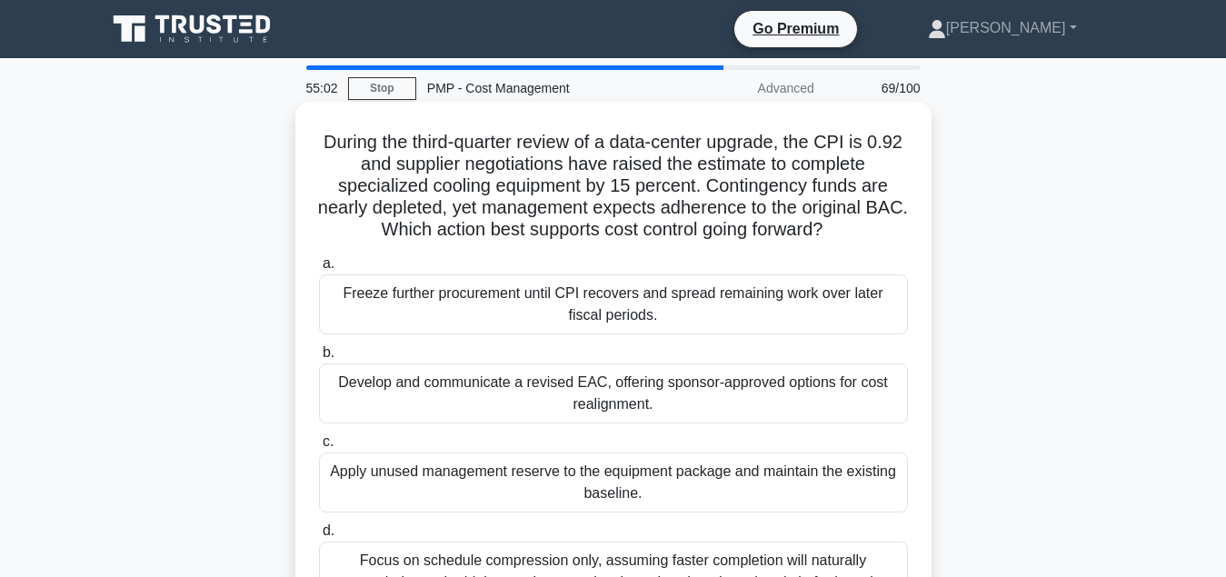
scroll to position [93, 0]
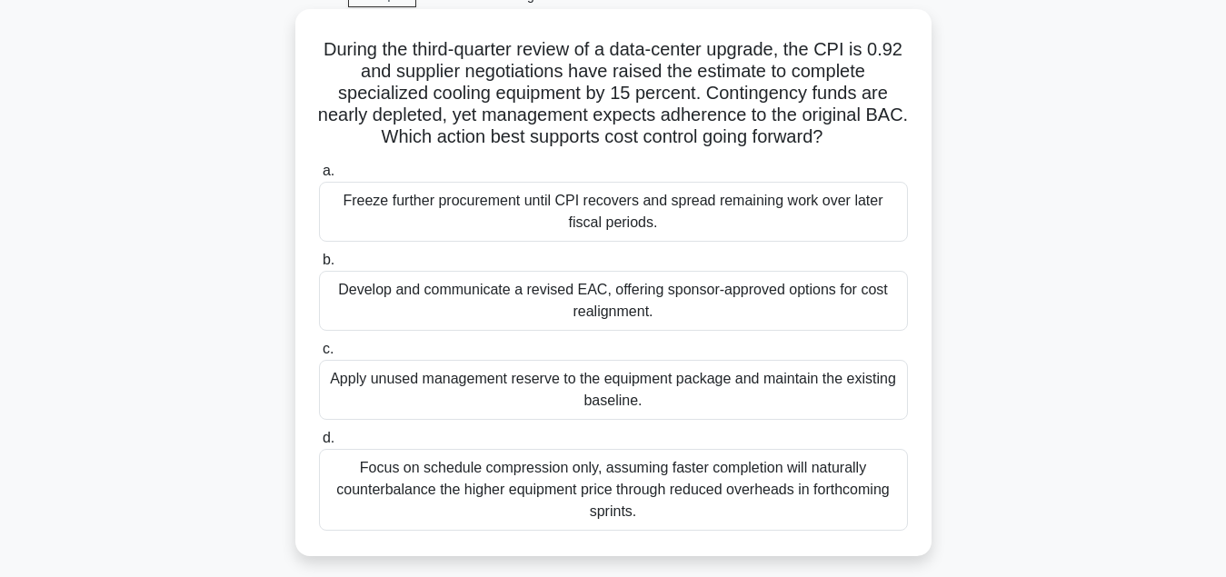
click at [653, 299] on div "Develop and communicate a revised EAC, offering sponsor-approved options for co…" at bounding box center [613, 301] width 589 height 60
click at [319, 266] on input "b. Develop and communicate a revised EAC, offering sponsor-approved options for…" at bounding box center [319, 261] width 0 height 12
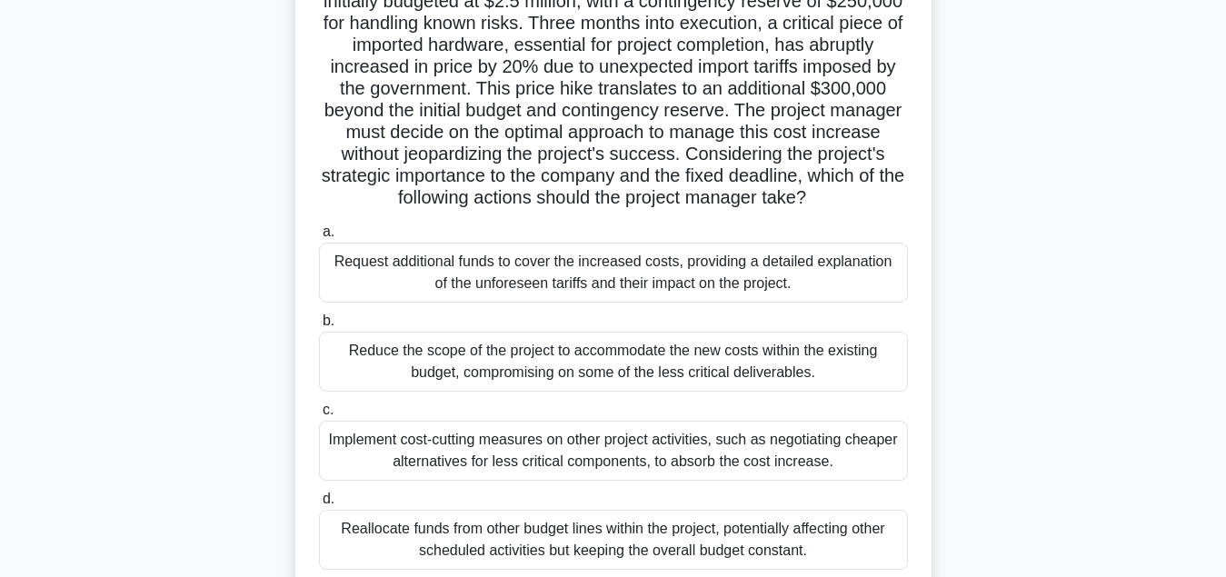
scroll to position [185, 0]
click at [627, 285] on div "Request additional funds to cover the increased costs, providing a detailed exp…" at bounding box center [613, 272] width 589 height 60
click at [319, 237] on input "a. Request additional funds to cover the increased costs, providing a detailed …" at bounding box center [319, 231] width 0 height 12
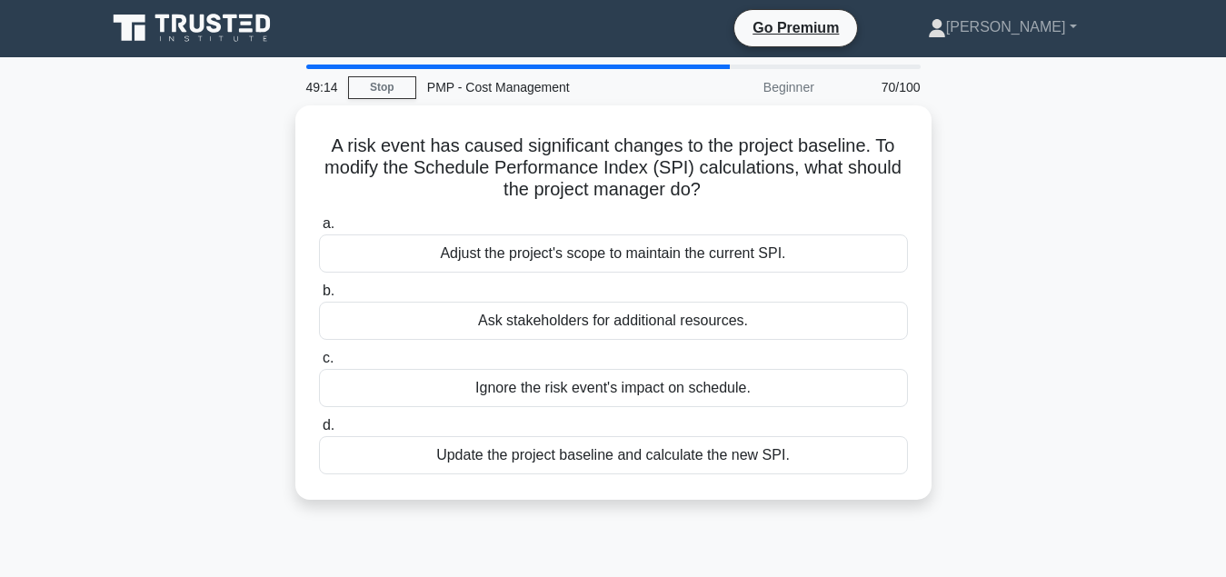
scroll to position [0, 0]
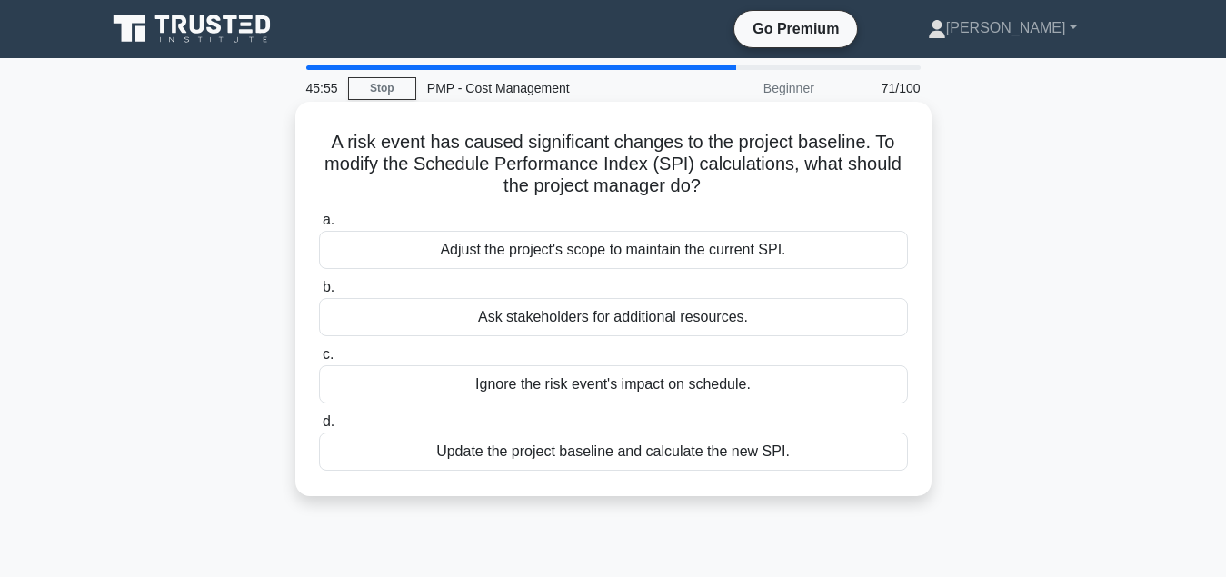
click at [595, 462] on div "Update the project baseline and calculate the new SPI." at bounding box center [613, 452] width 589 height 38
click at [319, 428] on input "d. Update the project baseline and calculate the new SPI." at bounding box center [319, 422] width 0 height 12
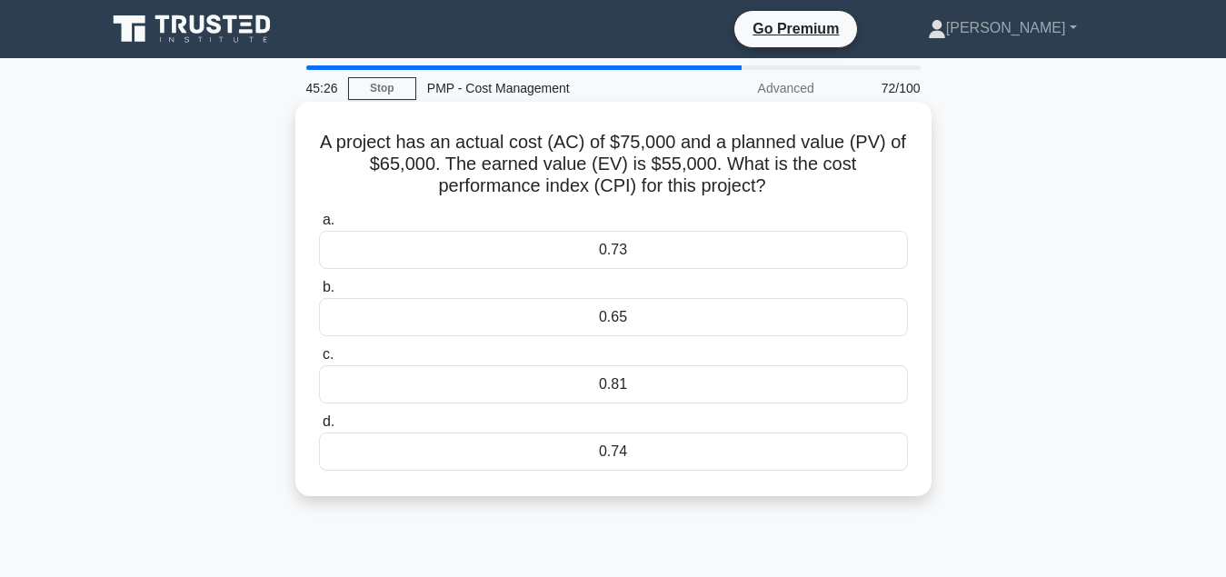
click at [634, 457] on div "0.74" at bounding box center [613, 452] width 589 height 38
click at [319, 428] on input "d. 0.74" at bounding box center [319, 422] width 0 height 12
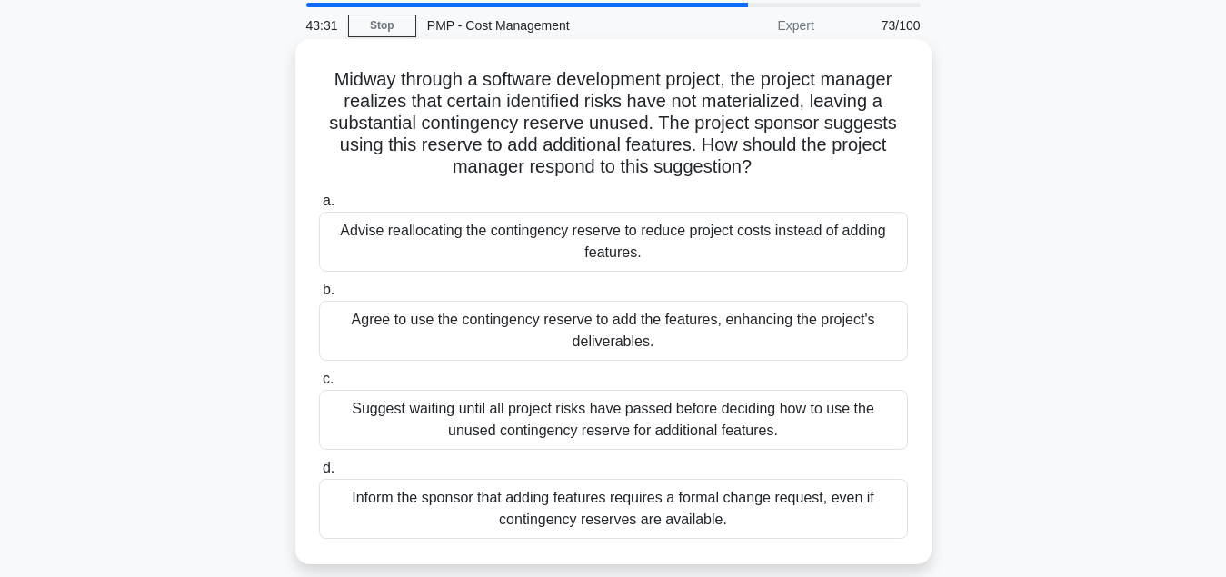
scroll to position [93, 0]
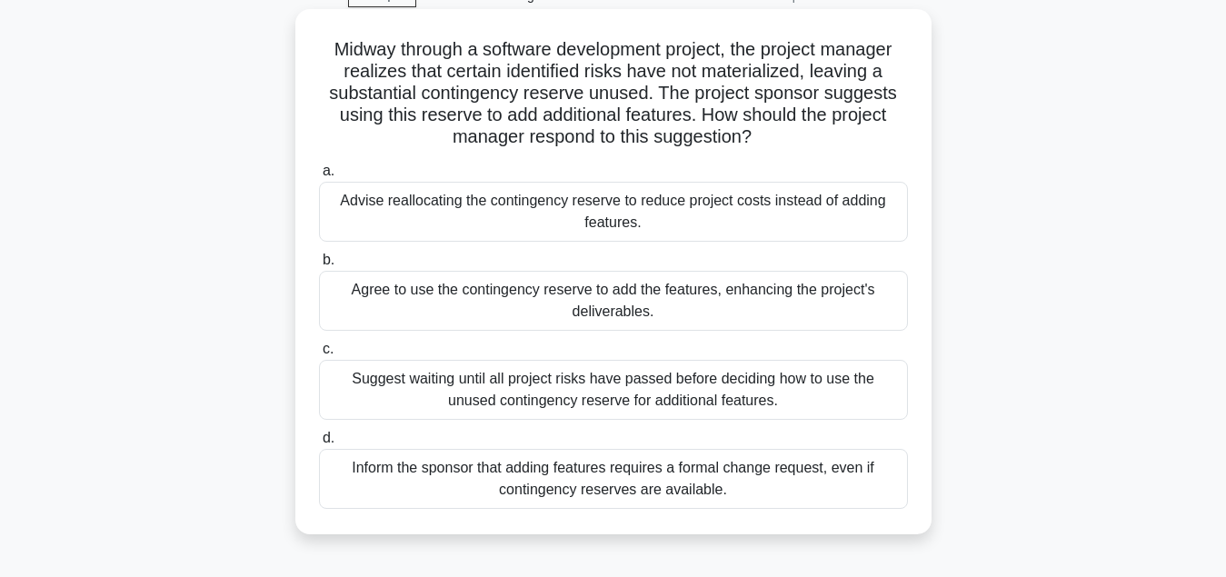
click at [620, 495] on div "Inform the sponsor that adding features requires a formal change request, even …" at bounding box center [613, 479] width 589 height 60
click at [319, 444] on input "d. Inform the sponsor that adding features requires a formal change request, ev…" at bounding box center [319, 439] width 0 height 12
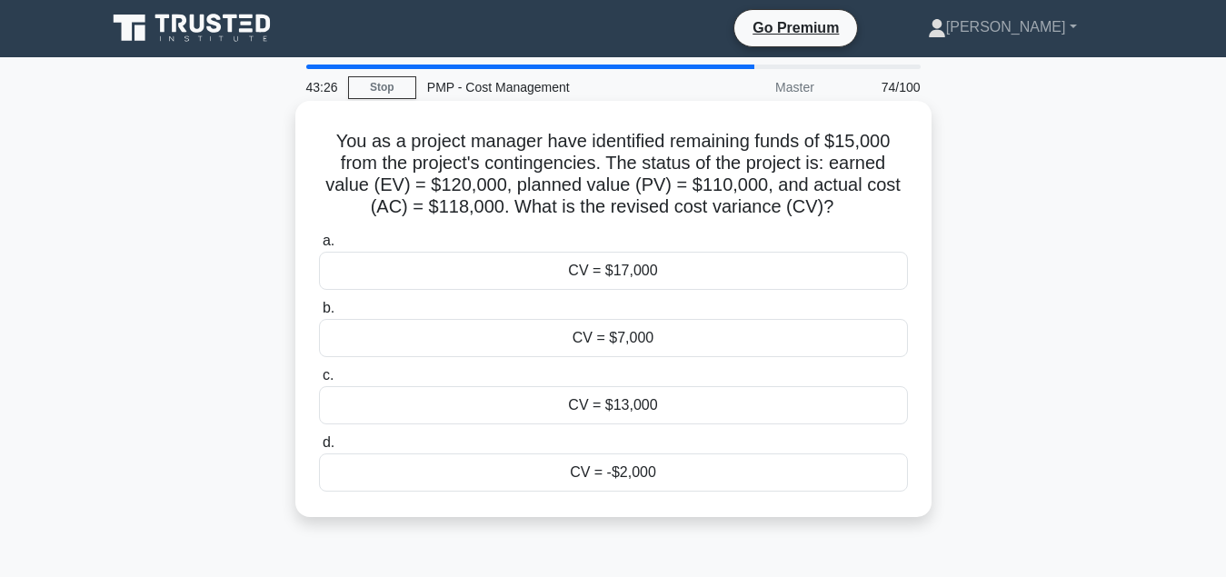
scroll to position [0, 0]
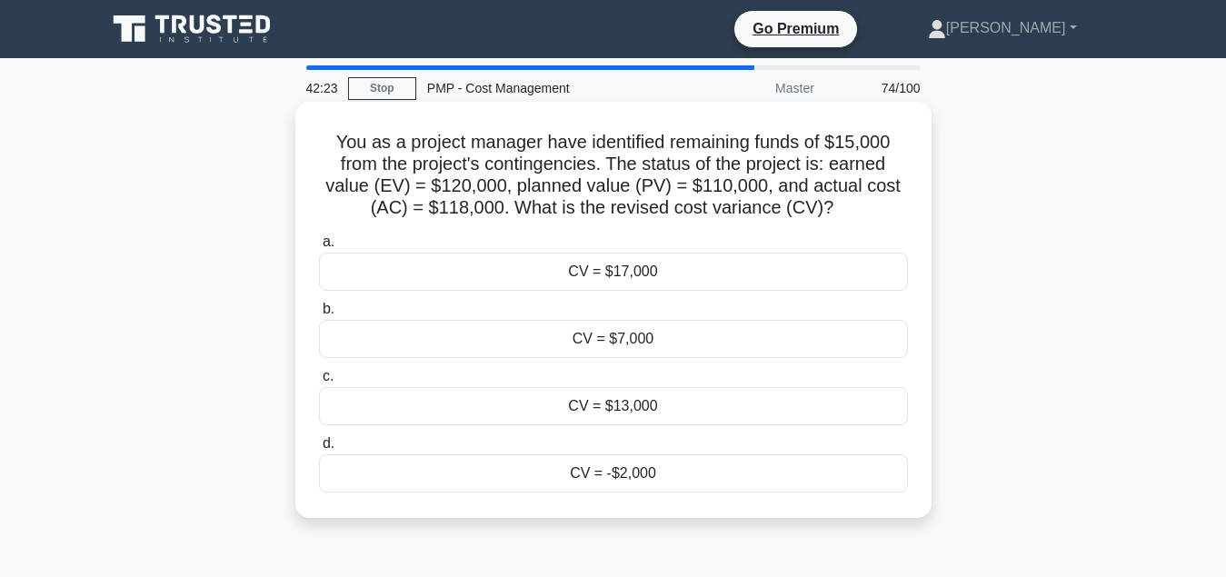
click at [673, 404] on div "CV = $13,000" at bounding box center [613, 406] width 589 height 38
click at [319, 383] on input "c. CV = $13,000" at bounding box center [319, 377] width 0 height 12
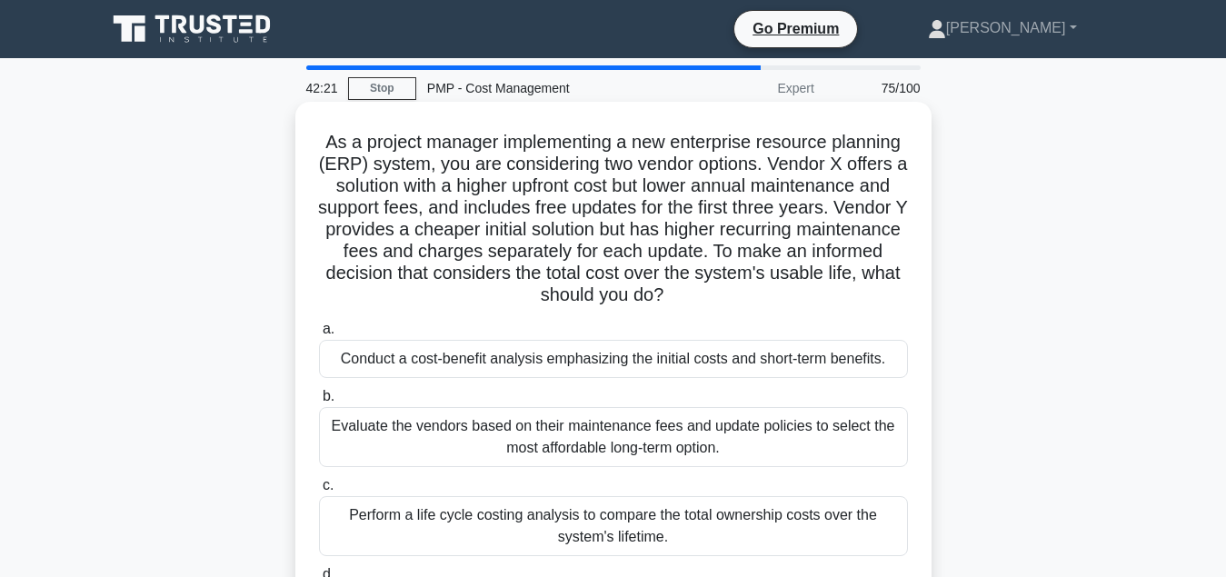
scroll to position [93, 0]
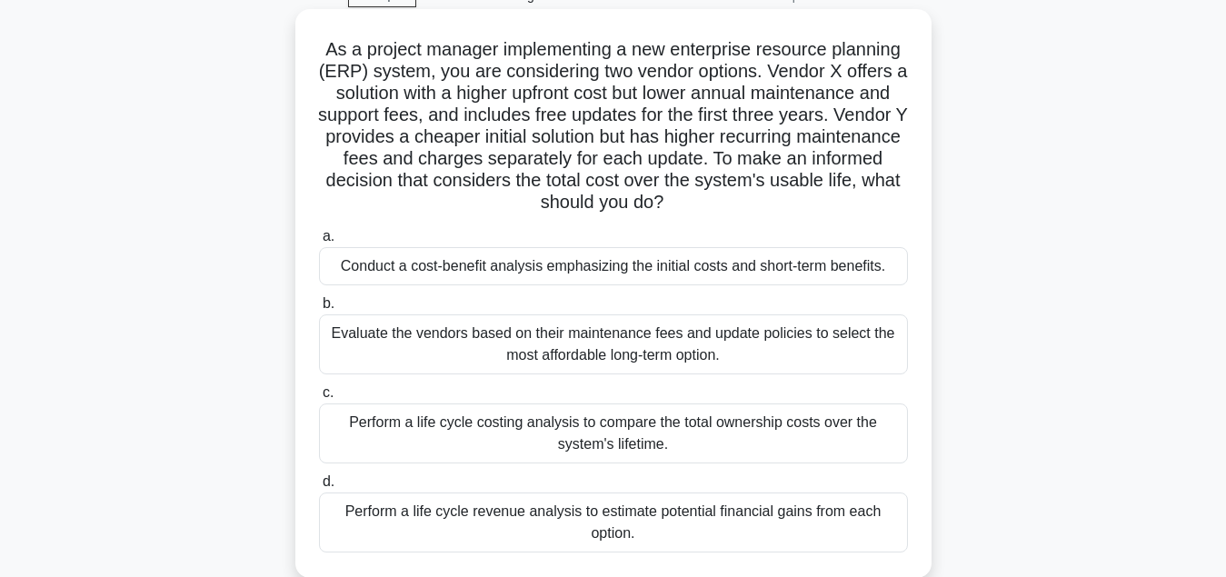
click at [667, 519] on div "Perform a life cycle revenue analysis to estimate potential financial gains fro…" at bounding box center [613, 523] width 589 height 60
click at [319, 488] on input "d. Perform a life cycle revenue analysis to estimate potential financial gains …" at bounding box center [319, 482] width 0 height 12
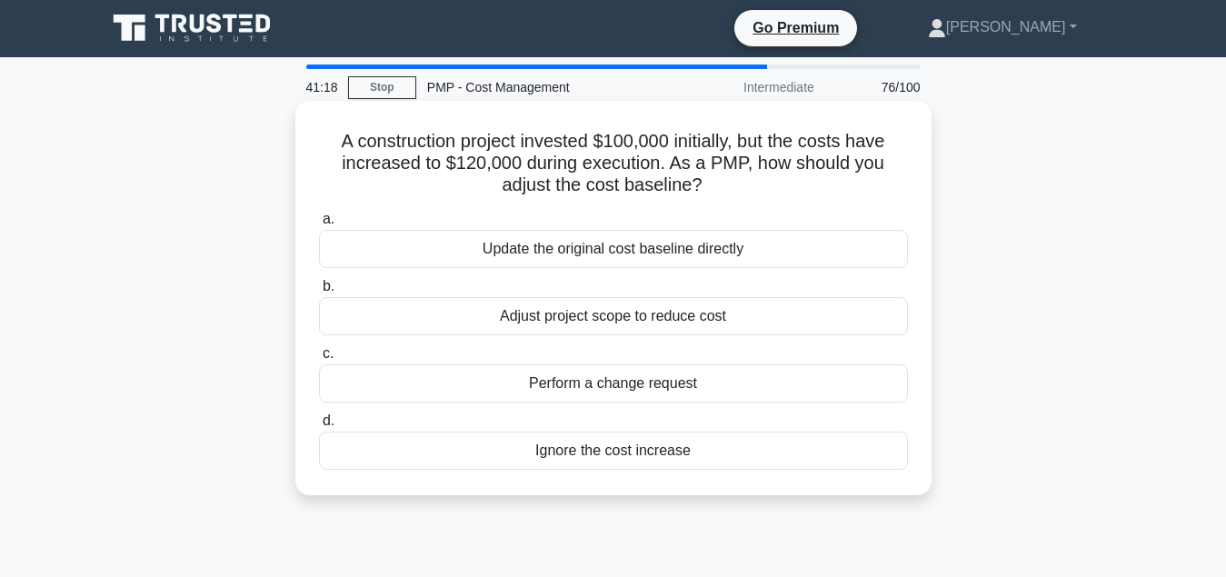
scroll to position [0, 0]
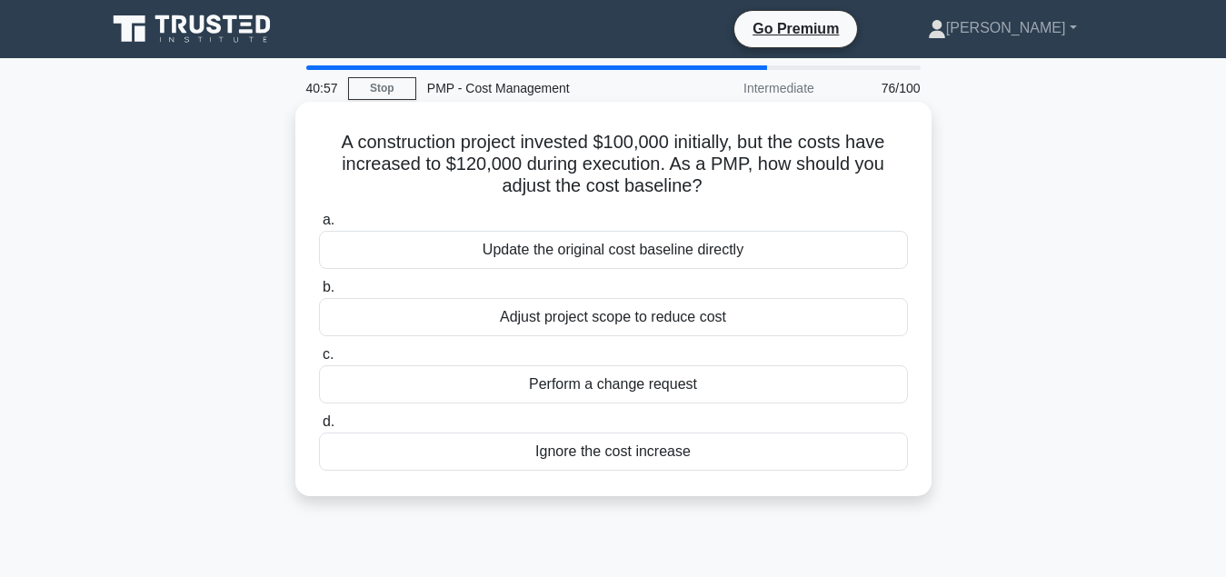
click at [679, 389] on div "Perform a change request" at bounding box center [613, 384] width 589 height 38
click at [319, 361] on input "c. Perform a change request" at bounding box center [319, 355] width 0 height 12
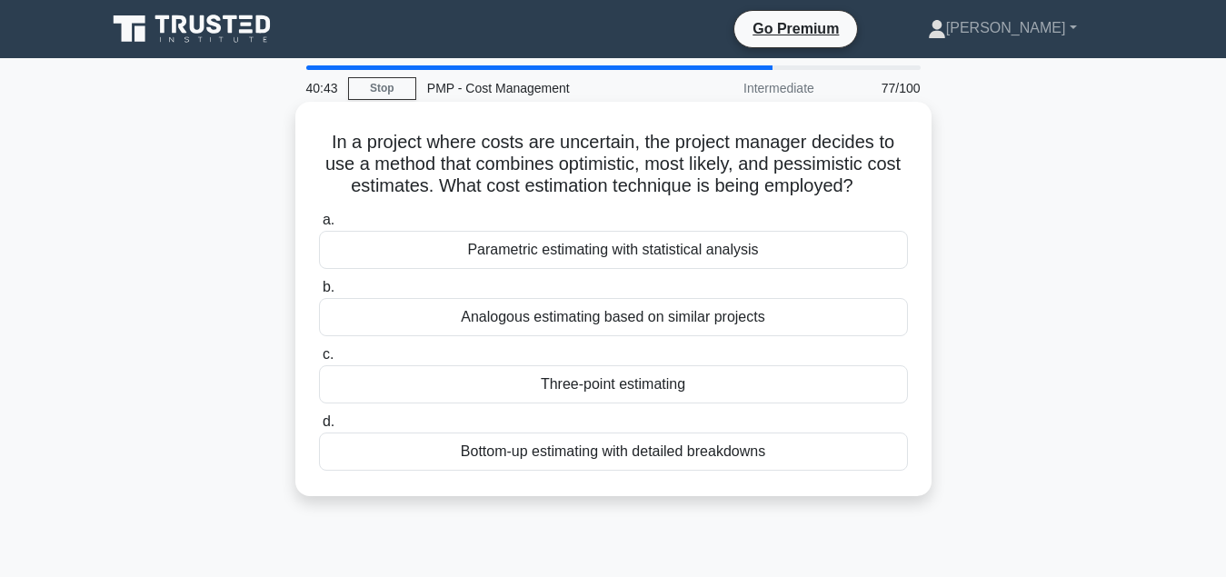
click at [666, 391] on div "Three-point estimating" at bounding box center [613, 384] width 589 height 38
click at [319, 361] on input "c. Three-point estimating" at bounding box center [319, 355] width 0 height 12
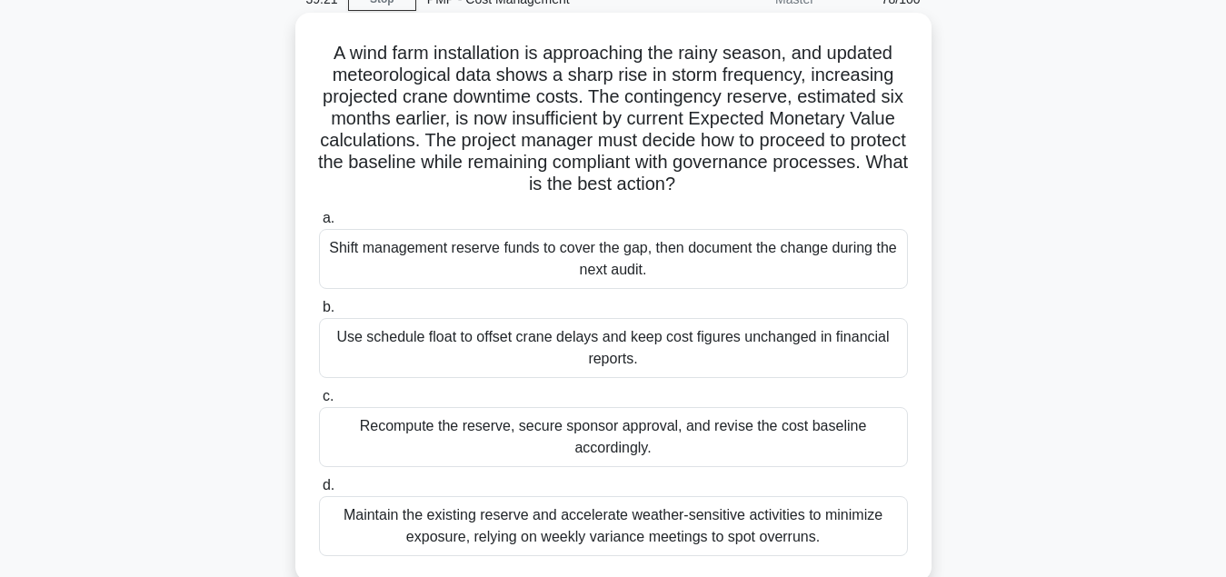
scroll to position [93, 0]
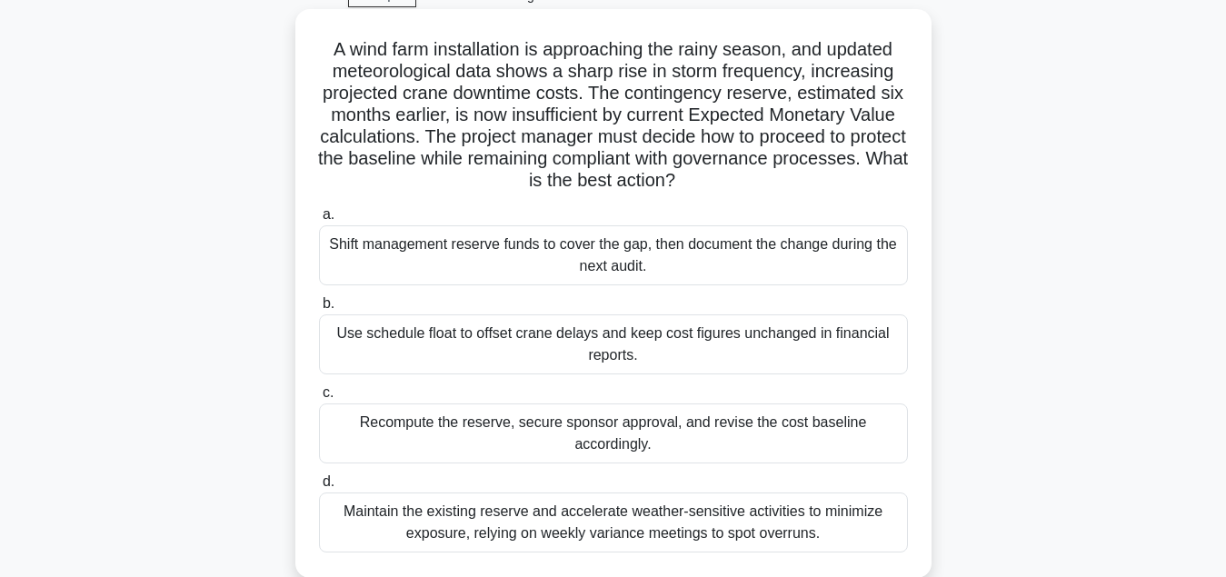
click at [689, 537] on div "Maintain the existing reserve and accelerate weather-sensitive activities to mi…" at bounding box center [613, 523] width 589 height 60
click at [319, 488] on input "d. Maintain the existing reserve and accelerate weather-sensitive activities to…" at bounding box center [319, 482] width 0 height 12
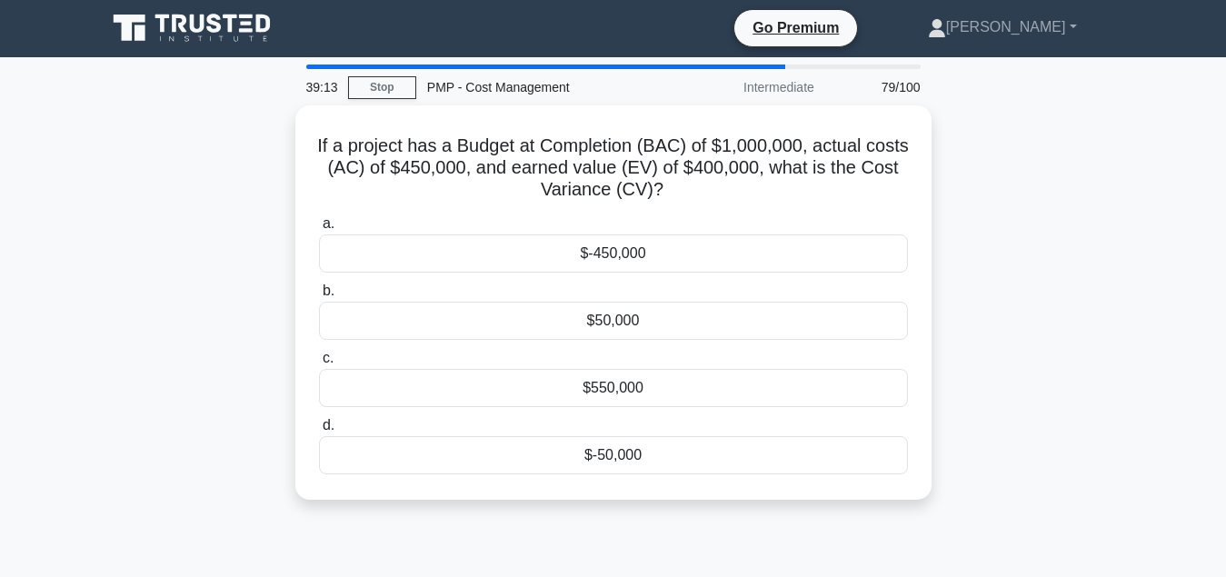
scroll to position [0, 0]
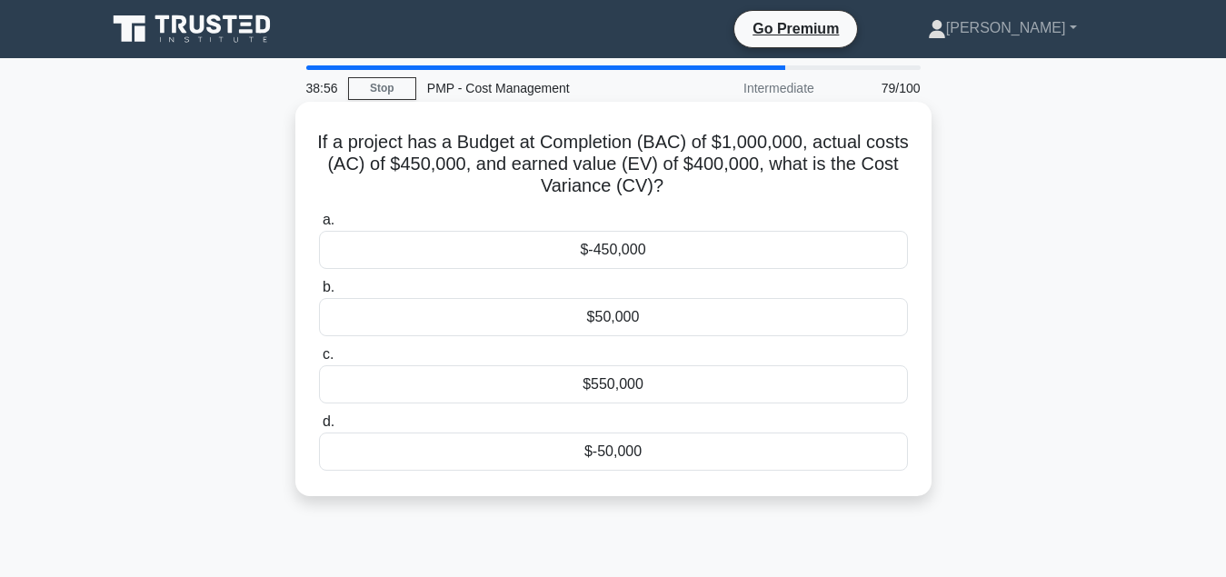
click at [682, 456] on div "$-50,000" at bounding box center [613, 452] width 589 height 38
click at [319, 428] on input "d. $-50,000" at bounding box center [319, 422] width 0 height 12
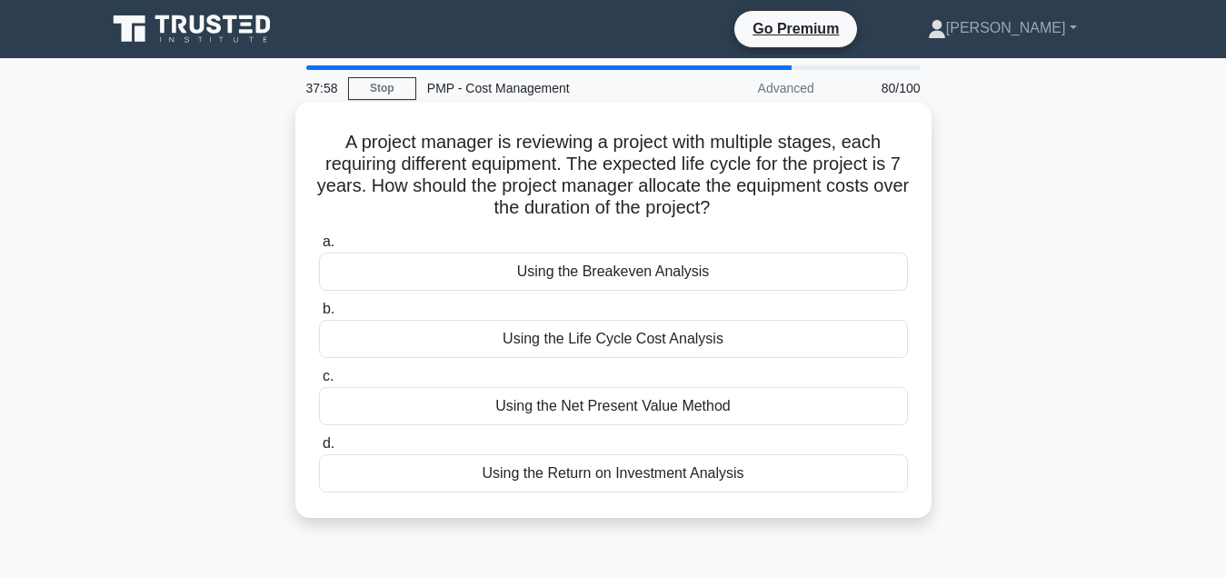
click at [673, 349] on div "Using the Life Cycle Cost Analysis" at bounding box center [613, 339] width 589 height 38
click at [319, 315] on input "b. Using the Life Cycle Cost Analysis" at bounding box center [319, 310] width 0 height 12
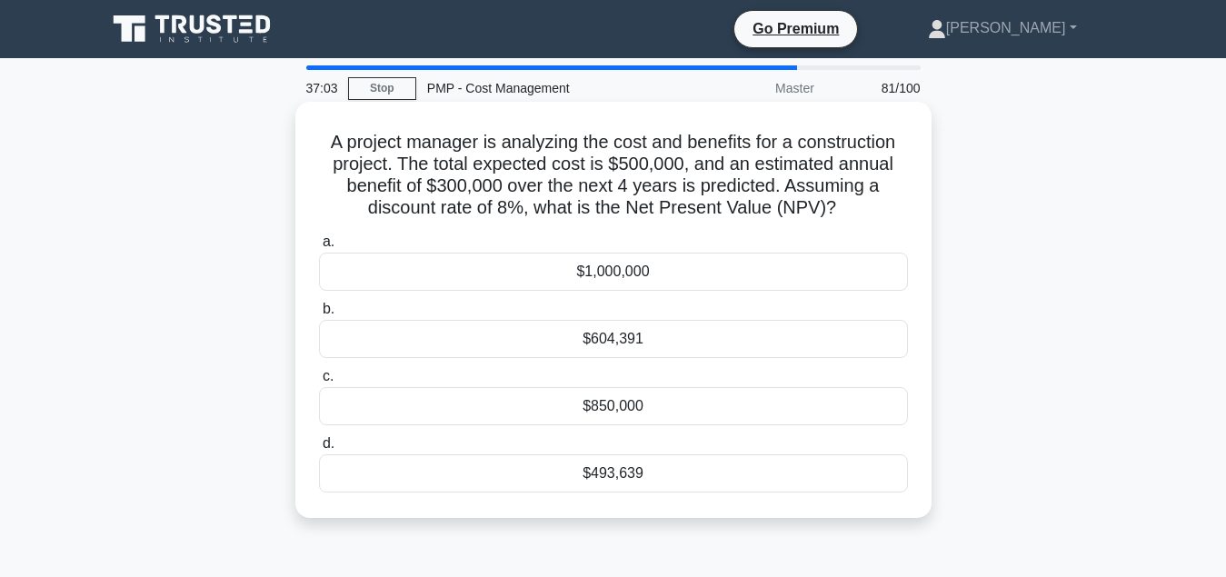
click at [648, 340] on div "$604,391" at bounding box center [613, 339] width 589 height 38
click at [319, 315] on input "b. $604,391" at bounding box center [319, 310] width 0 height 12
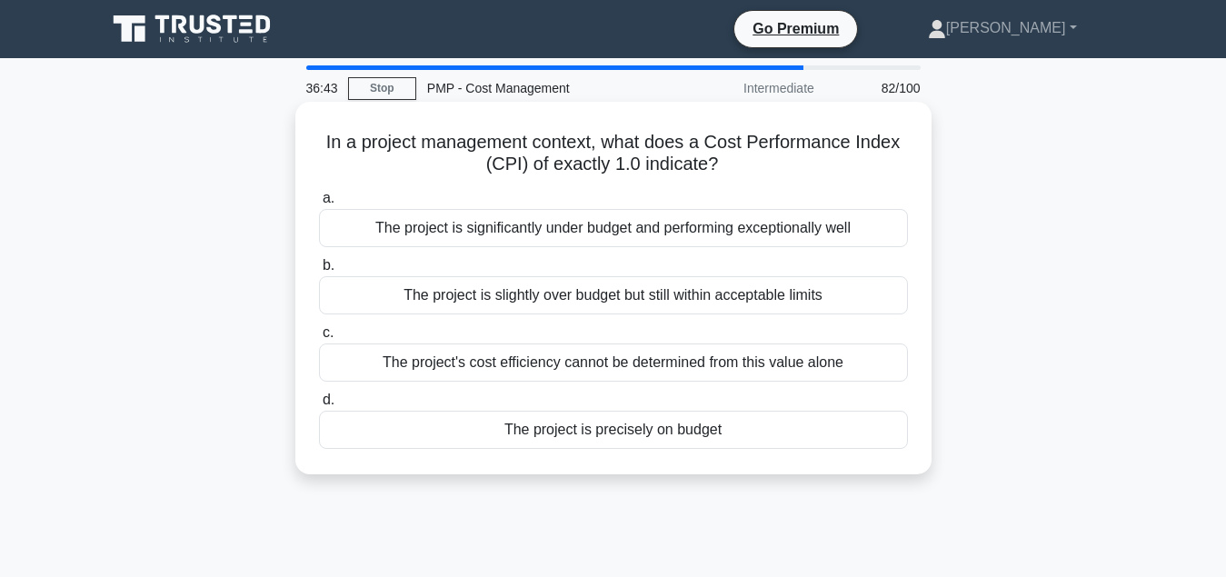
click at [669, 435] on div "The project is precisely on budget" at bounding box center [613, 430] width 589 height 38
click at [319, 406] on input "d. The project is precisely on budget" at bounding box center [319, 400] width 0 height 12
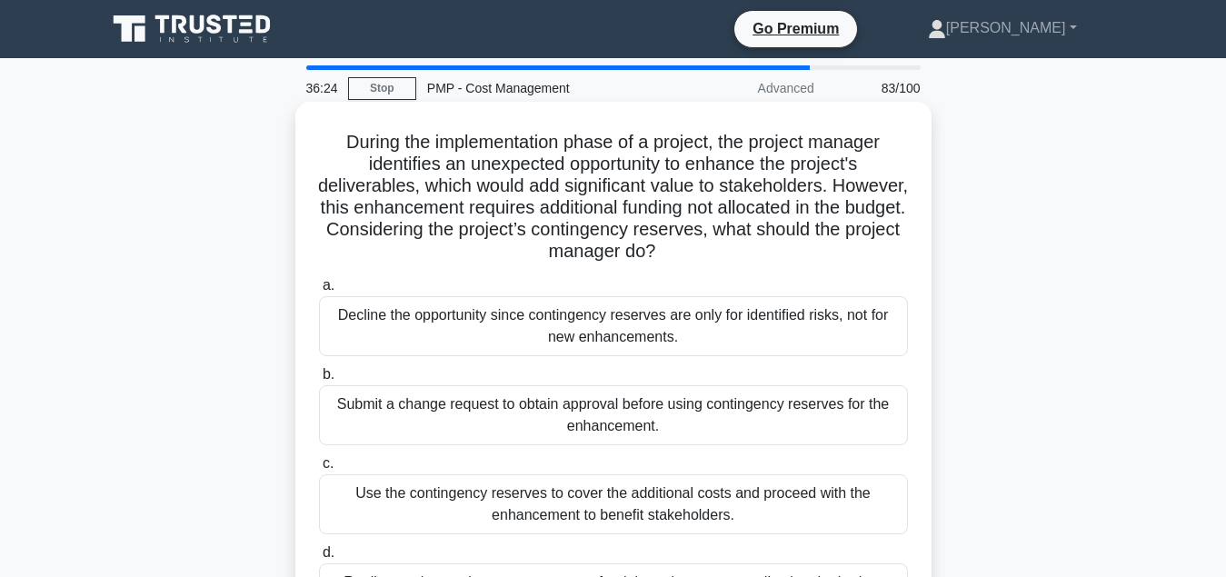
click at [664, 425] on div "Submit a change request to obtain approval before using contingency reserves fo…" at bounding box center [613, 415] width 589 height 60
click at [319, 381] on input "b. Submit a change request to obtain approval before using contingency reserves…" at bounding box center [319, 375] width 0 height 12
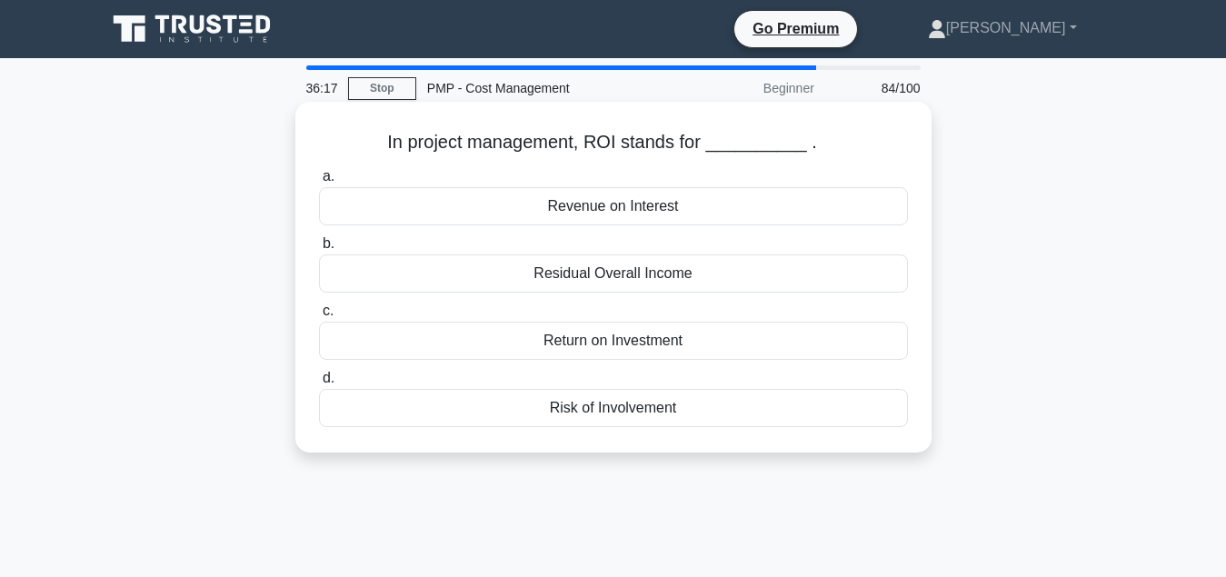
click at [640, 339] on div "Return on Investment" at bounding box center [613, 341] width 589 height 38
click at [319, 317] on input "c. Return on Investment" at bounding box center [319, 311] width 0 height 12
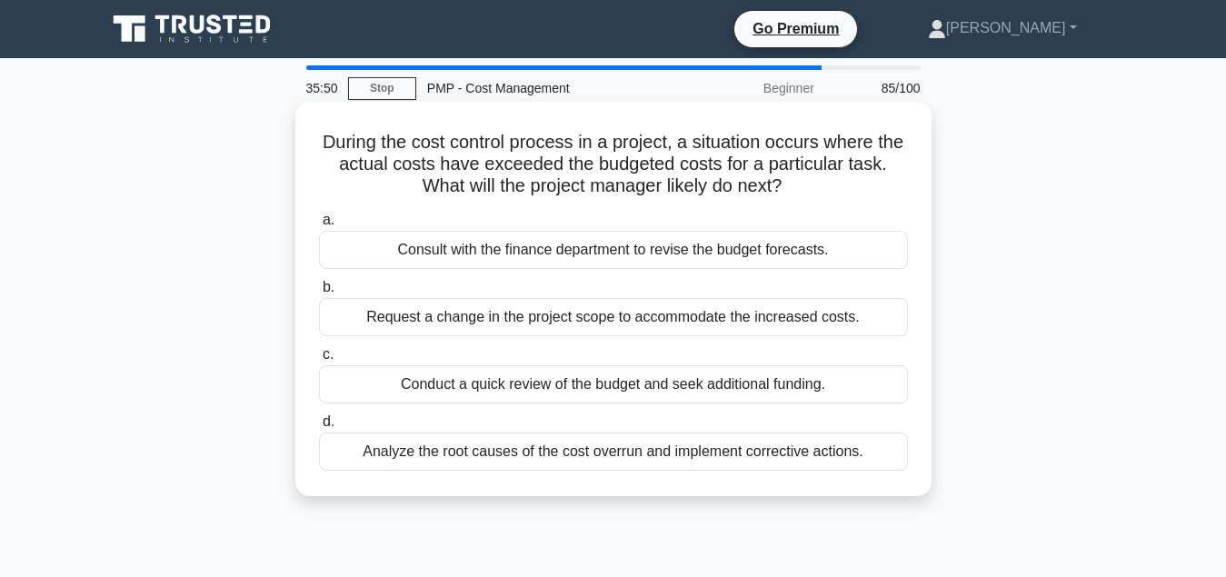
click at [718, 454] on div "Analyze the root causes of the cost overrun and implement corrective actions." at bounding box center [613, 452] width 589 height 38
click at [319, 428] on input "d. Analyze the root causes of the cost overrun and implement corrective actions." at bounding box center [319, 422] width 0 height 12
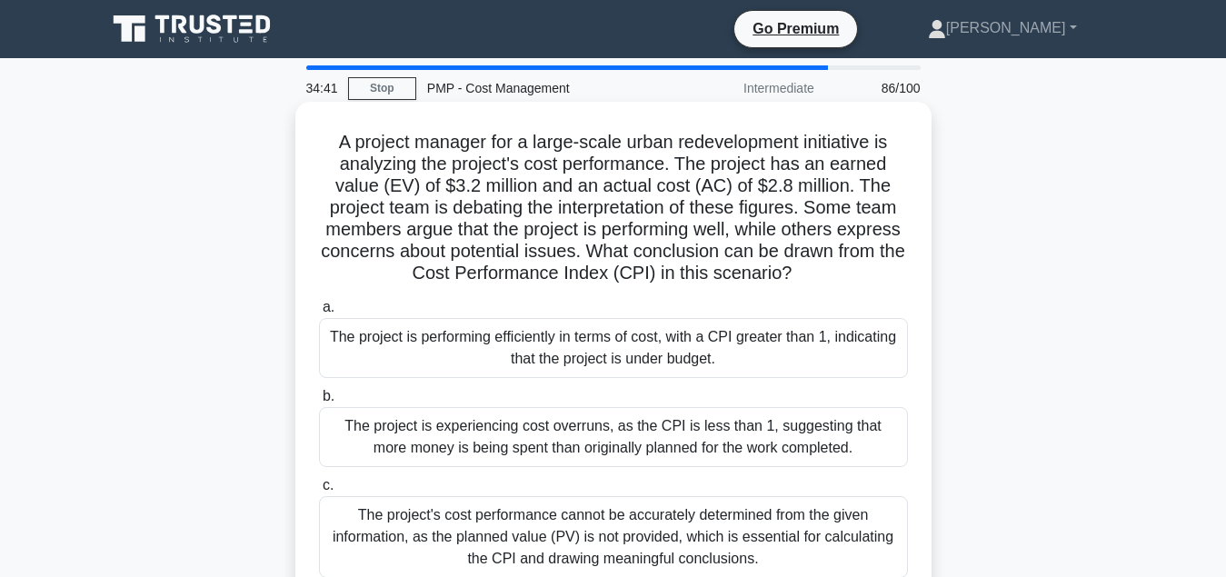
click at [650, 355] on div "The project is performing efficiently in terms of cost, with a CPI greater than…" at bounding box center [613, 348] width 589 height 60
click at [319, 314] on input "a. The project is performing efficiently in terms of cost, with a CPI greater t…" at bounding box center [319, 308] width 0 height 12
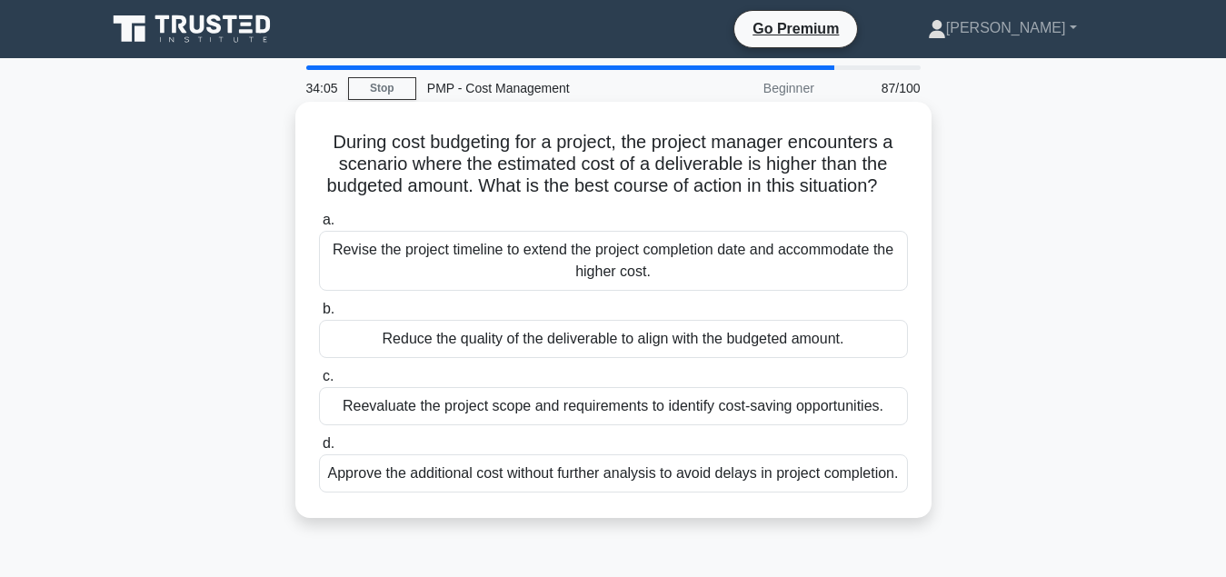
click at [629, 414] on div "Reevaluate the project scope and requirements to identify cost-saving opportuni…" at bounding box center [613, 406] width 589 height 38
click at [319, 383] on input "c. Reevaluate the project scope and requirements to identify cost-saving opport…" at bounding box center [319, 377] width 0 height 12
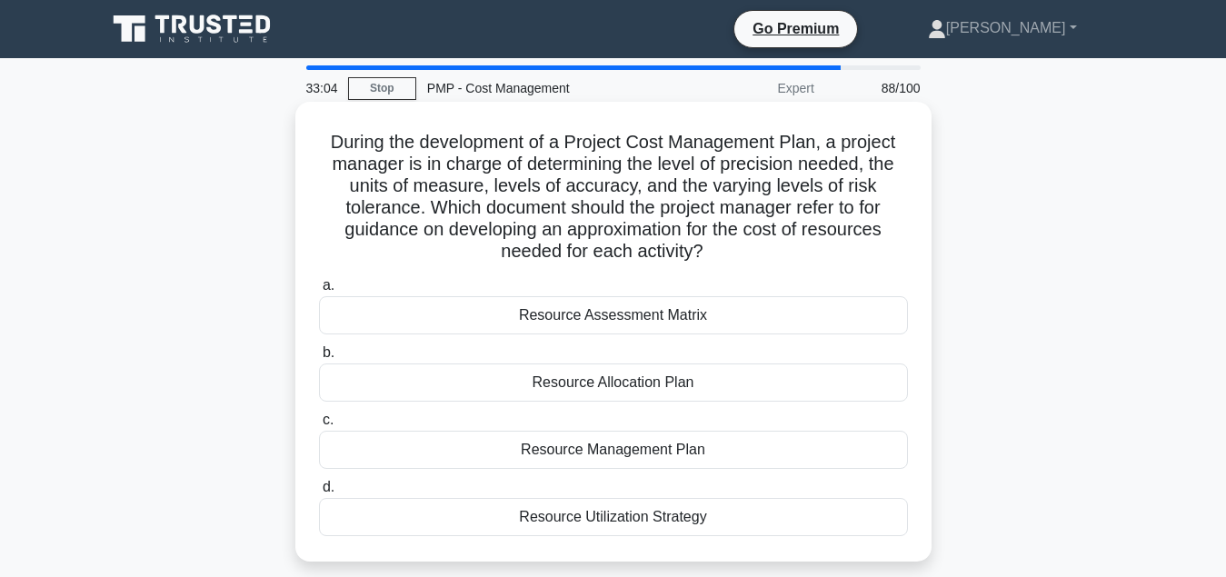
click at [602, 456] on div "Resource Management Plan" at bounding box center [613, 450] width 589 height 38
click at [319, 426] on input "c. Resource Management Plan" at bounding box center [319, 420] width 0 height 12
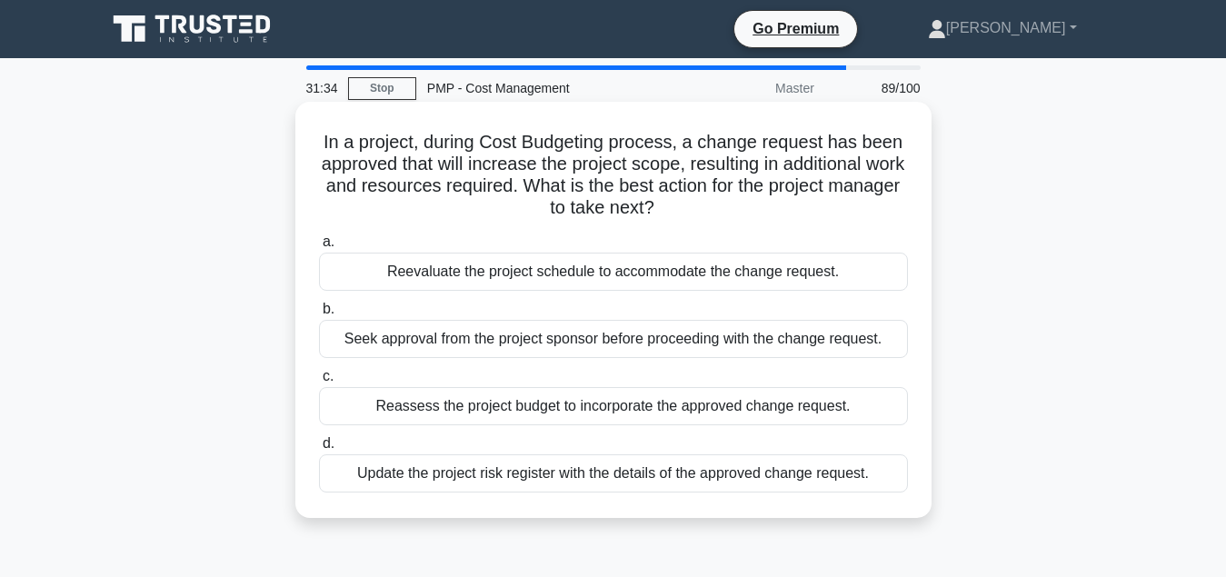
click at [624, 412] on div "Reassess the project budget to incorporate the approved change request." at bounding box center [613, 406] width 589 height 38
click at [319, 383] on input "c. Reassess the project budget to incorporate the approved change request." at bounding box center [319, 377] width 0 height 12
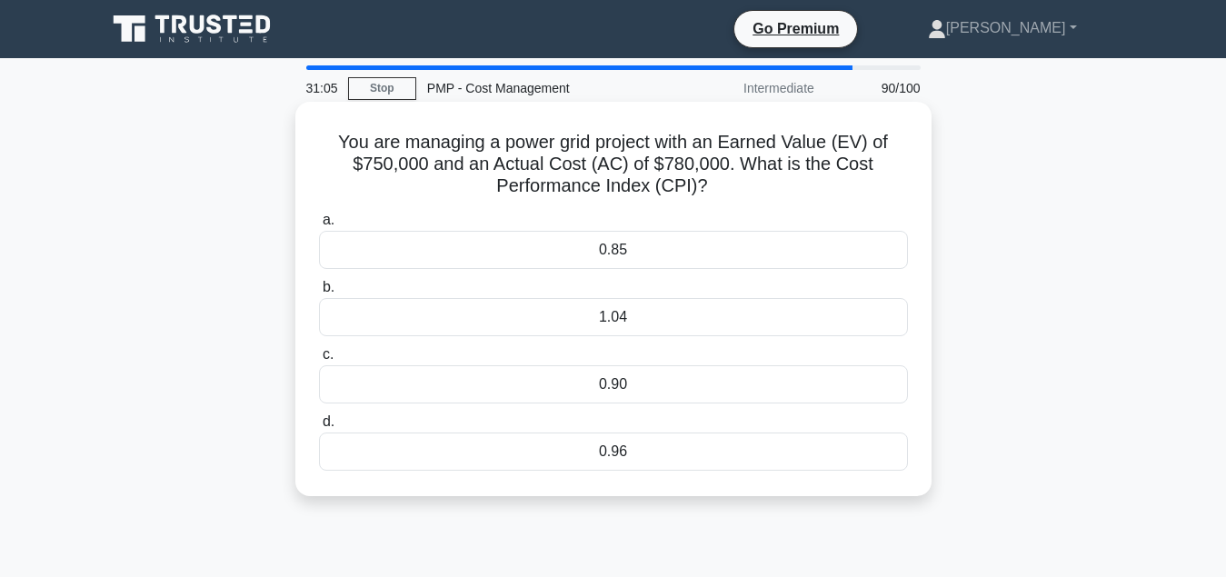
click at [634, 461] on div "0.96" at bounding box center [613, 452] width 589 height 38
click at [319, 428] on input "d. 0.96" at bounding box center [319, 422] width 0 height 12
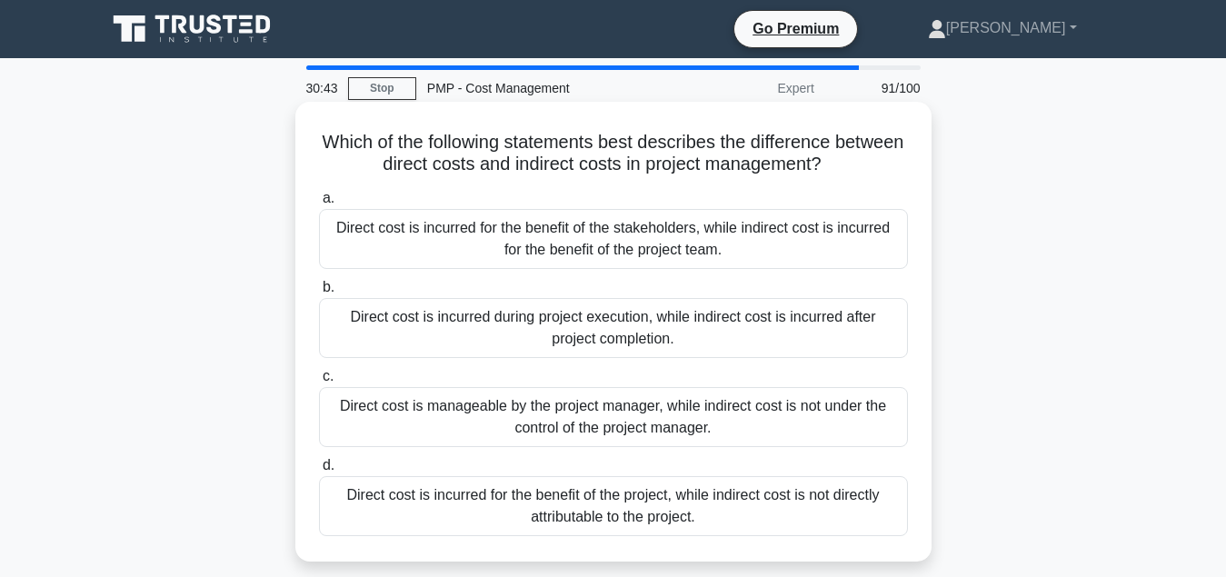
click at [648, 508] on div "Direct cost is incurred for the benefit of the project, while indirect cost is …" at bounding box center [613, 506] width 589 height 60
click at [319, 472] on input "d. Direct cost is incurred for the benefit of the project, while indirect cost …" at bounding box center [319, 466] width 0 height 12
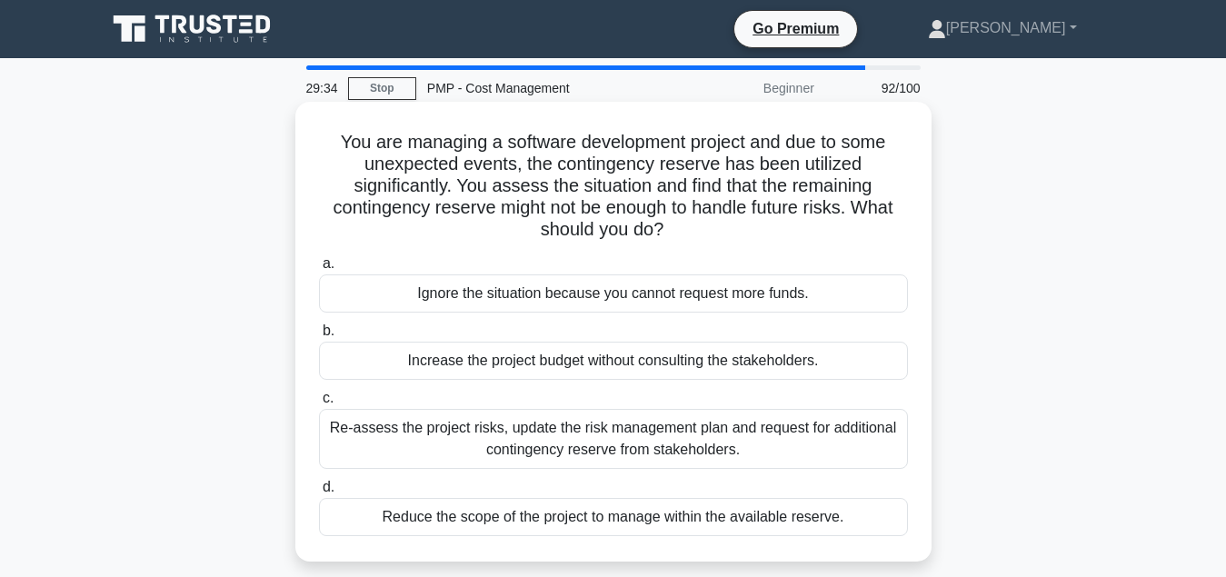
click at [644, 449] on div "Re-assess the project risks, update the risk management plan and request for ad…" at bounding box center [613, 439] width 589 height 60
click at [319, 404] on input "c. Re-assess the project risks, update the risk management plan and request for…" at bounding box center [319, 399] width 0 height 12
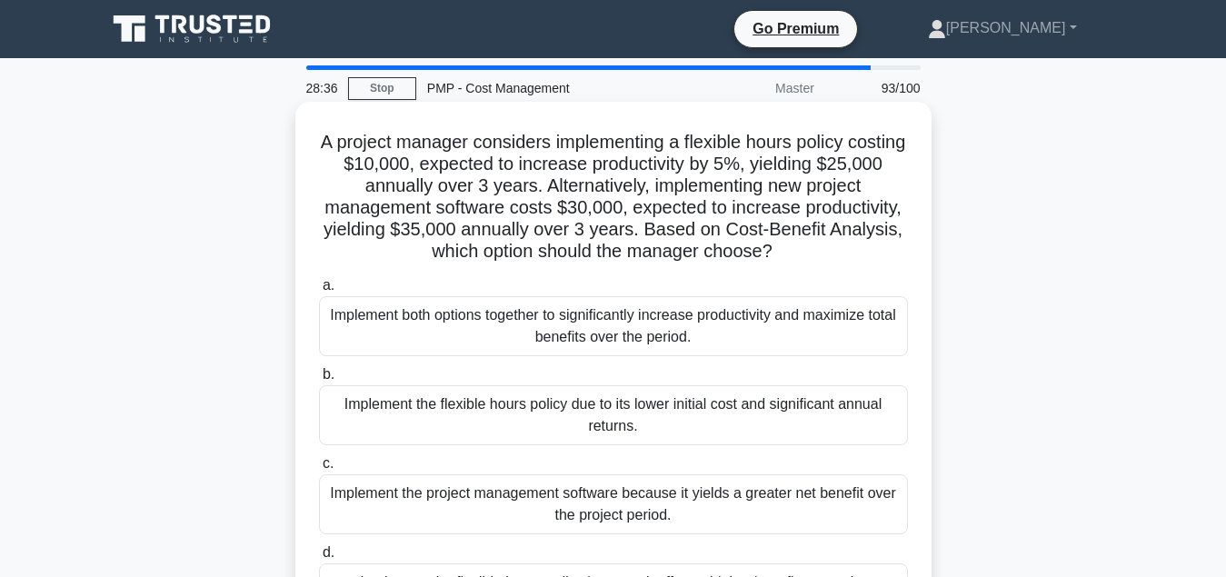
scroll to position [93, 0]
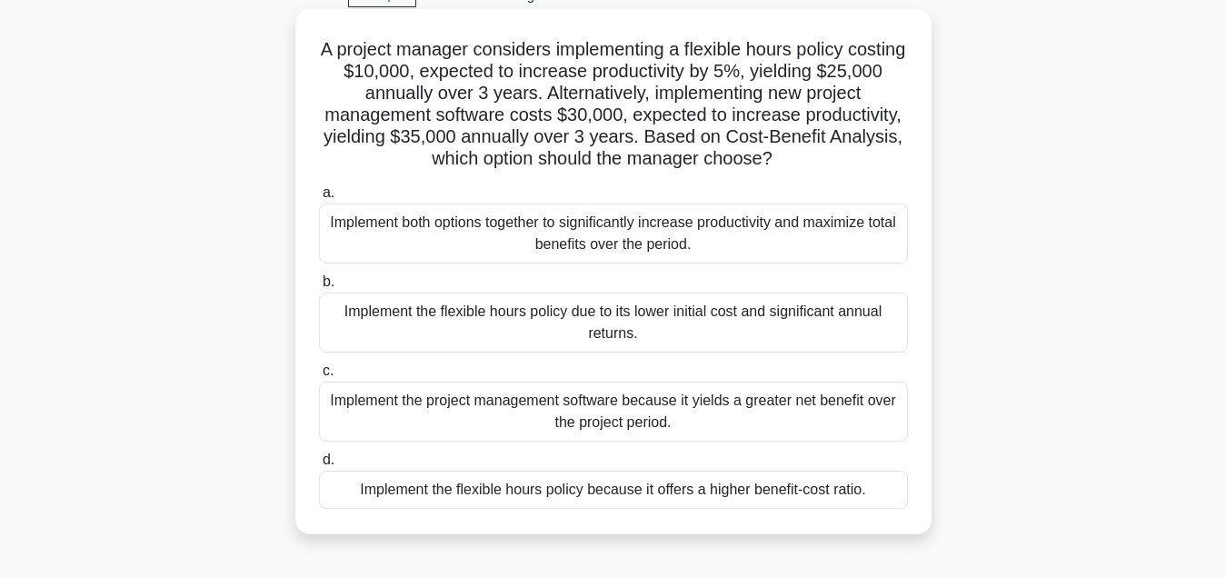
click at [650, 421] on div "Implement the project management software because it yields a greater net benef…" at bounding box center [613, 412] width 589 height 60
click at [319, 377] on input "c. Implement the project management software because it yields a greater net be…" at bounding box center [319, 371] width 0 height 12
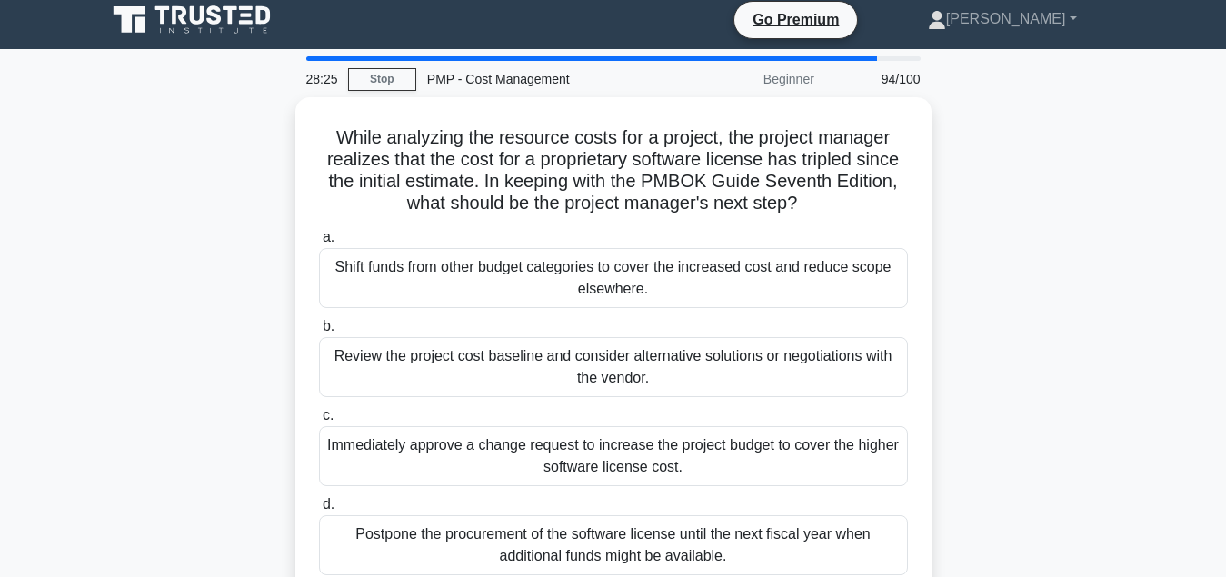
scroll to position [0, 0]
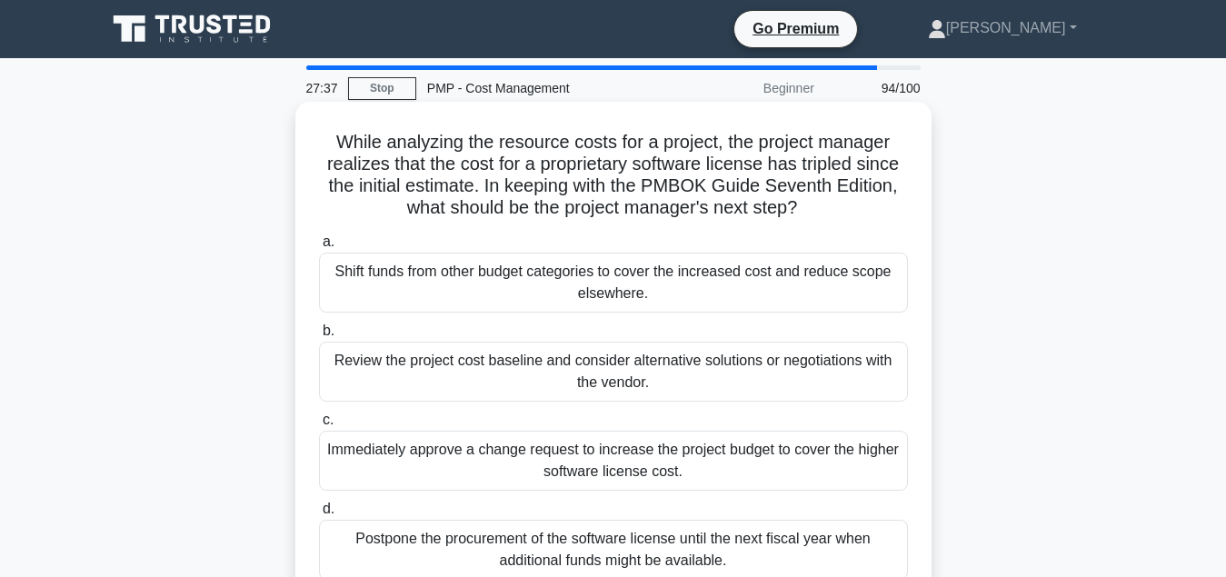
click at [657, 372] on div "Review the project cost baseline and consider alternative solutions or negotiat…" at bounding box center [613, 372] width 589 height 60
click at [319, 337] on input "b. Review the project cost baseline and consider alternative solutions or negot…" at bounding box center [319, 331] width 0 height 12
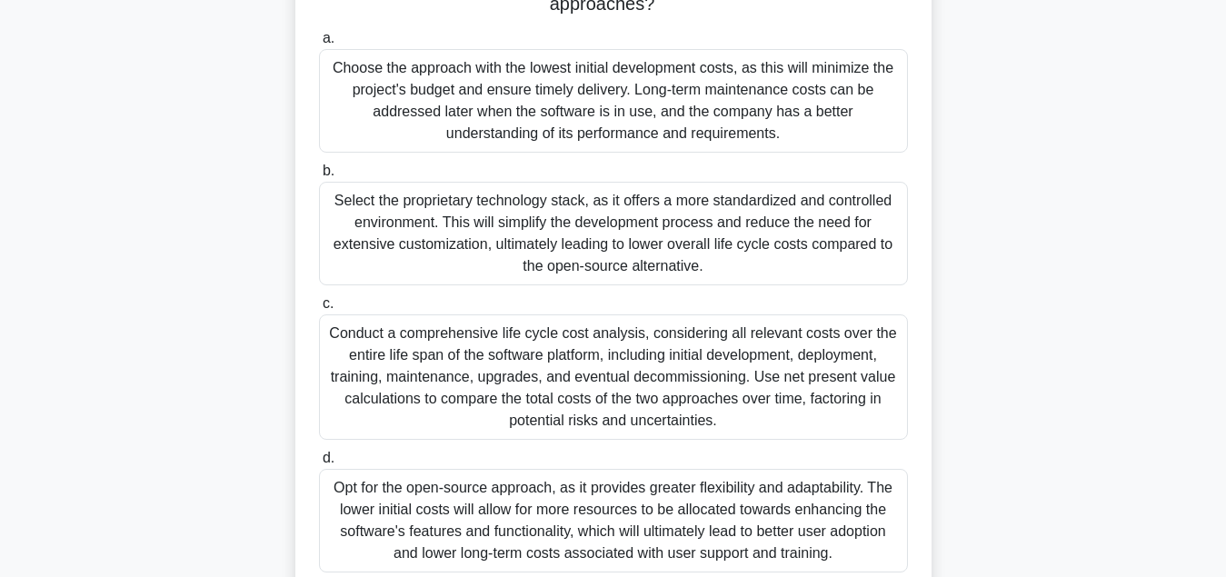
scroll to position [464, 0]
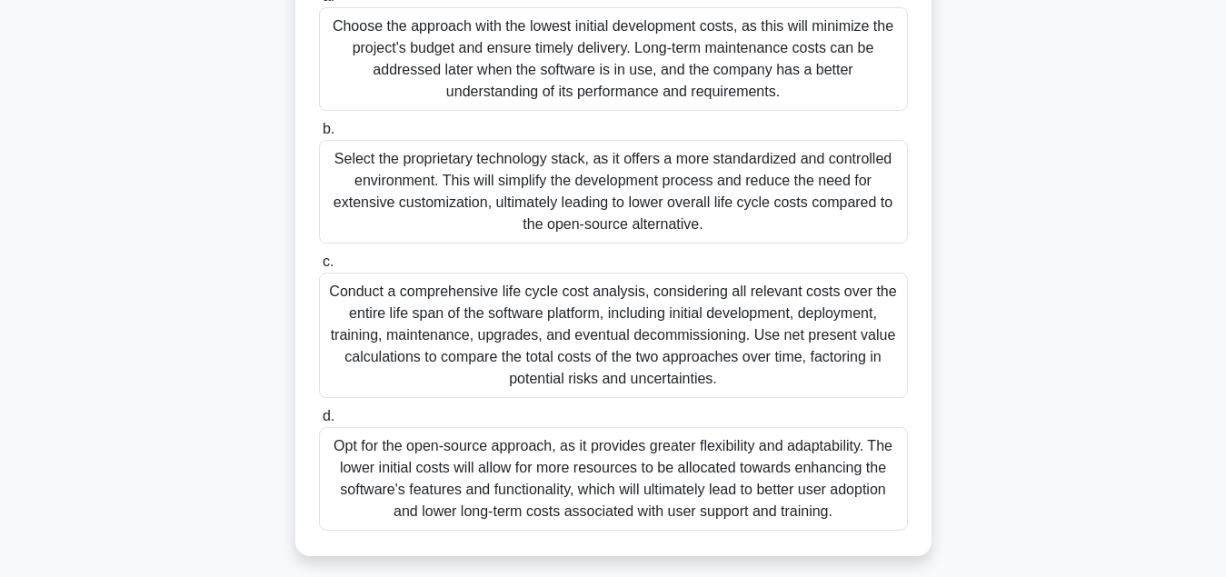
click at [660, 334] on div "Conduct a comprehensive life cycle cost analysis, considering all relevant cost…" at bounding box center [613, 335] width 589 height 125
click at [319, 268] on input "c. Conduct a comprehensive life cycle cost analysis, considering all relevant c…" at bounding box center [319, 262] width 0 height 12
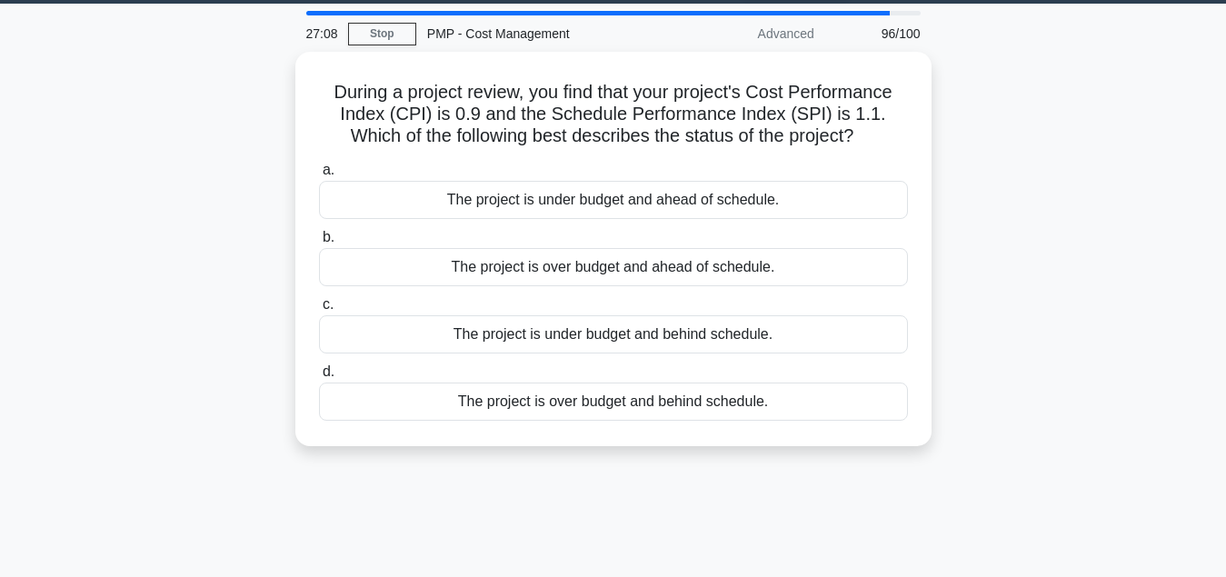
scroll to position [0, 0]
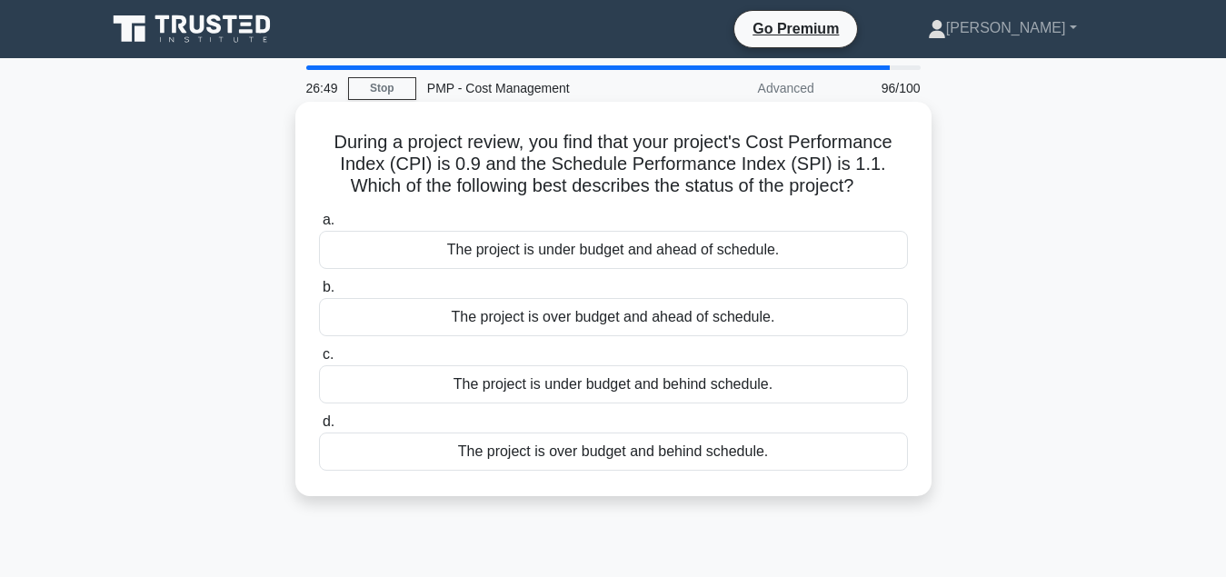
click at [684, 324] on div "The project is over budget and ahead of schedule." at bounding box center [613, 317] width 589 height 38
click at [319, 294] on input "b. The project is over budget and ahead of schedule." at bounding box center [319, 288] width 0 height 12
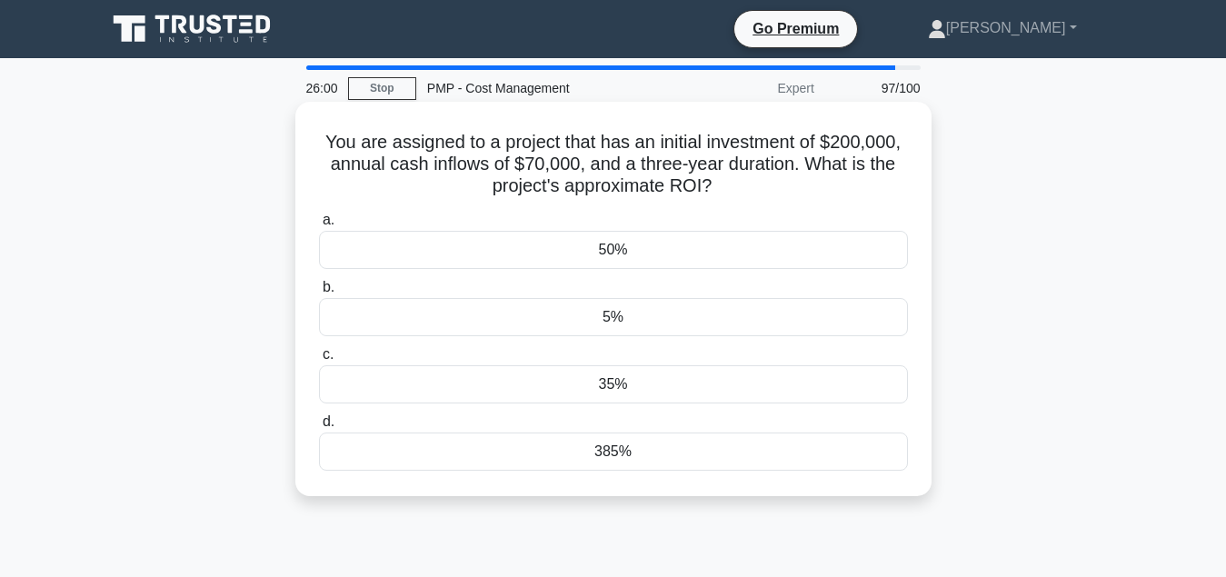
click at [685, 321] on div "5%" at bounding box center [613, 317] width 589 height 38
click at [319, 294] on input "b. 5%" at bounding box center [319, 288] width 0 height 12
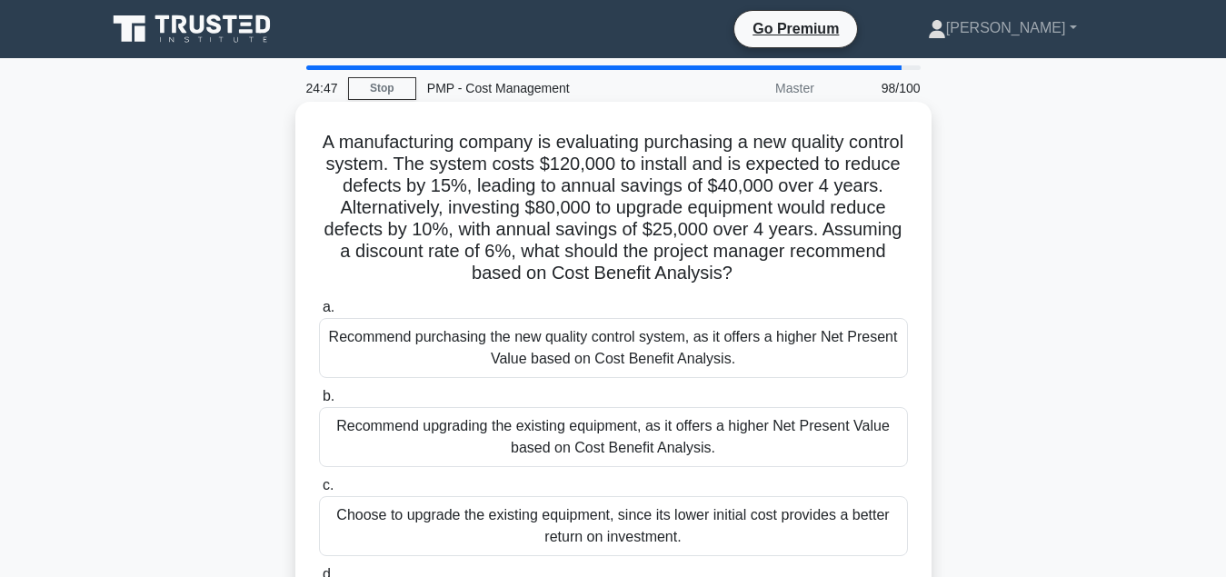
scroll to position [93, 0]
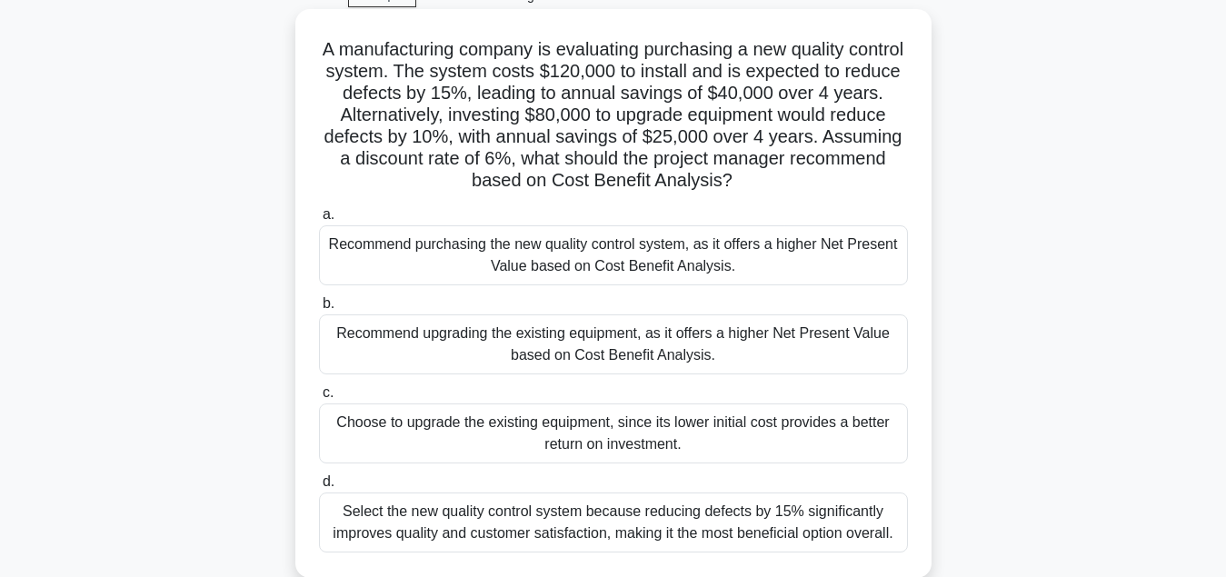
click at [613, 262] on div "Recommend purchasing the new quality control system, as it offers a higher Net …" at bounding box center [613, 255] width 589 height 60
click at [319, 221] on input "a. Recommend purchasing the new quality control system, as it offers a higher N…" at bounding box center [319, 215] width 0 height 12
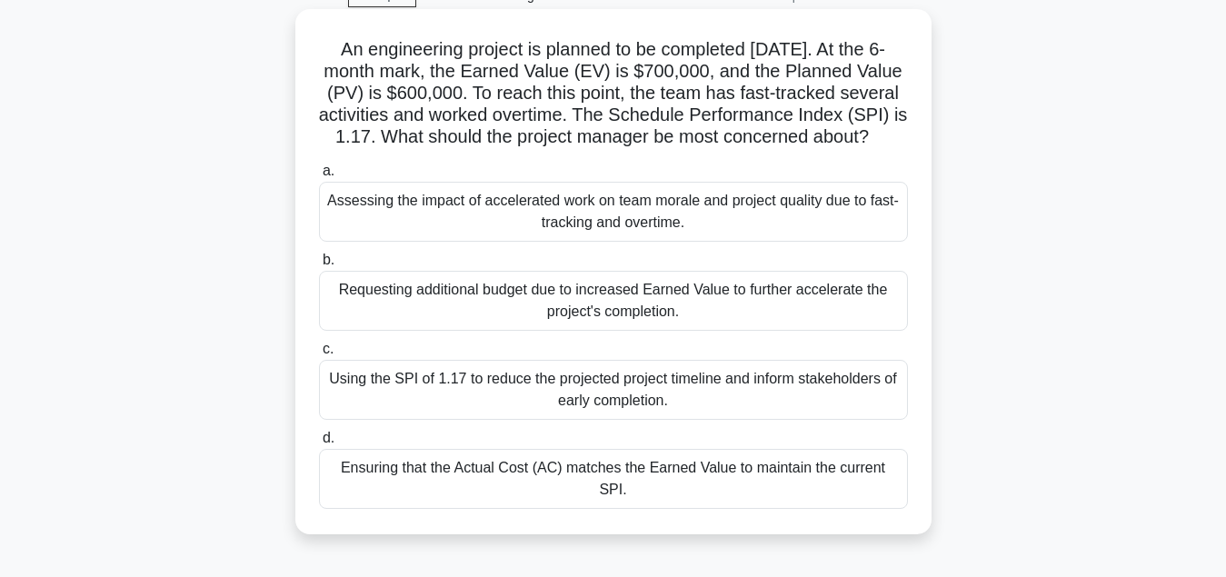
click at [659, 215] on div "Assessing the impact of accelerated work on team morale and project quality due…" at bounding box center [613, 212] width 589 height 60
click at [319, 177] on input "a. Assessing the impact of accelerated work on team morale and project quality …" at bounding box center [319, 171] width 0 height 12
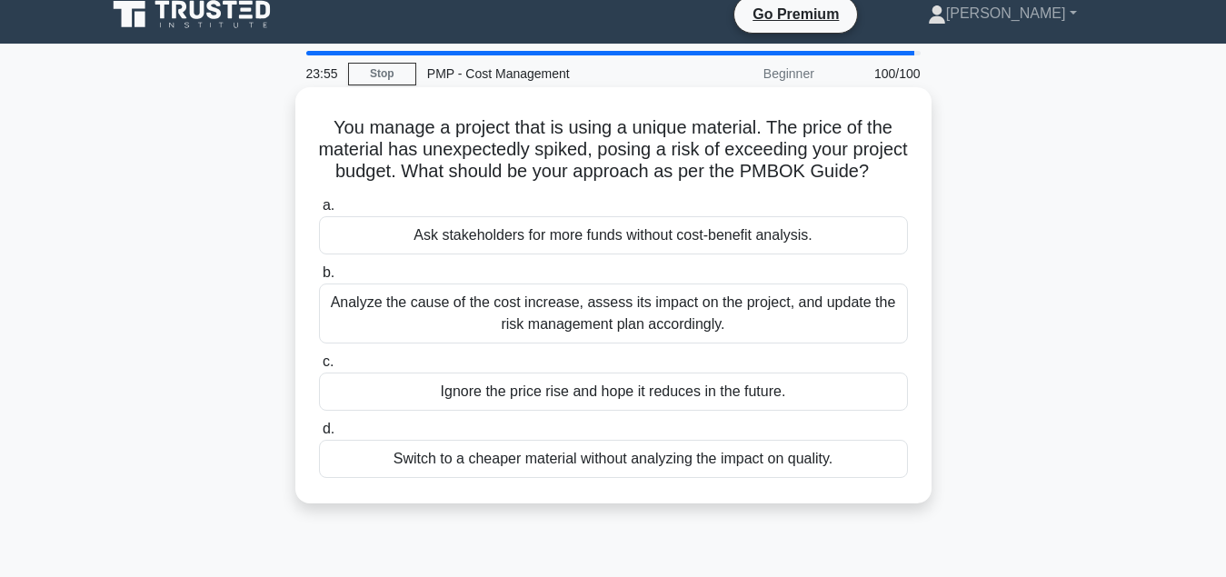
scroll to position [0, 0]
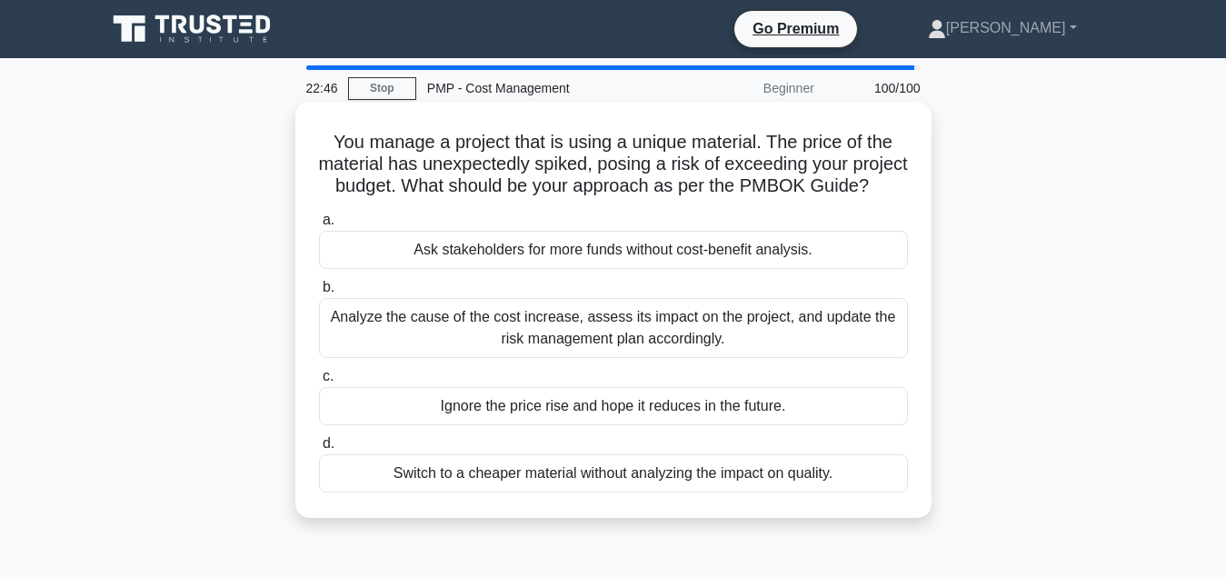
click at [604, 333] on div "Analyze the cause of the cost increase, assess its impact on the project, and u…" at bounding box center [613, 328] width 589 height 60
click at [319, 294] on input "b. Analyze the cause of the cost increase, assess its impact on the project, an…" at bounding box center [319, 288] width 0 height 12
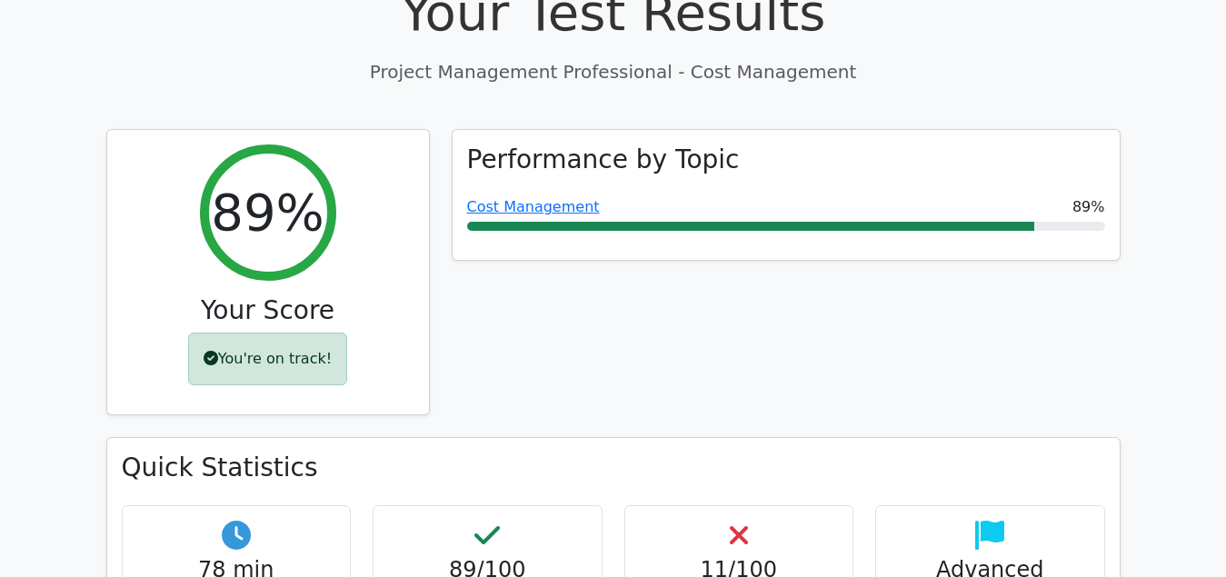
scroll to position [742, 0]
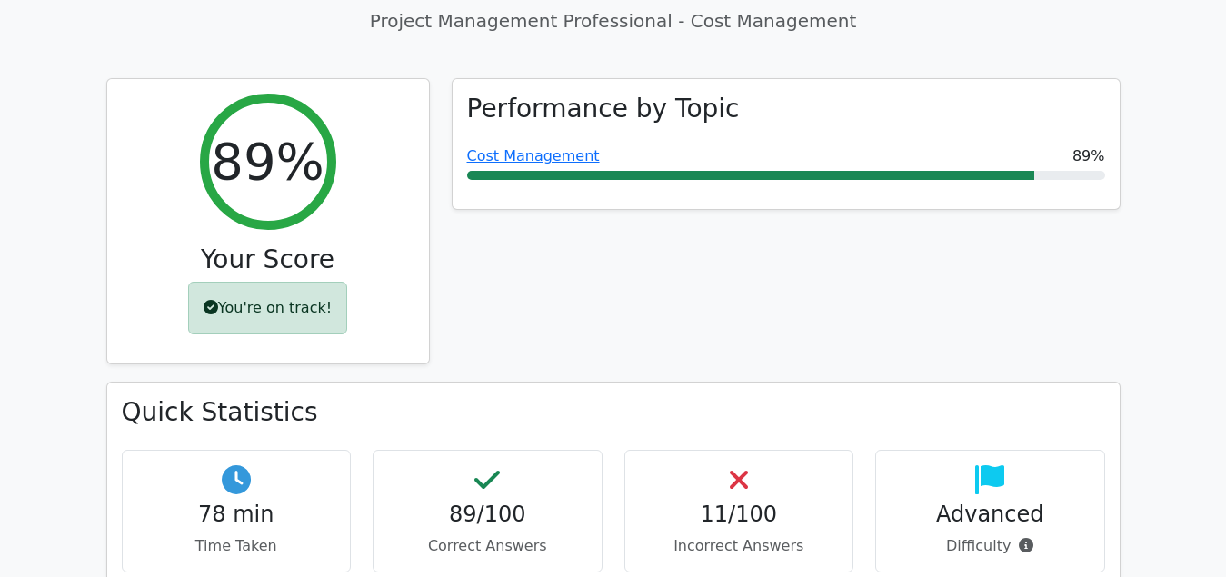
click at [738, 535] on p "Incorrect Answers" at bounding box center [739, 546] width 199 height 22
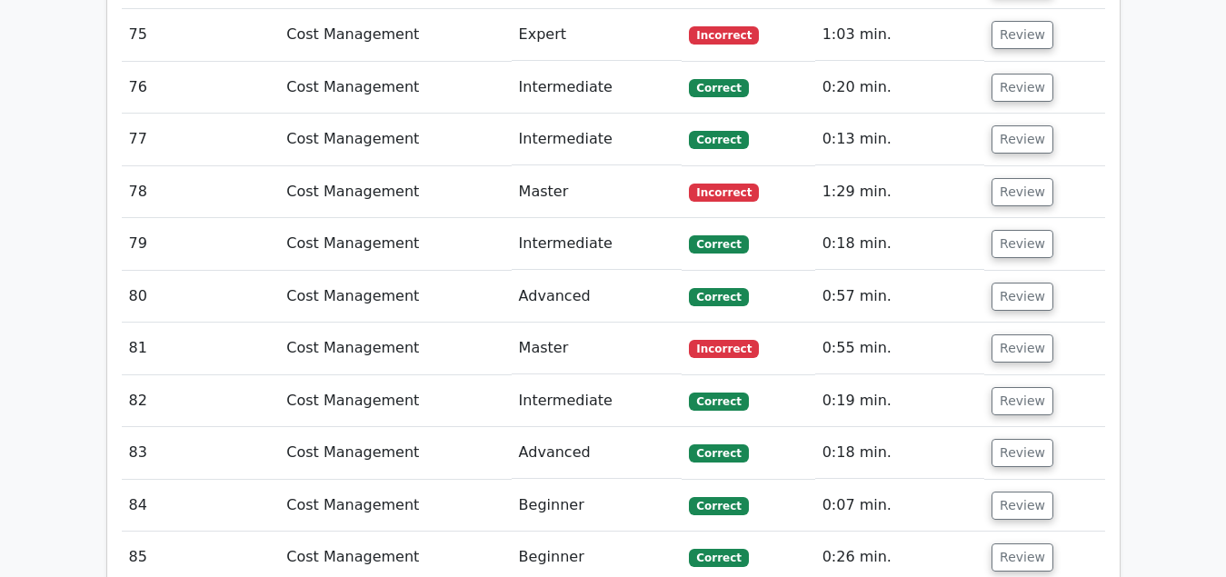
scroll to position [6119, 0]
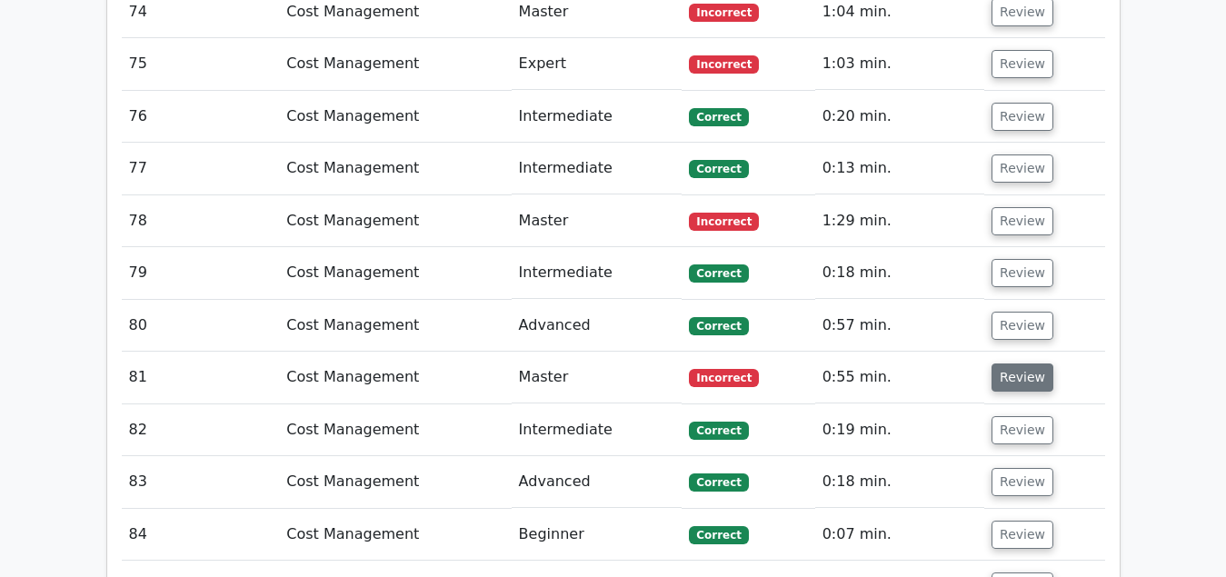
click at [1018, 364] on button "Review" at bounding box center [1023, 378] width 62 height 28
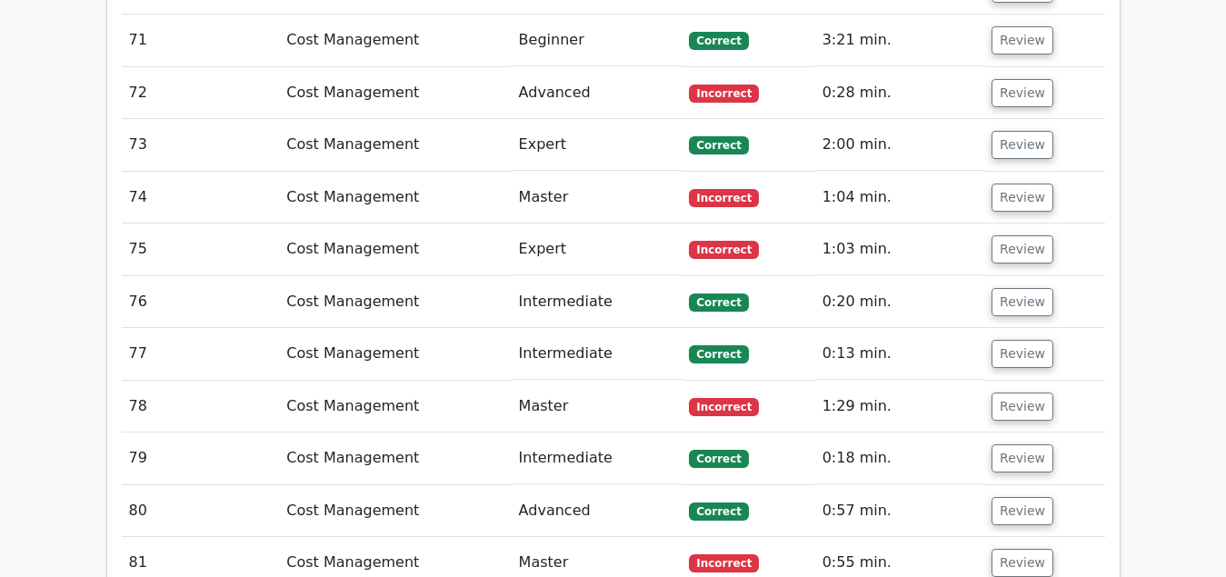
scroll to position [5841, 0]
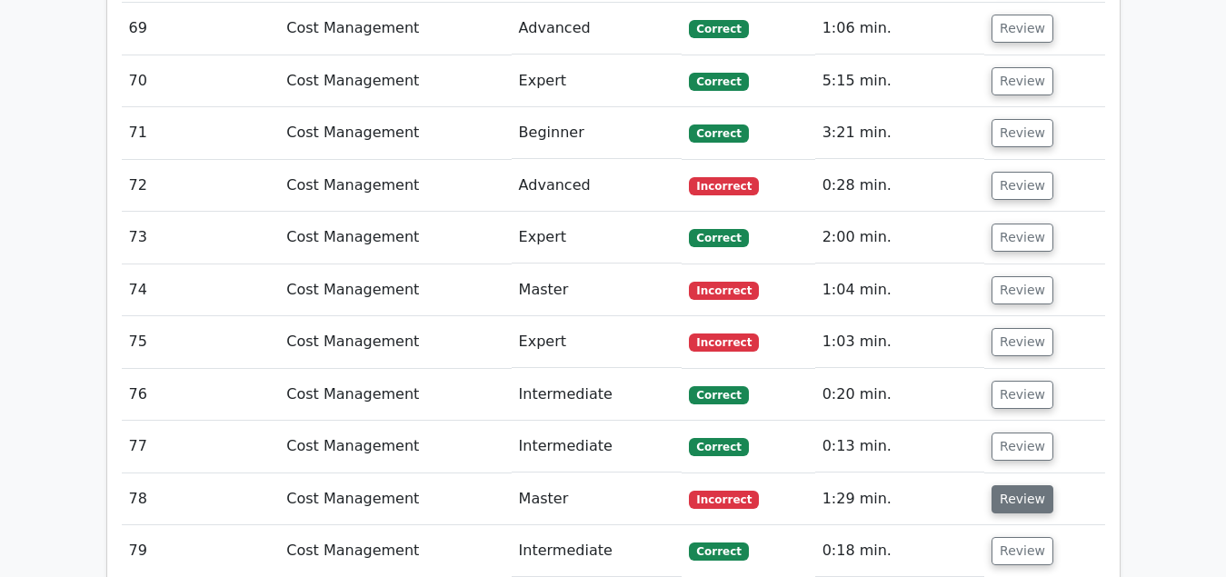
click at [999, 485] on button "Review" at bounding box center [1023, 499] width 62 height 28
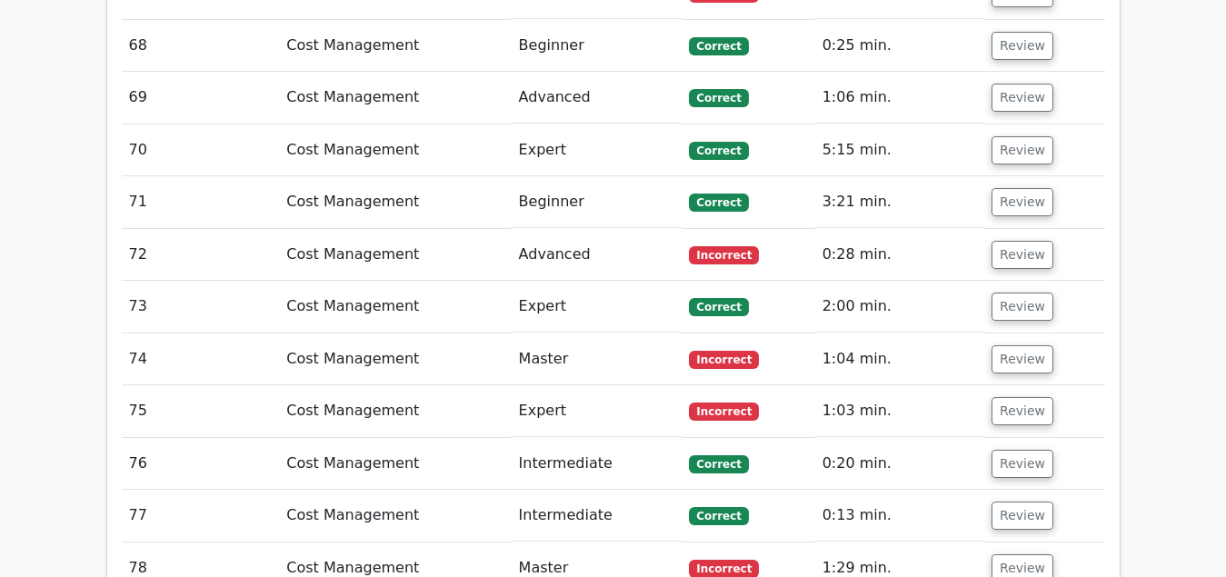
scroll to position [5748, 0]
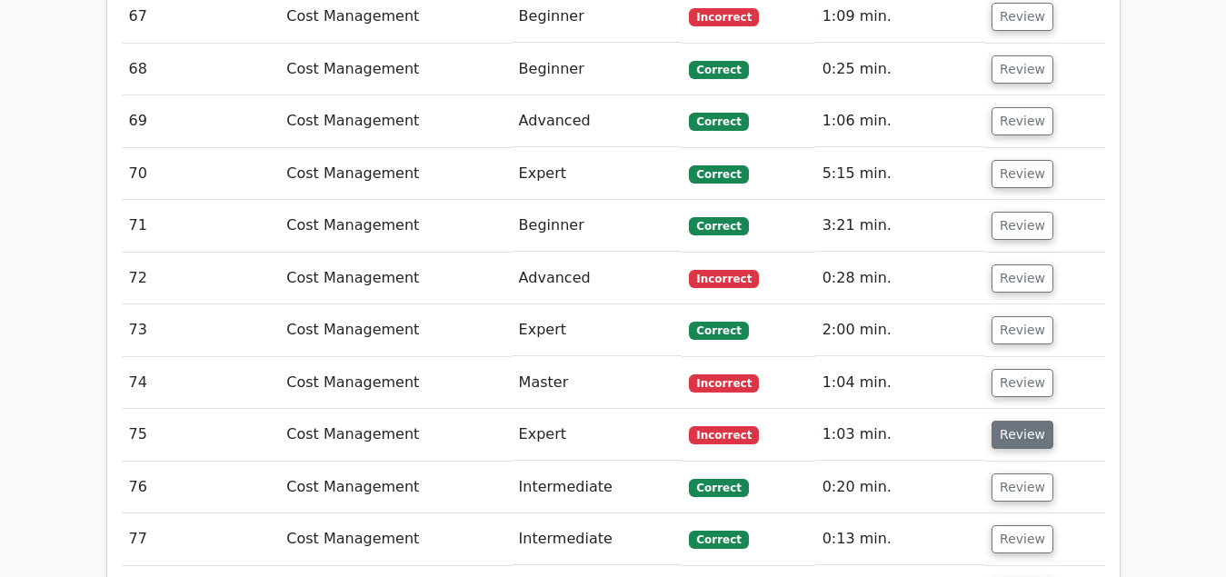
click at [1014, 421] on button "Review" at bounding box center [1023, 435] width 62 height 28
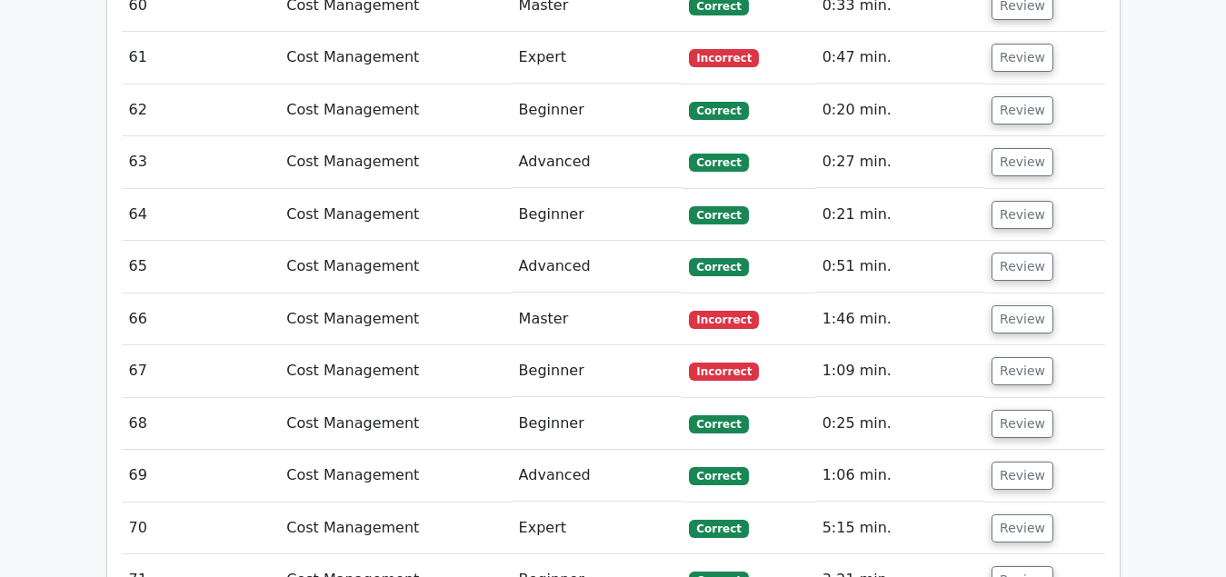
scroll to position [5377, 0]
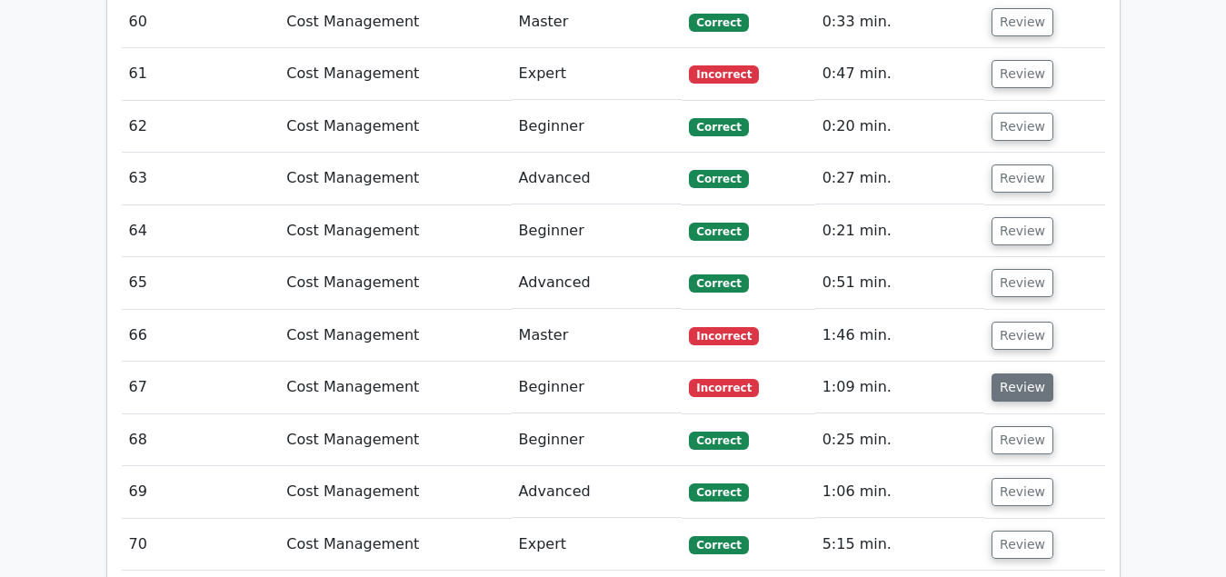
click at [1000, 374] on button "Review" at bounding box center [1023, 388] width 62 height 28
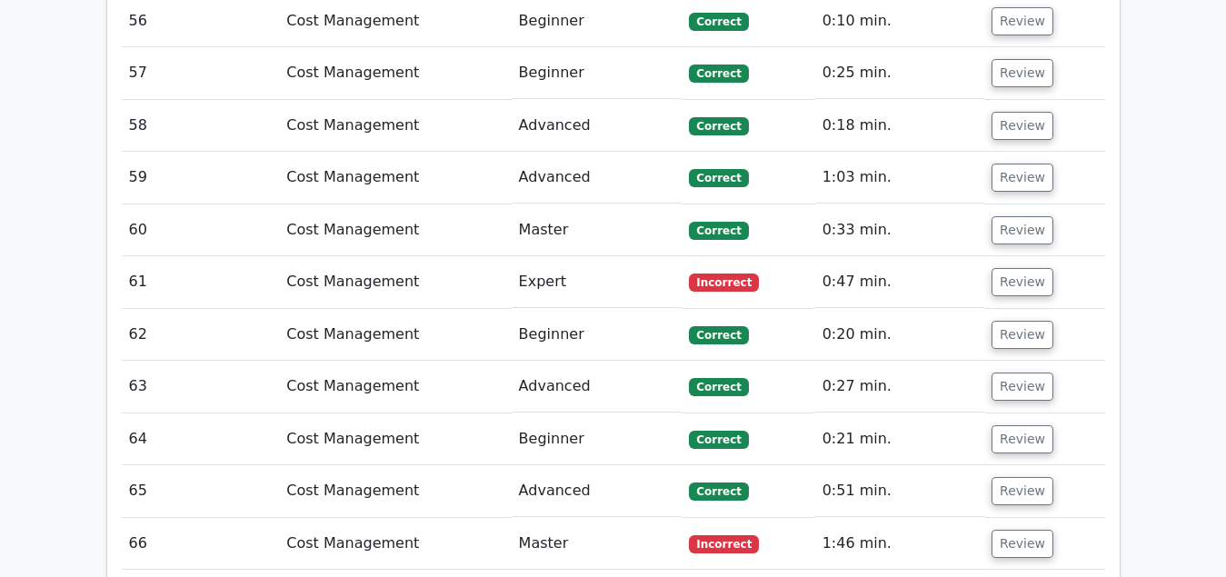
scroll to position [5007, 0]
